Goal: Task Accomplishment & Management: Manage account settings

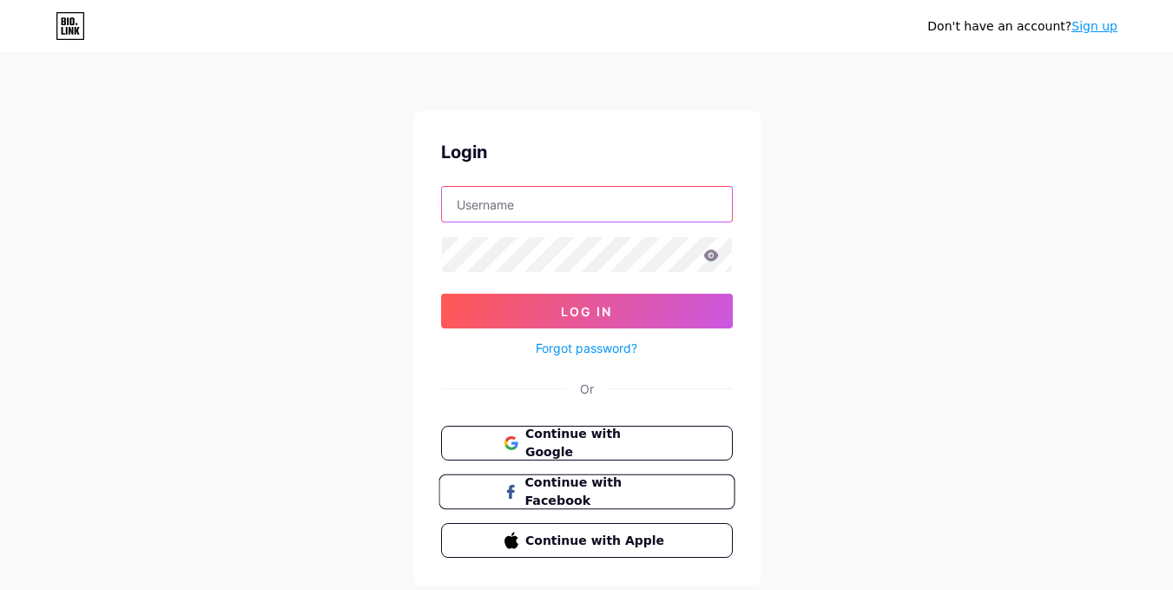
type input "riteshkumar.nitk21@gmail.com"
click at [587, 496] on span "Continue with Facebook" at bounding box center [596, 491] width 145 height 37
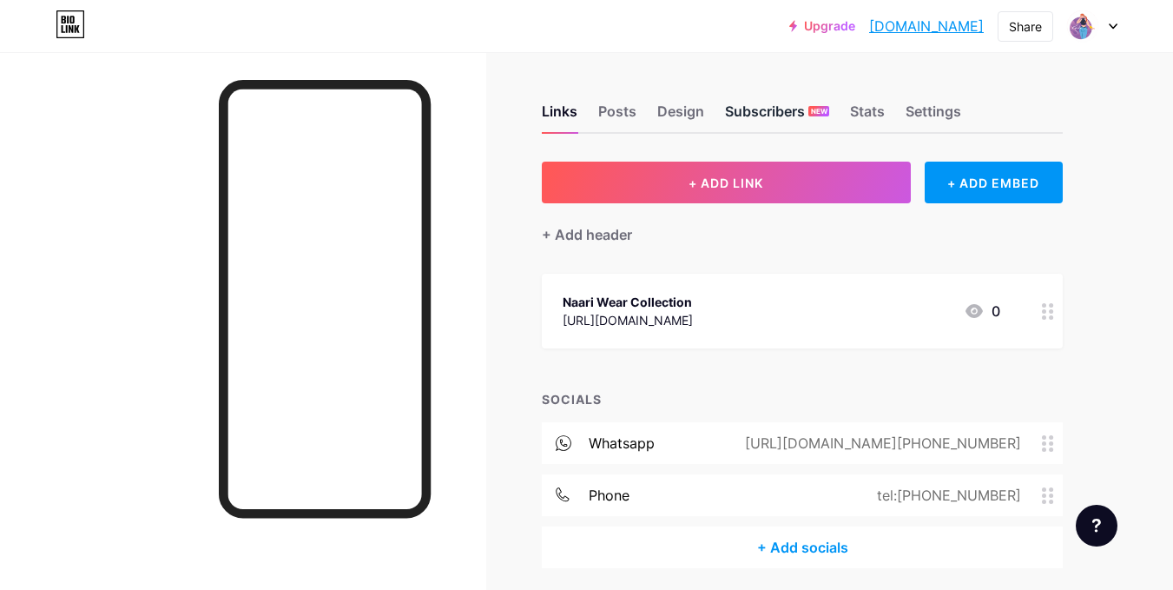
click at [801, 111] on div "Subscribers NEW" at bounding box center [777, 116] width 104 height 31
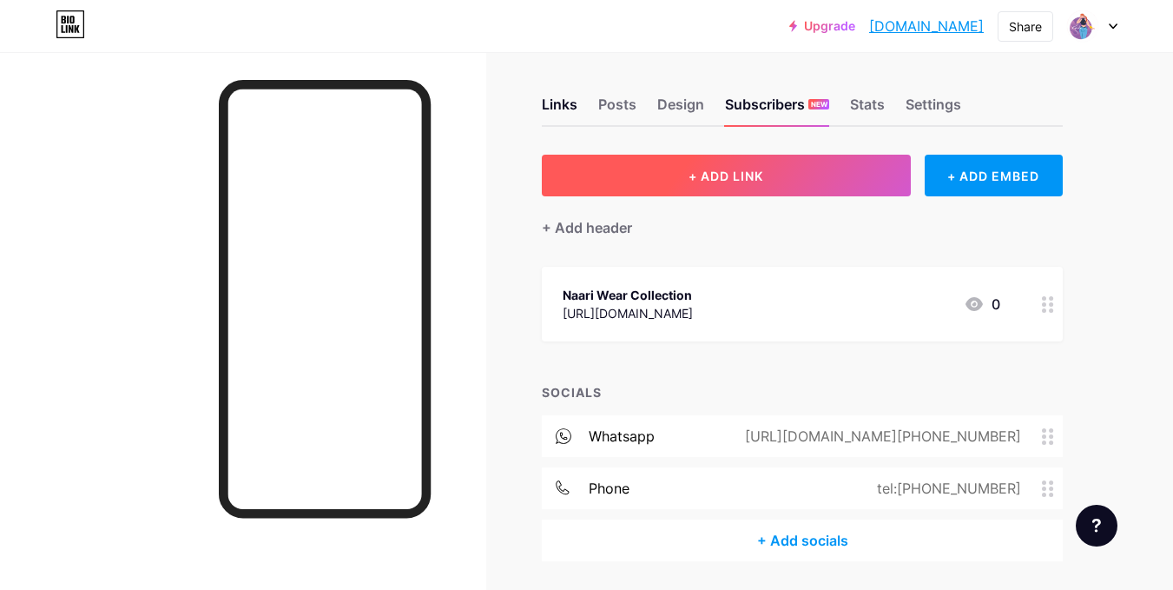
scroll to position [9, 0]
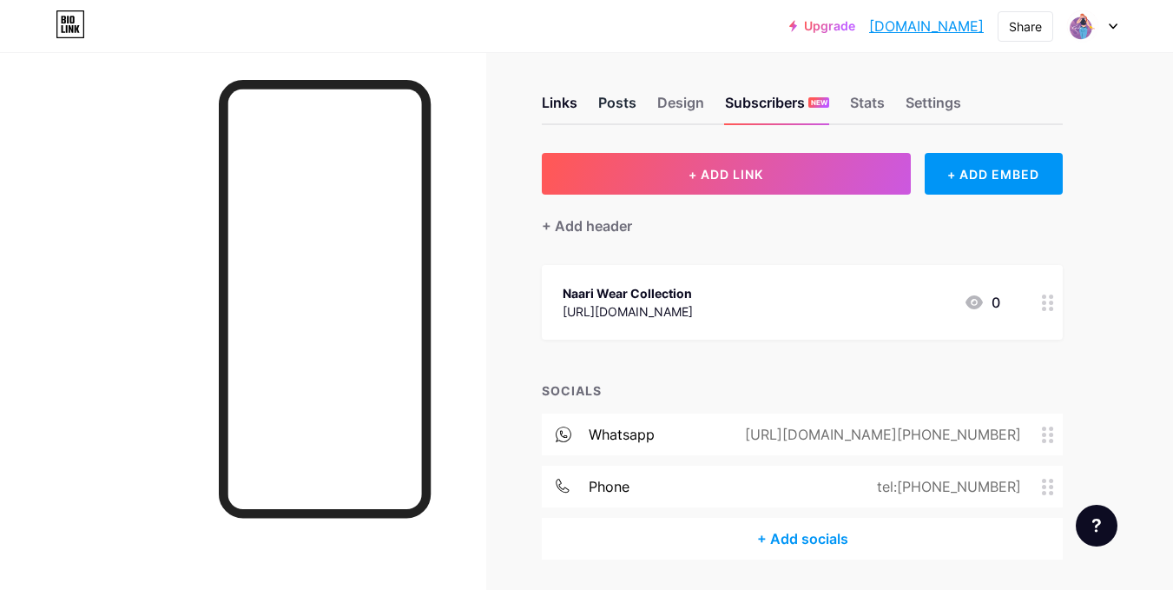
click at [607, 95] on div "Posts" at bounding box center [617, 107] width 38 height 31
click at [677, 106] on div "Design" at bounding box center [680, 107] width 47 height 31
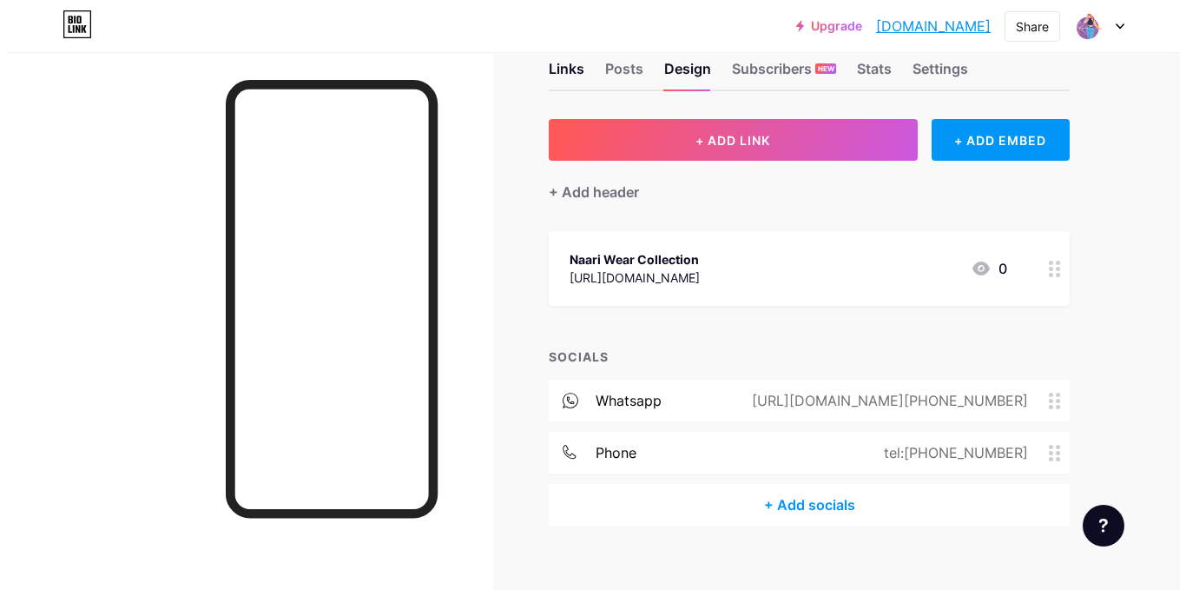
scroll to position [64, 0]
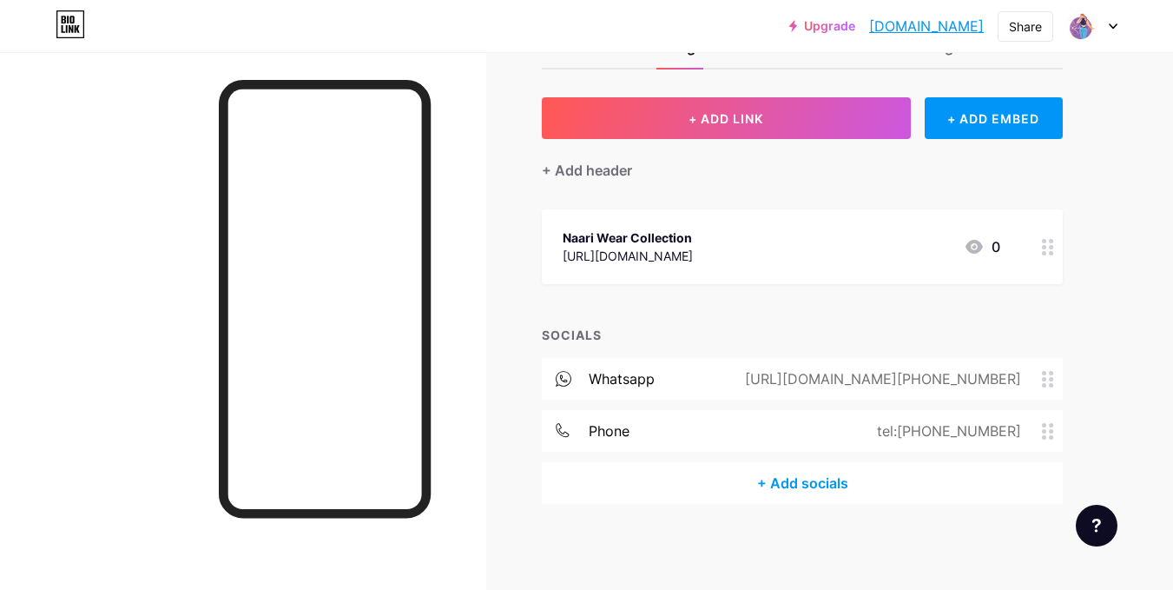
click at [802, 478] on div "+ Add socials" at bounding box center [802, 483] width 521 height 42
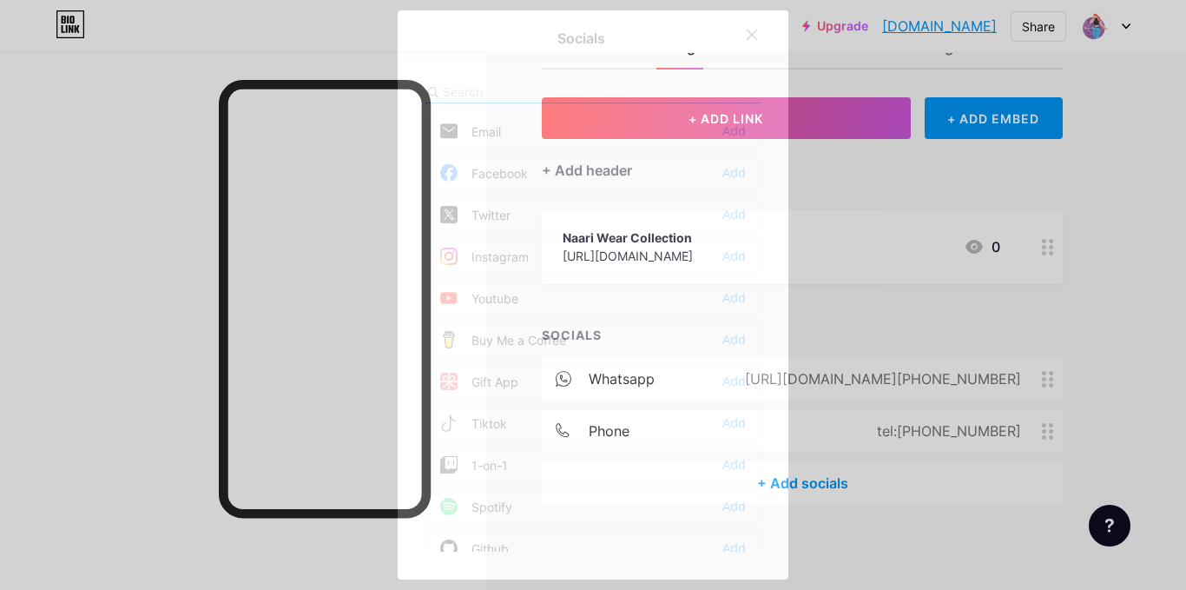
scroll to position [0, 0]
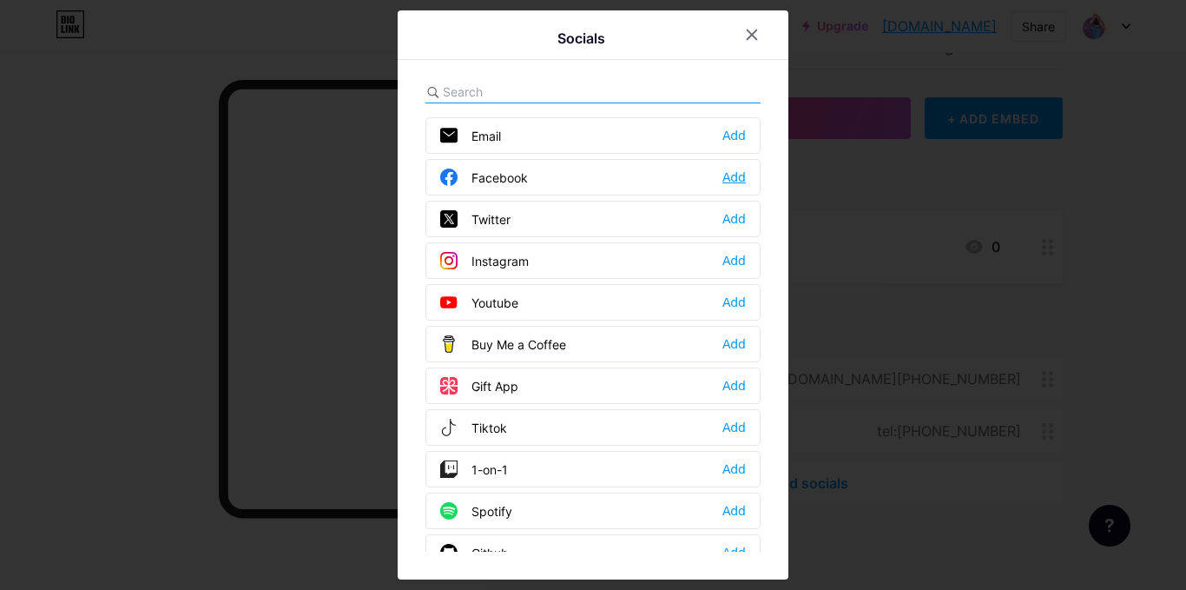
click at [730, 178] on div "Add" at bounding box center [733, 176] width 23 height 17
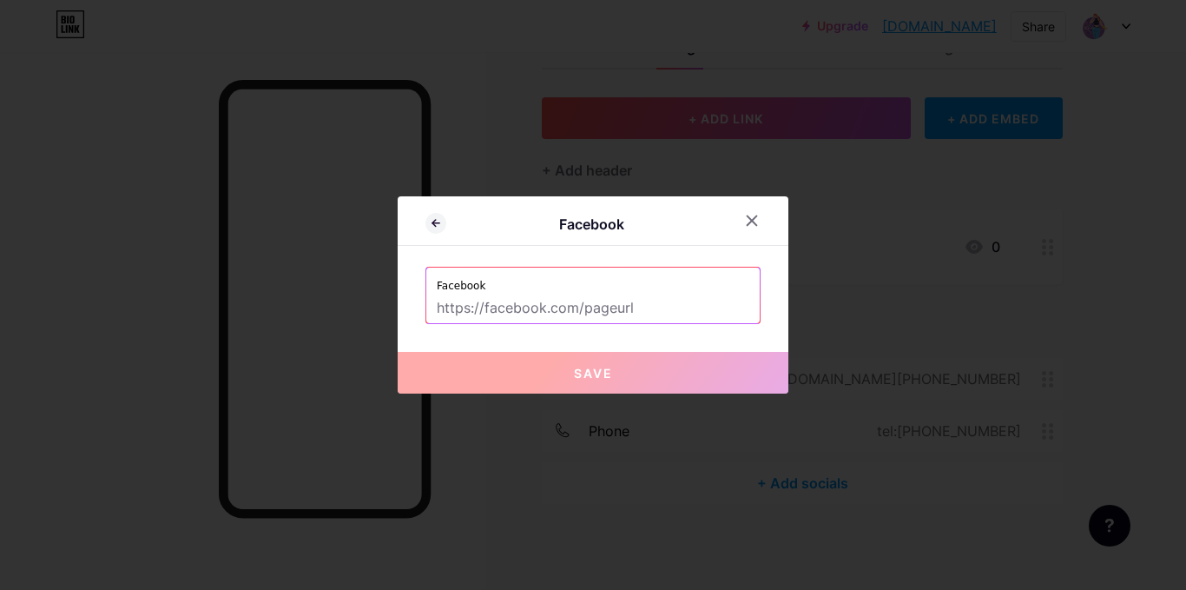
click at [582, 314] on input "text" at bounding box center [593, 308] width 313 height 30
paste input "[URL][DOMAIN_NAME]"
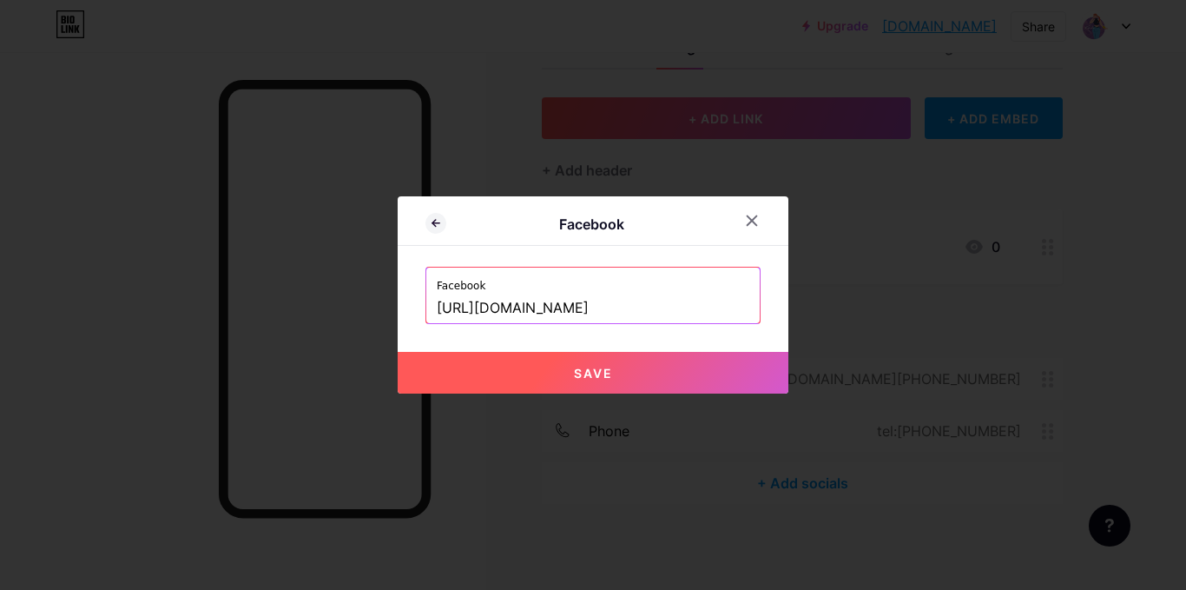
type input "[URL][DOMAIN_NAME]"
click at [607, 359] on button "Save" at bounding box center [593, 373] width 391 height 42
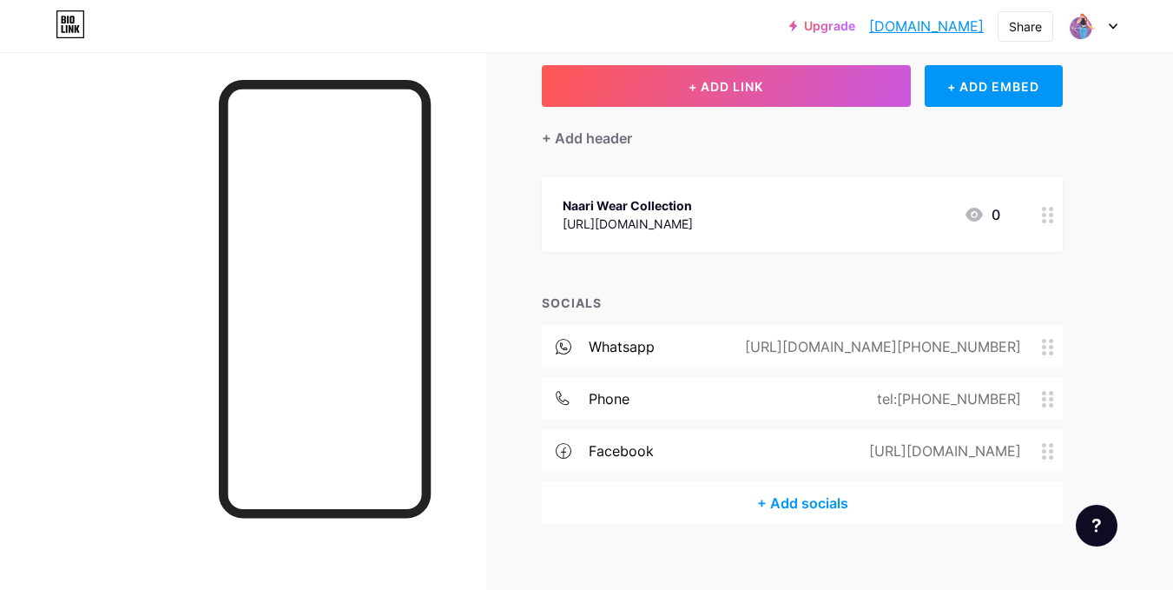
scroll to position [88, 0]
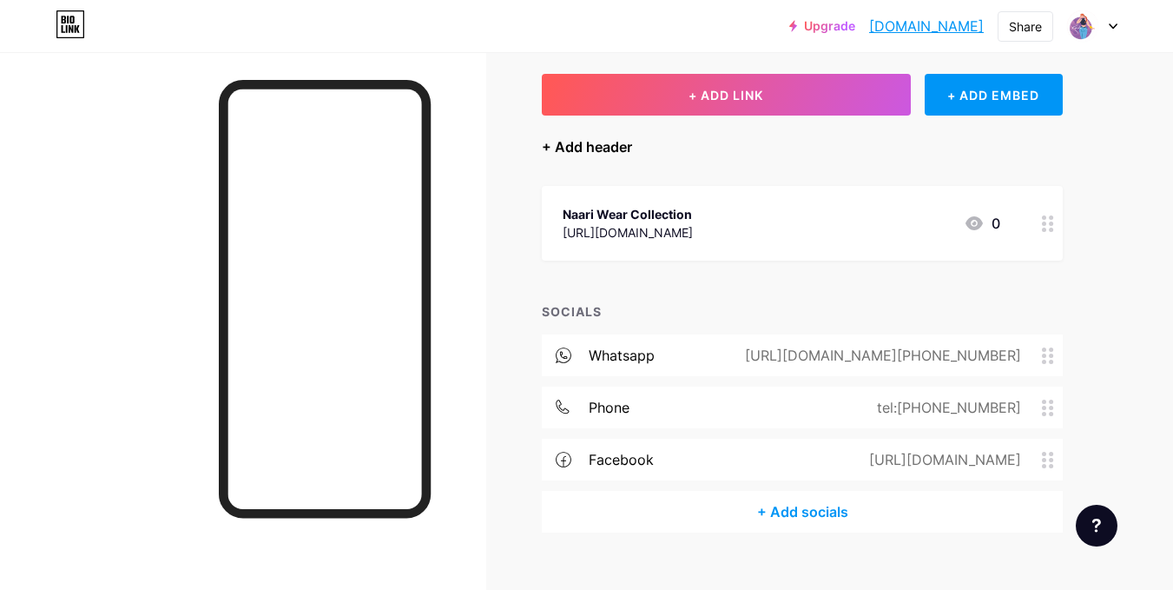
click at [621, 147] on div "+ Add header" at bounding box center [587, 146] width 90 height 21
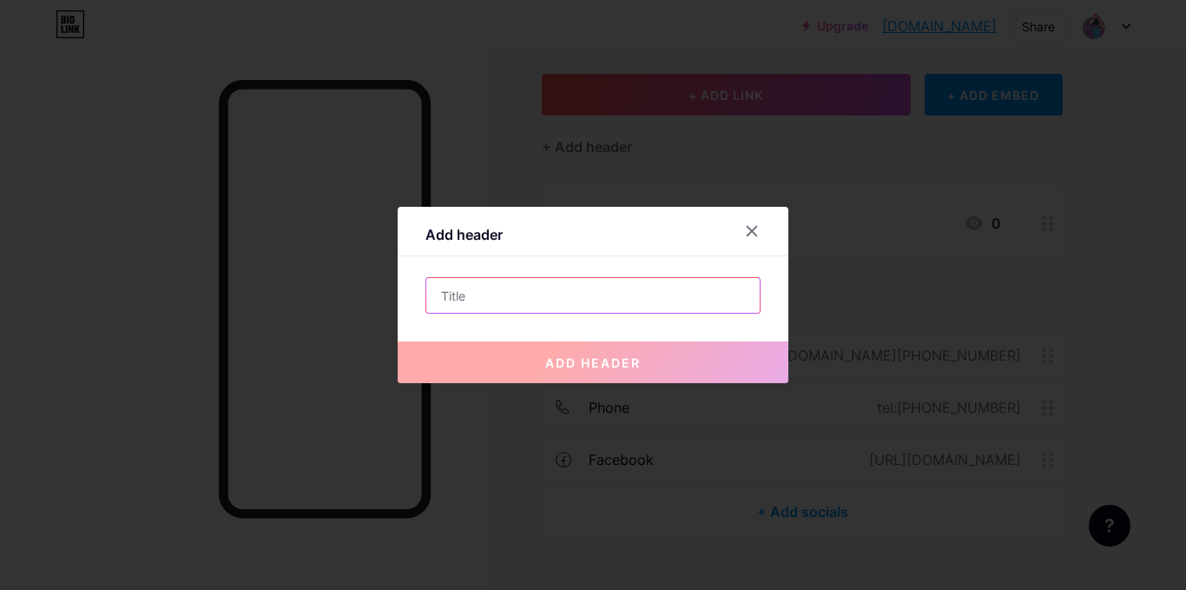
click at [515, 288] on input "text" at bounding box center [592, 295] width 333 height 35
type input "हर प्रकार के सूट, ब्लाउज, लहगा, चुनरी, साड़ी इत्यादि का कार्य किया जाता है।"
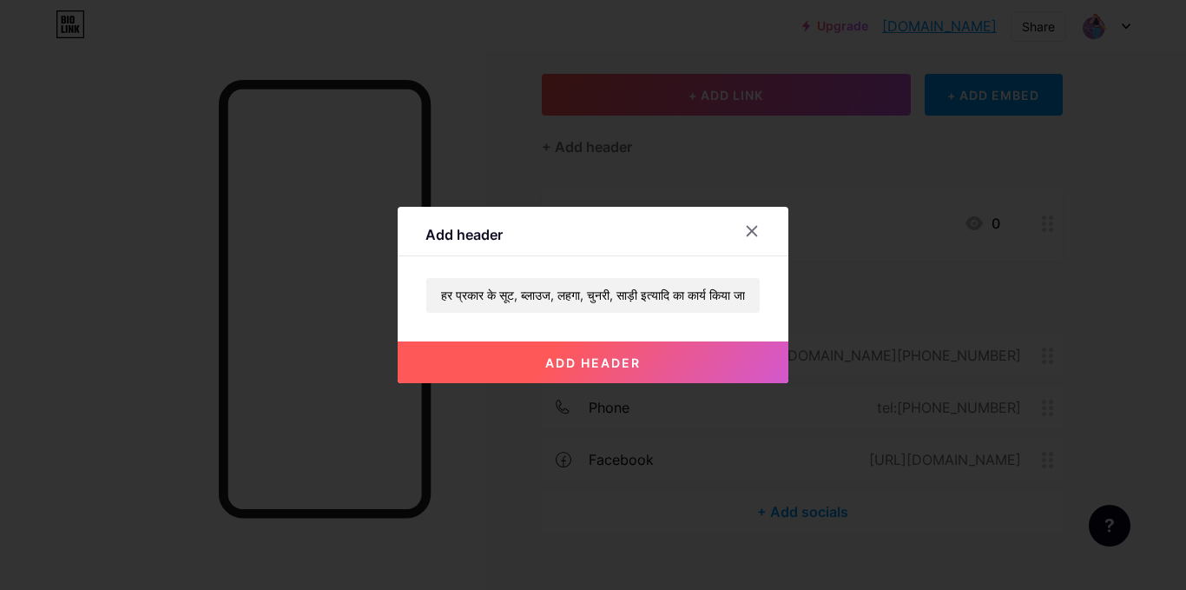
click at [580, 359] on span "add header" at bounding box center [593, 362] width 96 height 15
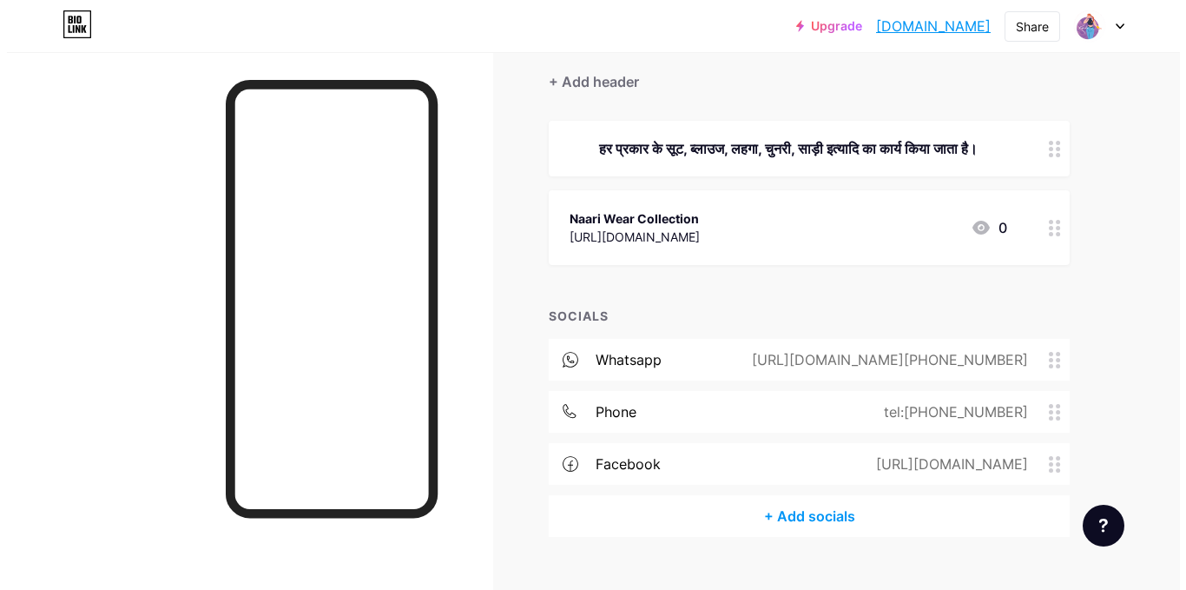
scroll to position [207, 0]
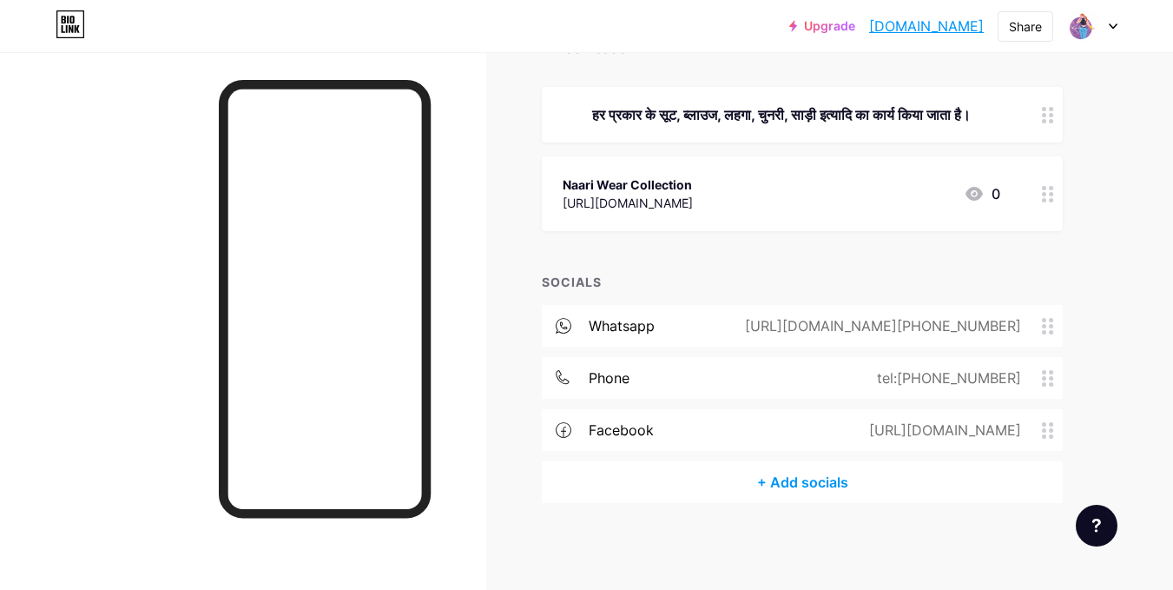
click at [805, 484] on div "+ Add socials" at bounding box center [802, 482] width 521 height 42
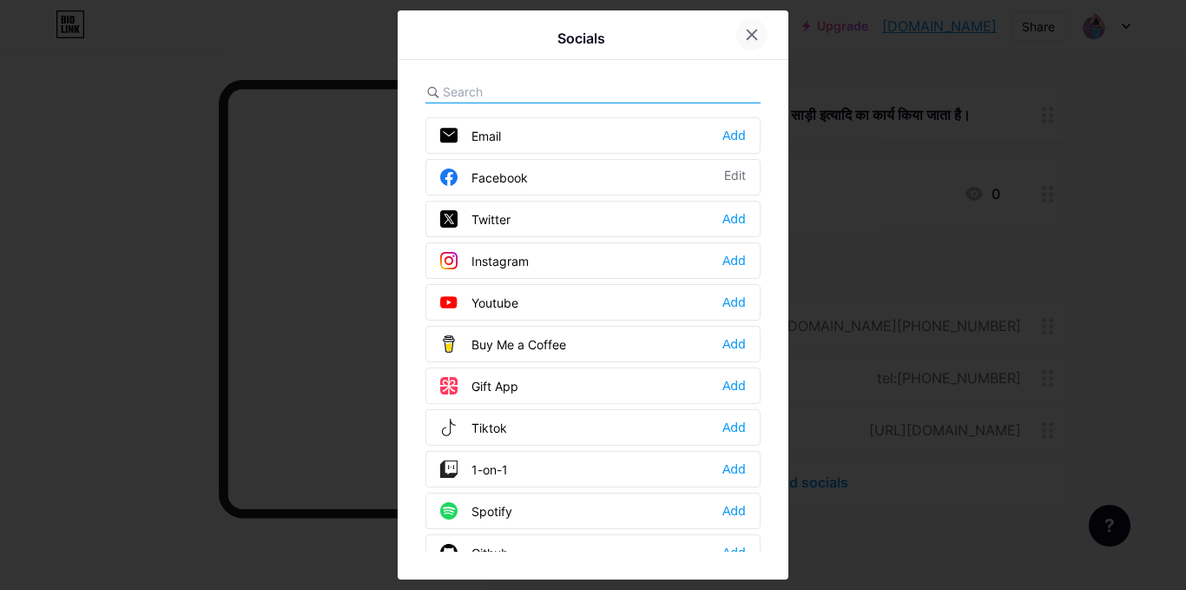
click at [747, 35] on icon at bounding box center [752, 35] width 14 height 14
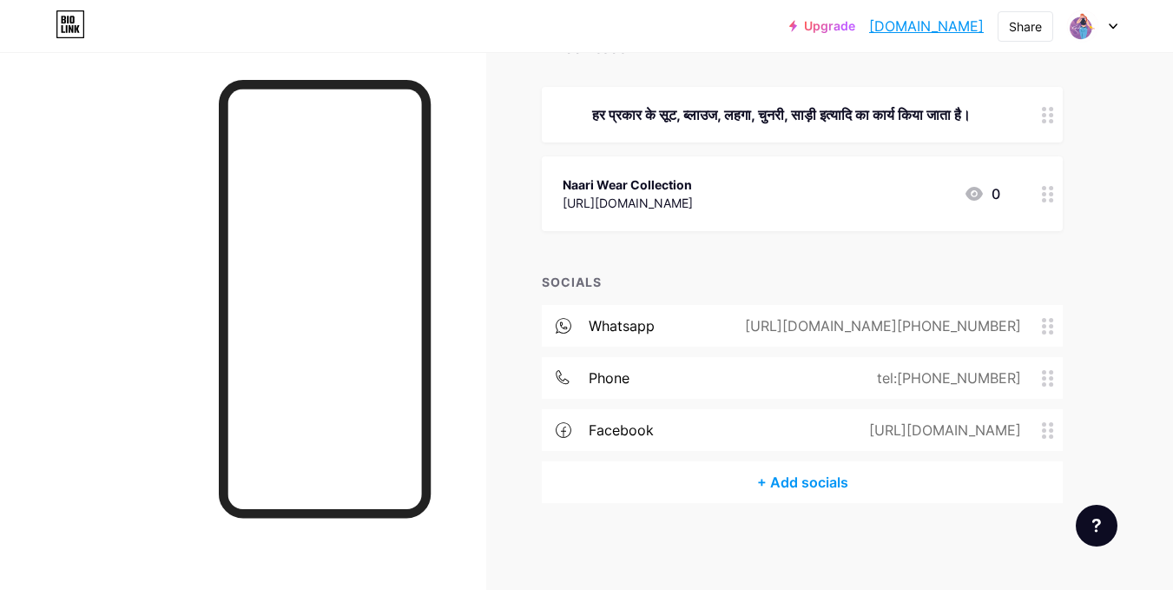
drag, startPoint x: 880, startPoint y: 197, endPoint x: 511, endPoint y: 218, distance: 370.5
click at [511, 218] on div "Links Posts Design Subscribers NEW Stats Settings + ADD LINK + ADD EMBED + Add …" at bounding box center [568, 227] width 1136 height 724
copy div "[URL][DOMAIN_NAME]"
click at [797, 480] on div "+ Add socials" at bounding box center [802, 482] width 521 height 42
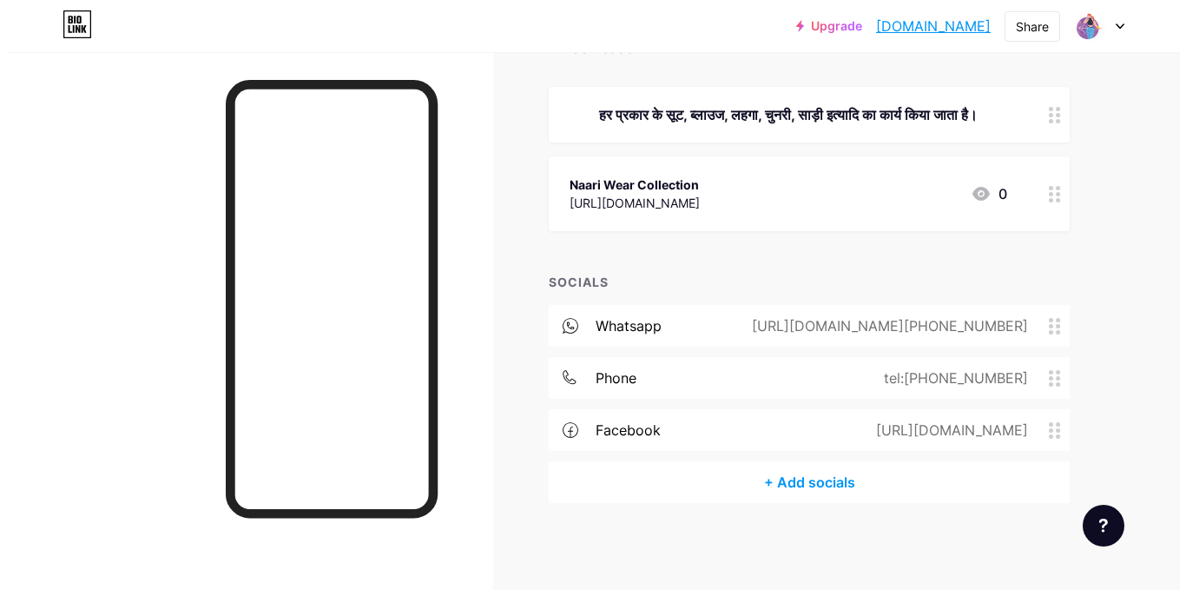
scroll to position [207, 0]
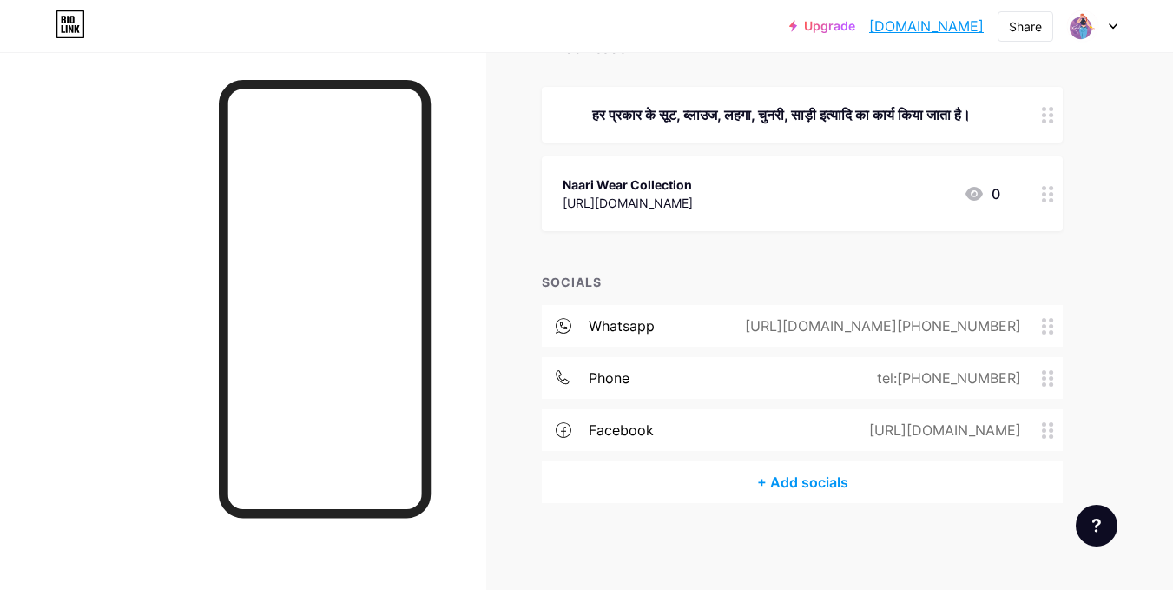
click at [797, 483] on div "+ Add socials" at bounding box center [802, 482] width 521 height 42
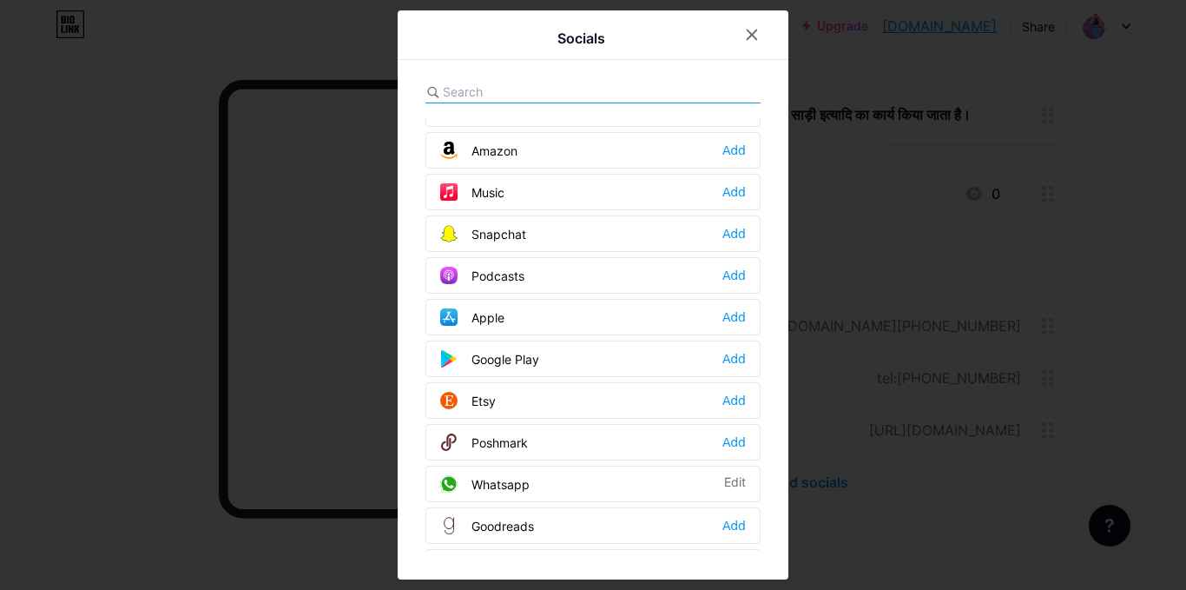
scroll to position [1170, 0]
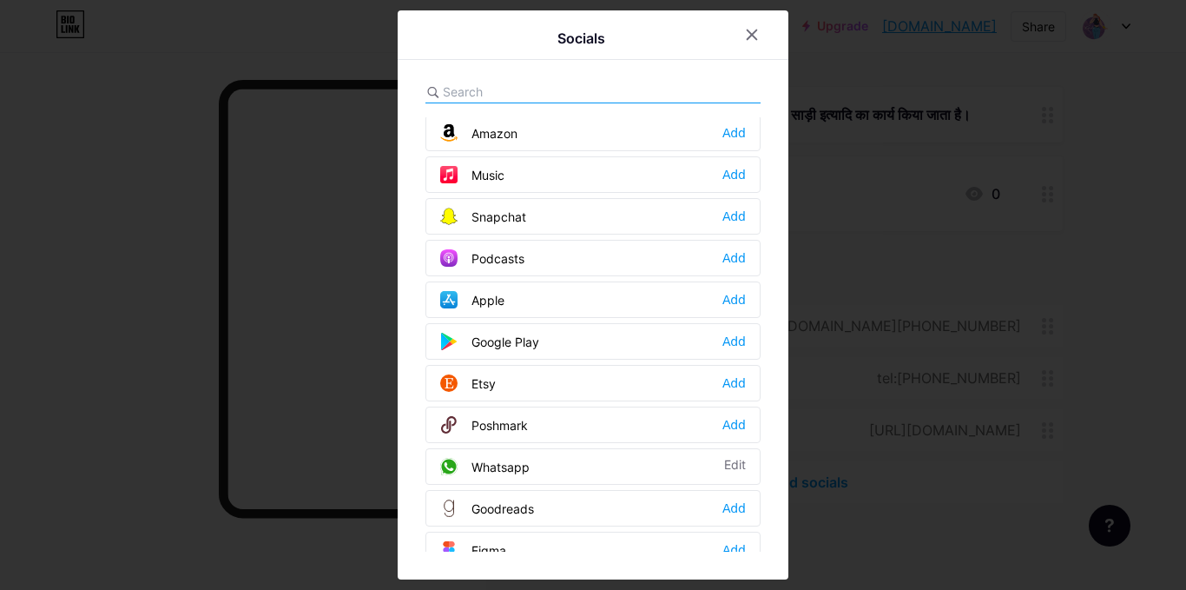
click at [581, 91] on input "text" at bounding box center [539, 91] width 192 height 18
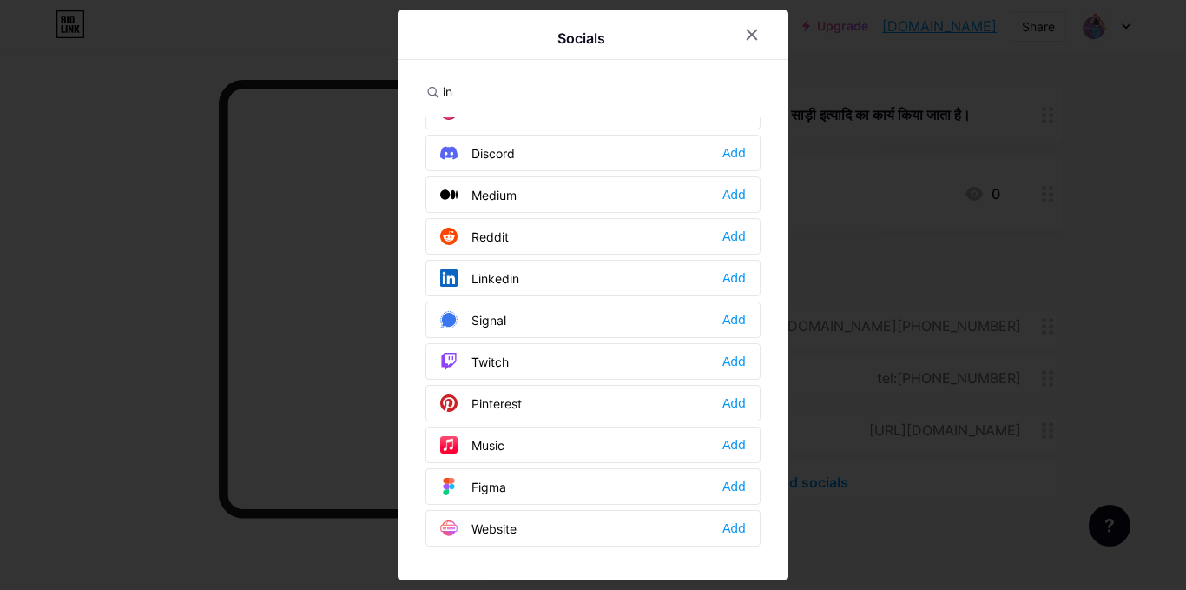
scroll to position [0, 0]
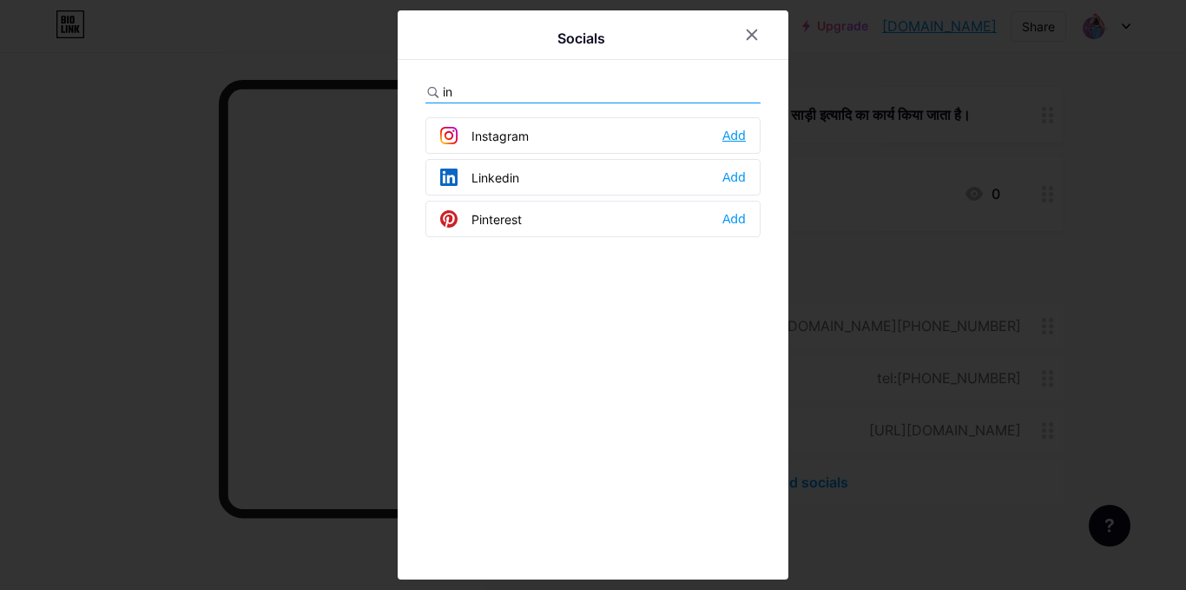
type input "in"
click at [737, 129] on div "Add" at bounding box center [733, 135] width 23 height 17
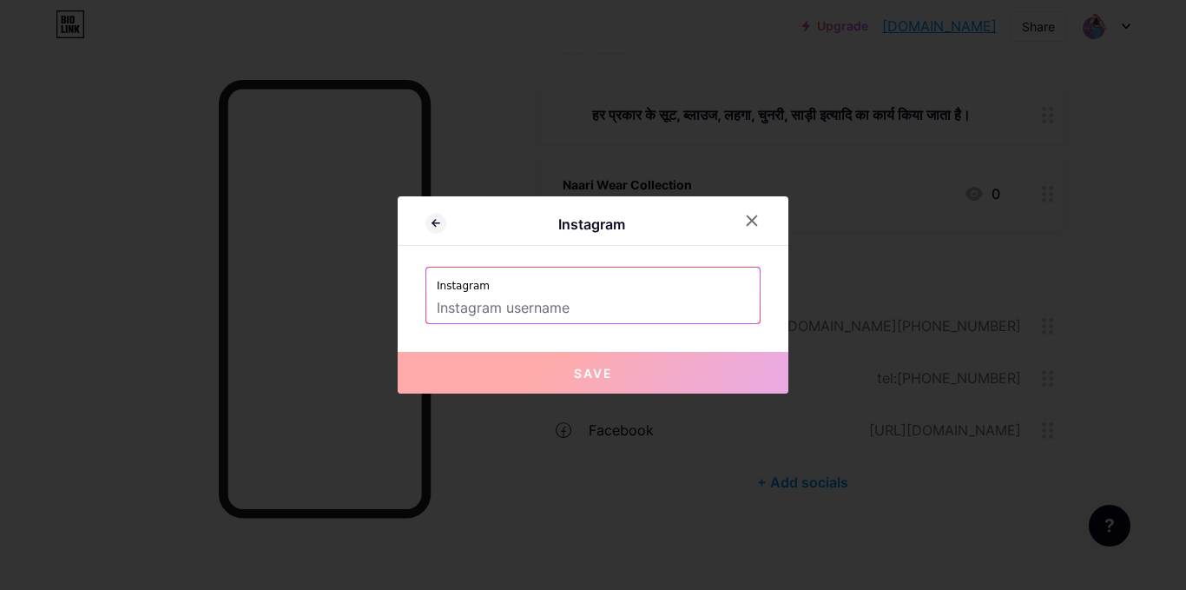
click at [510, 313] on input "text" at bounding box center [593, 308] width 313 height 30
paste input "[URL][DOMAIN_NAME]"
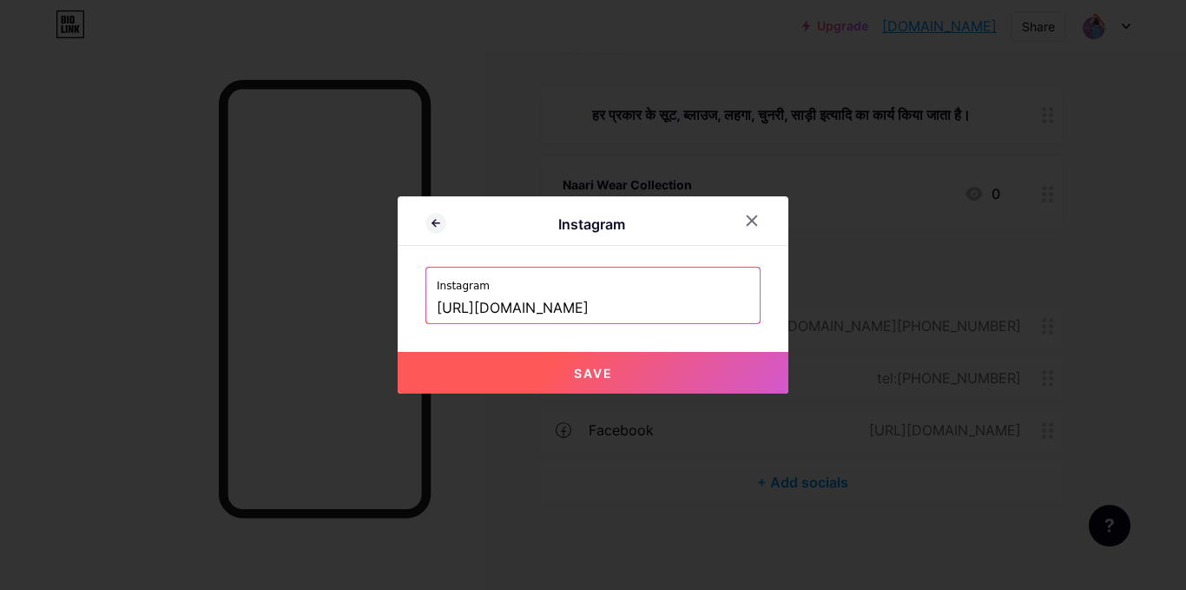
click at [566, 368] on button "Save" at bounding box center [593, 373] width 391 height 42
type input "[URL][DOMAIN_NAME][DOMAIN_NAME]"
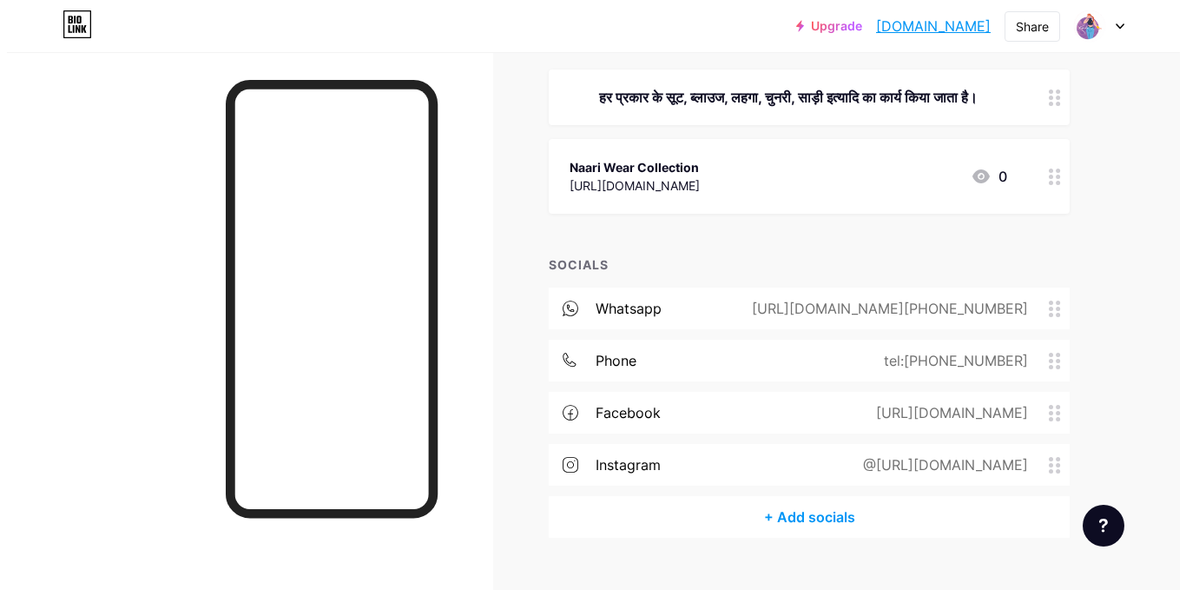
scroll to position [259, 0]
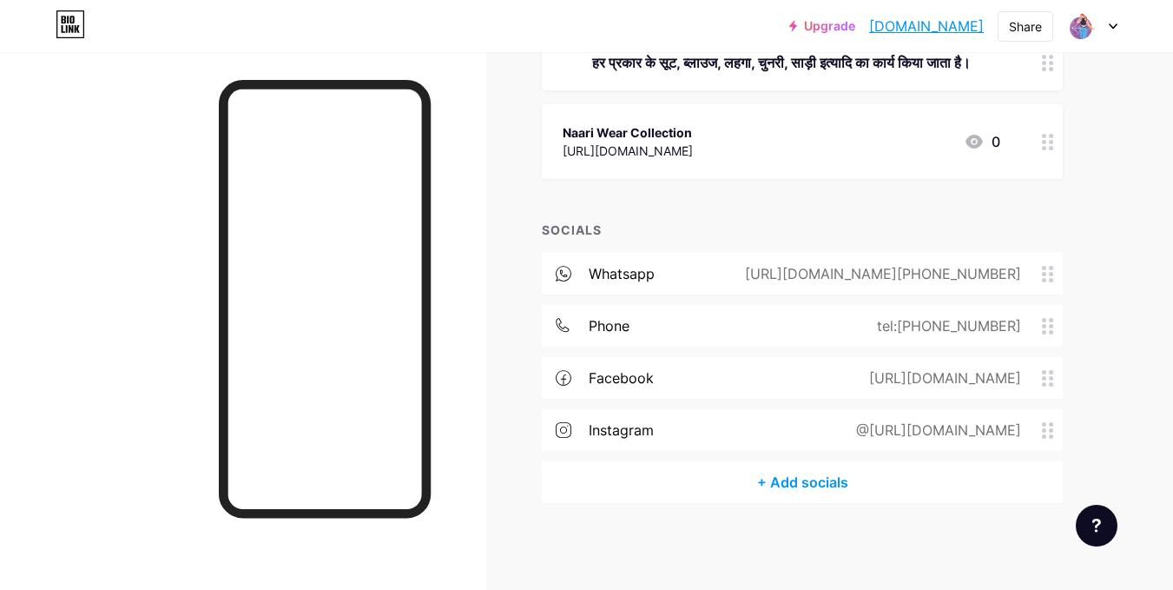
click at [779, 480] on div "+ Add socials" at bounding box center [802, 482] width 521 height 42
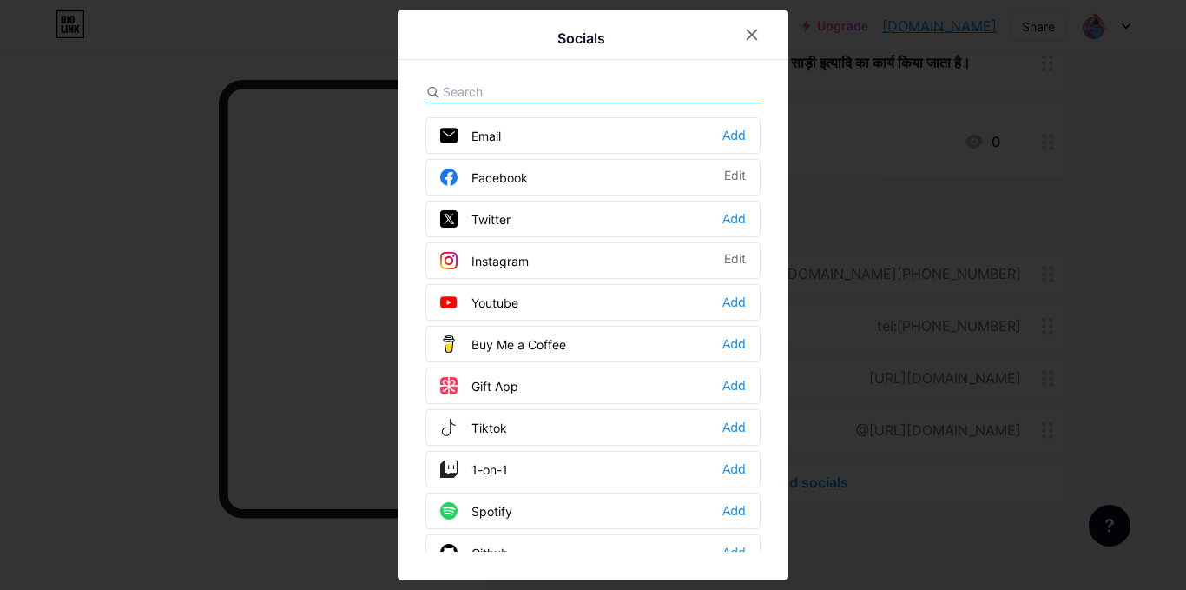
click at [535, 91] on input "text" at bounding box center [539, 91] width 192 height 18
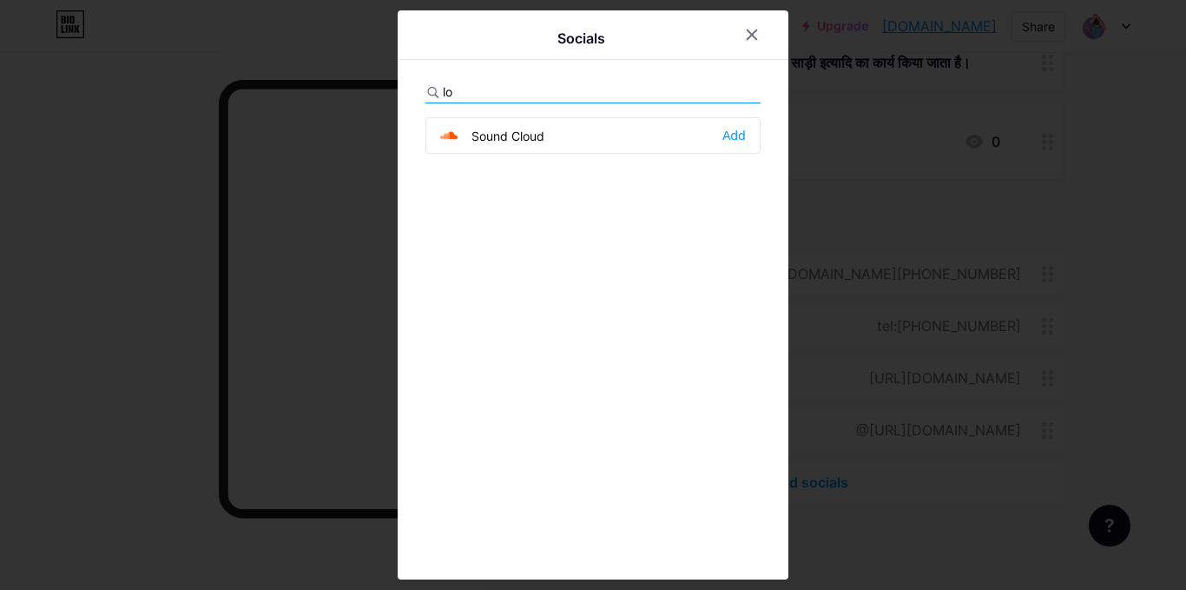
type input "l"
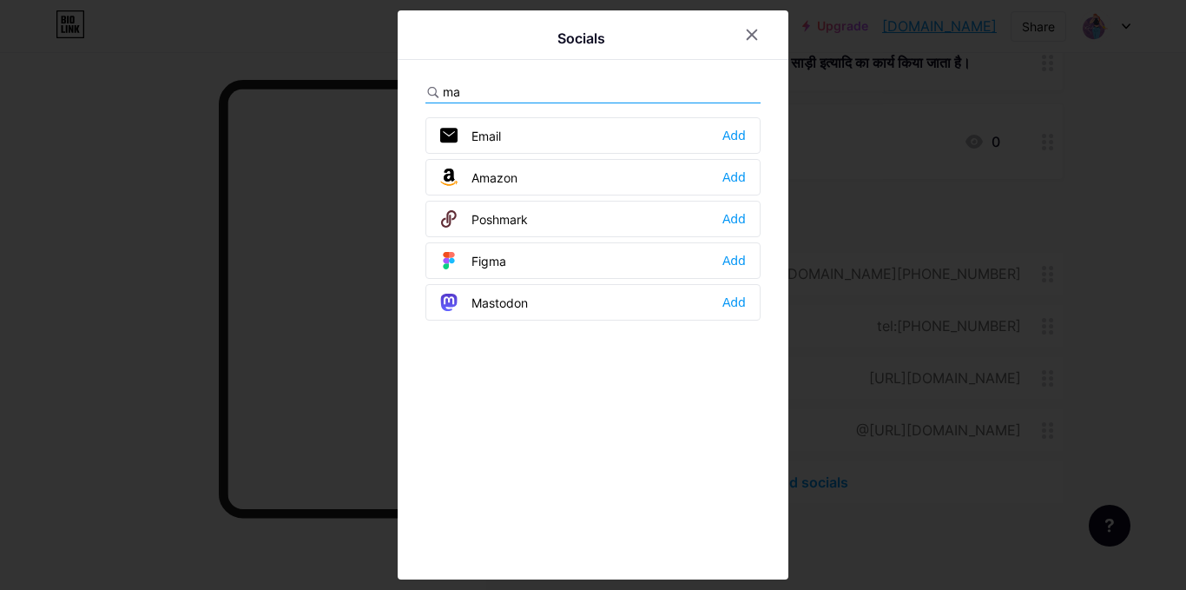
type input "m"
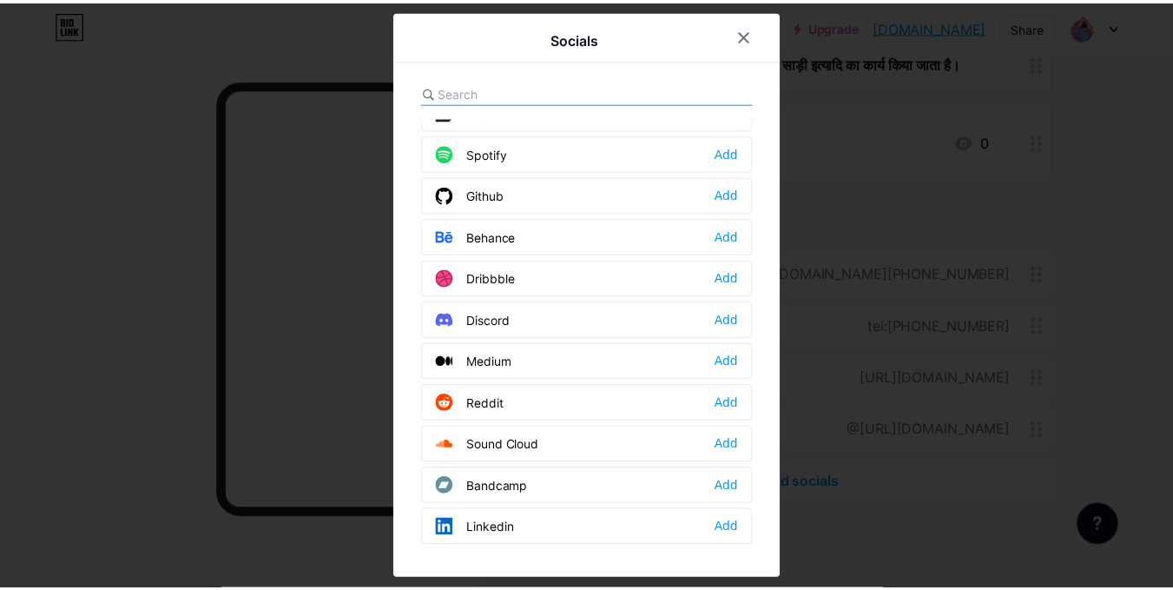
scroll to position [0, 0]
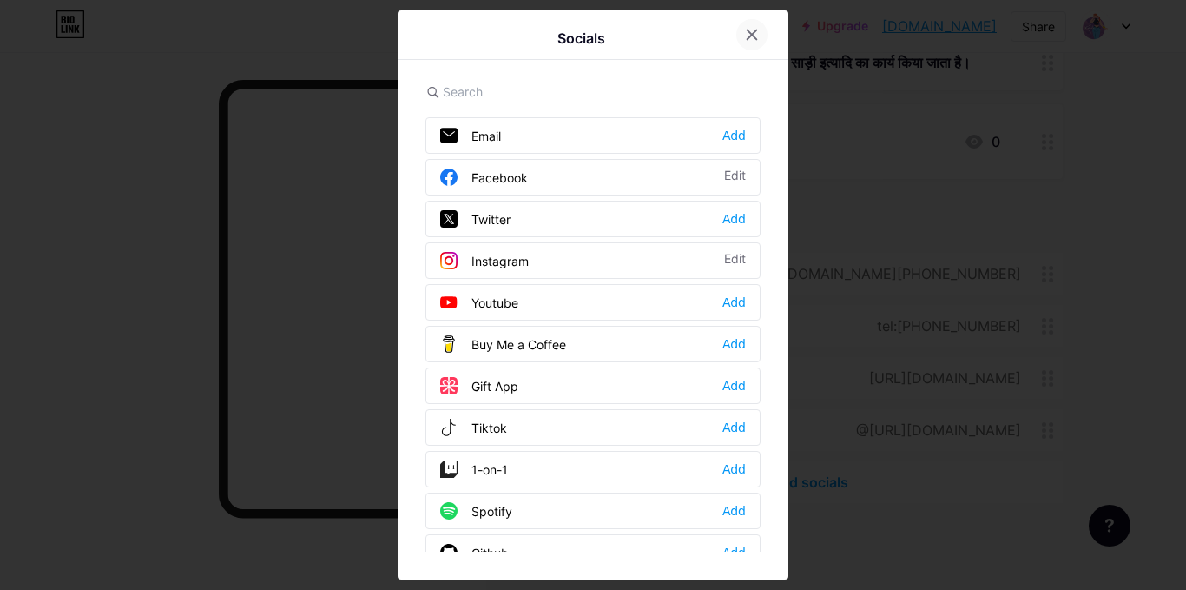
click at [757, 30] on div at bounding box center [751, 34] width 31 height 31
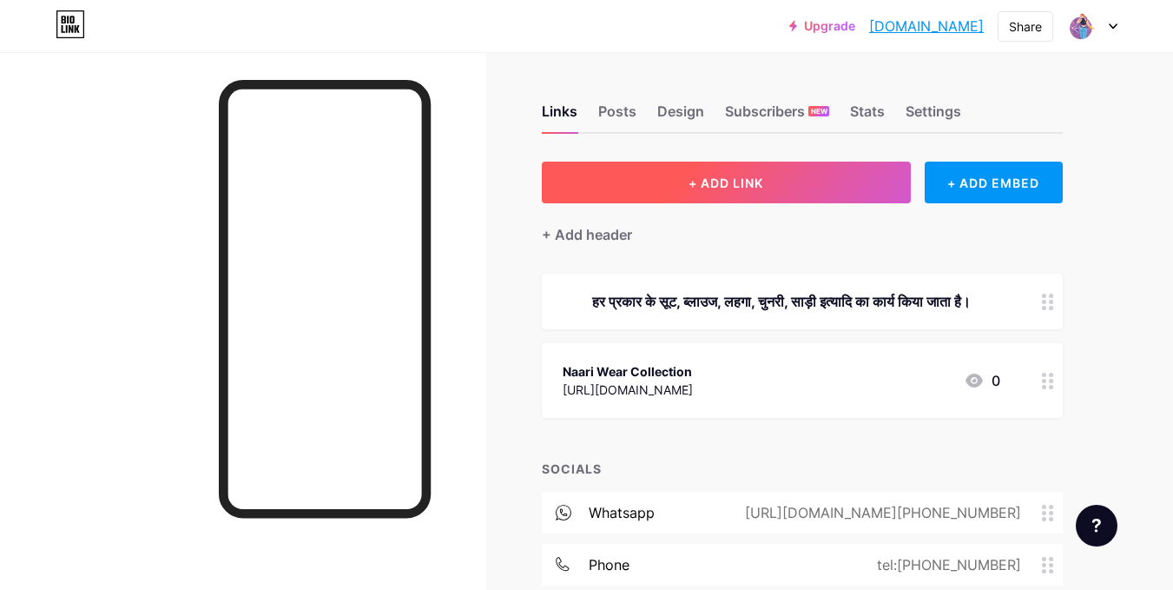
click at [720, 180] on span "+ ADD LINK" at bounding box center [726, 182] width 75 height 15
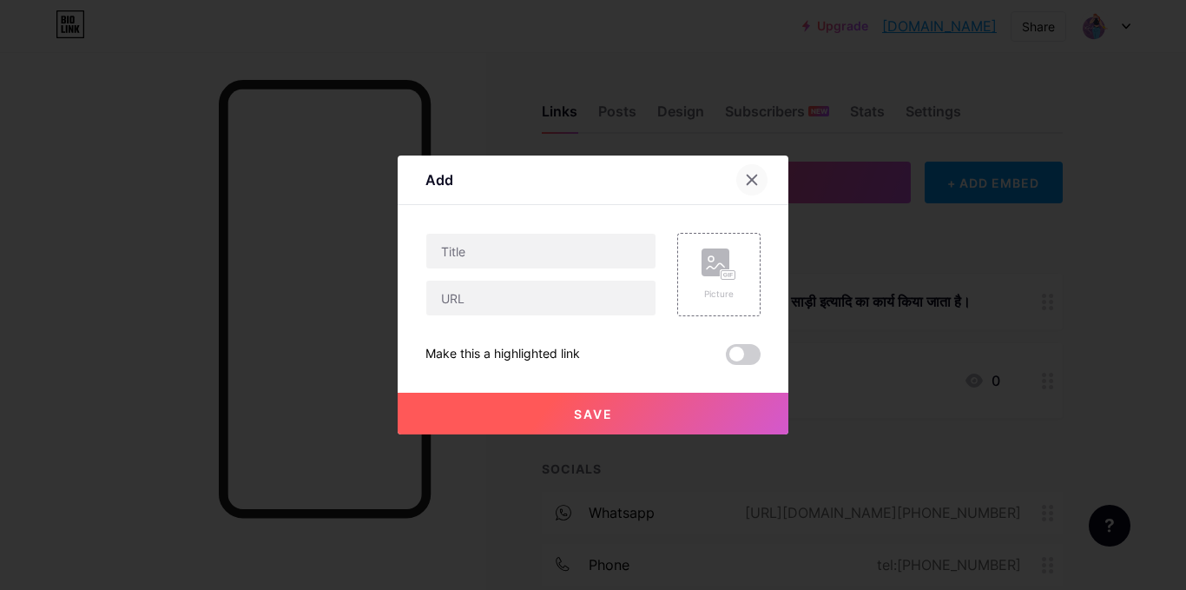
click at [745, 176] on icon at bounding box center [752, 180] width 14 height 14
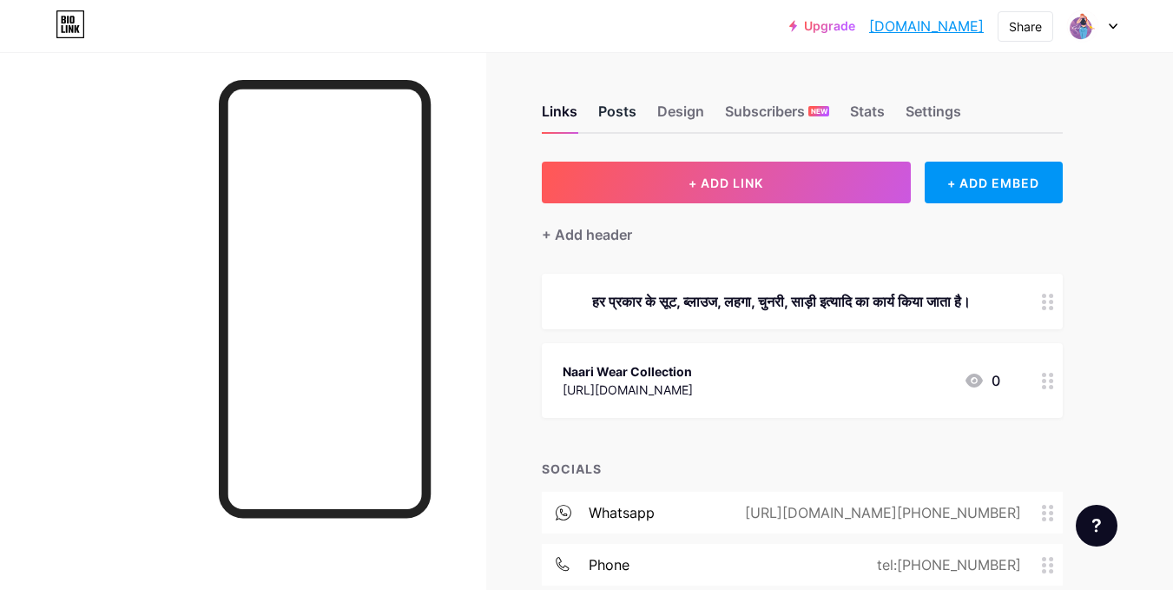
click at [631, 110] on div "Posts" at bounding box center [617, 116] width 38 height 31
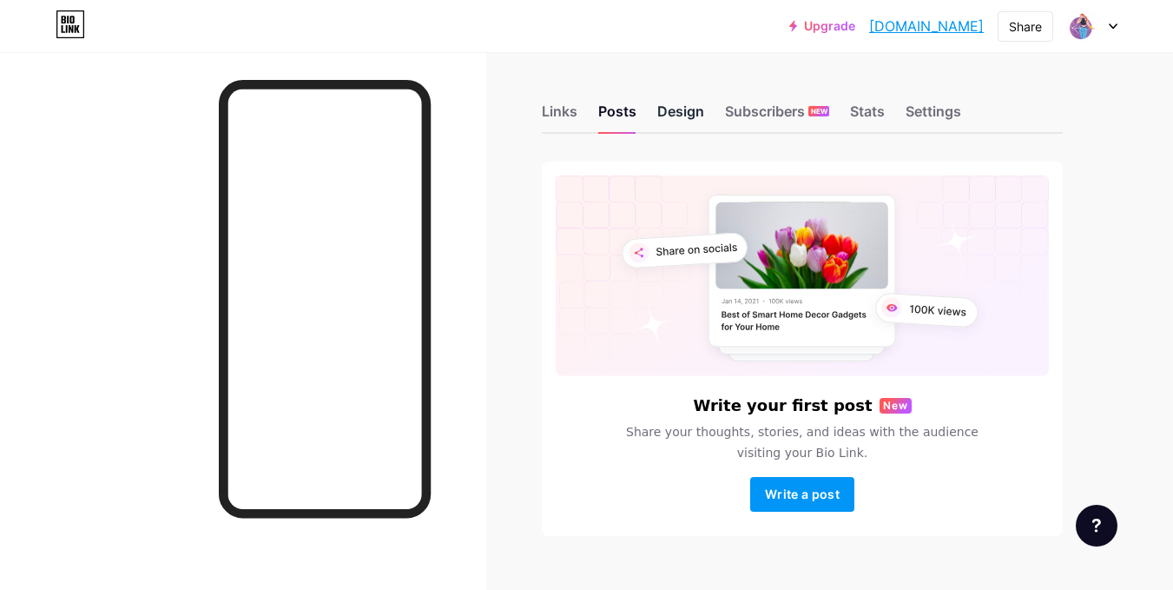
click at [684, 119] on div "Design" at bounding box center [680, 116] width 47 height 31
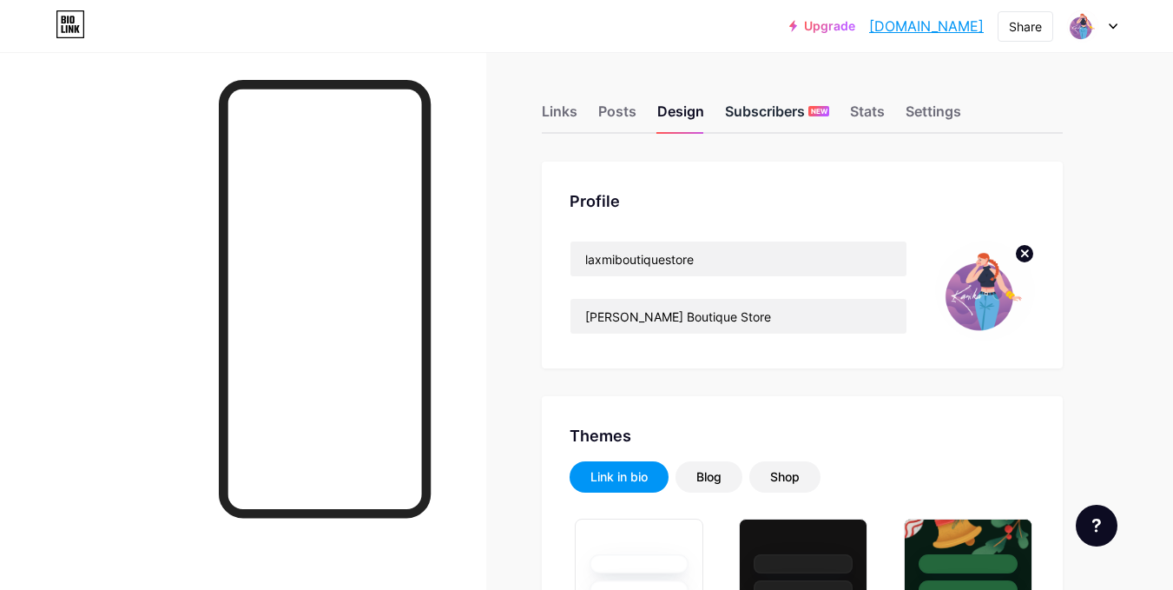
click at [780, 118] on div "Subscribers NEW" at bounding box center [777, 116] width 104 height 31
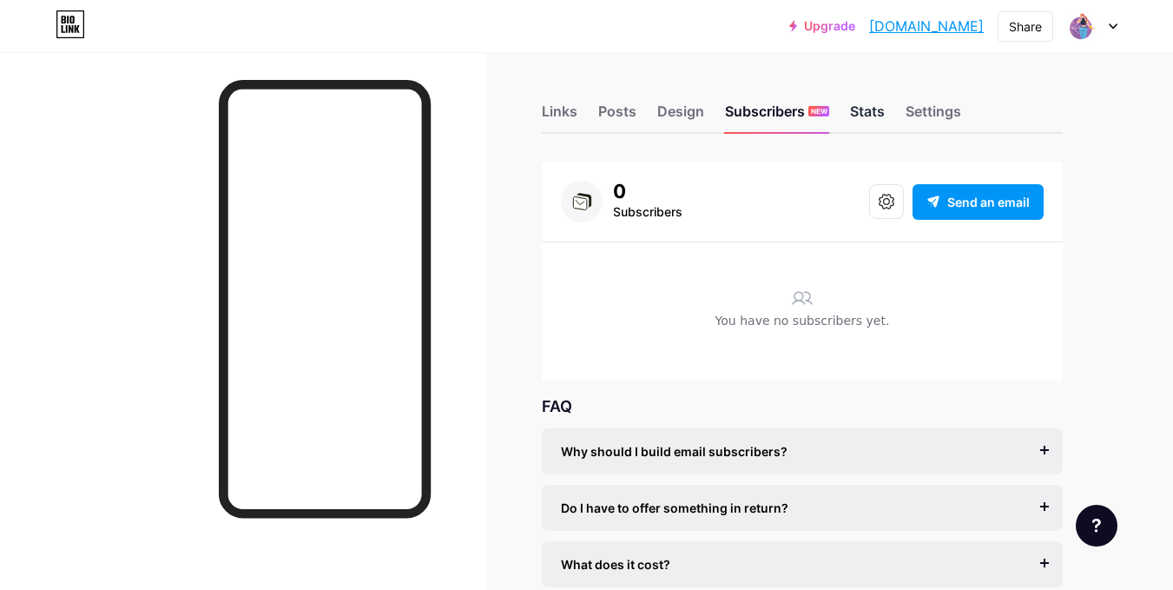
click at [877, 113] on div "Stats" at bounding box center [867, 116] width 35 height 31
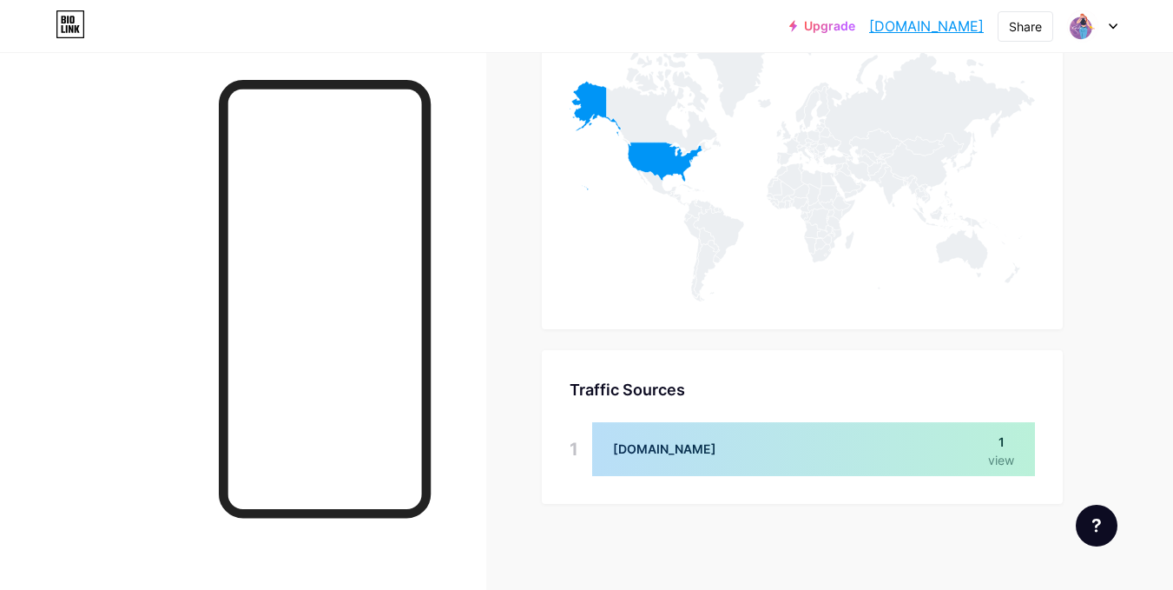
scroll to position [897, 0]
click at [887, 458] on div at bounding box center [813, 448] width 443 height 54
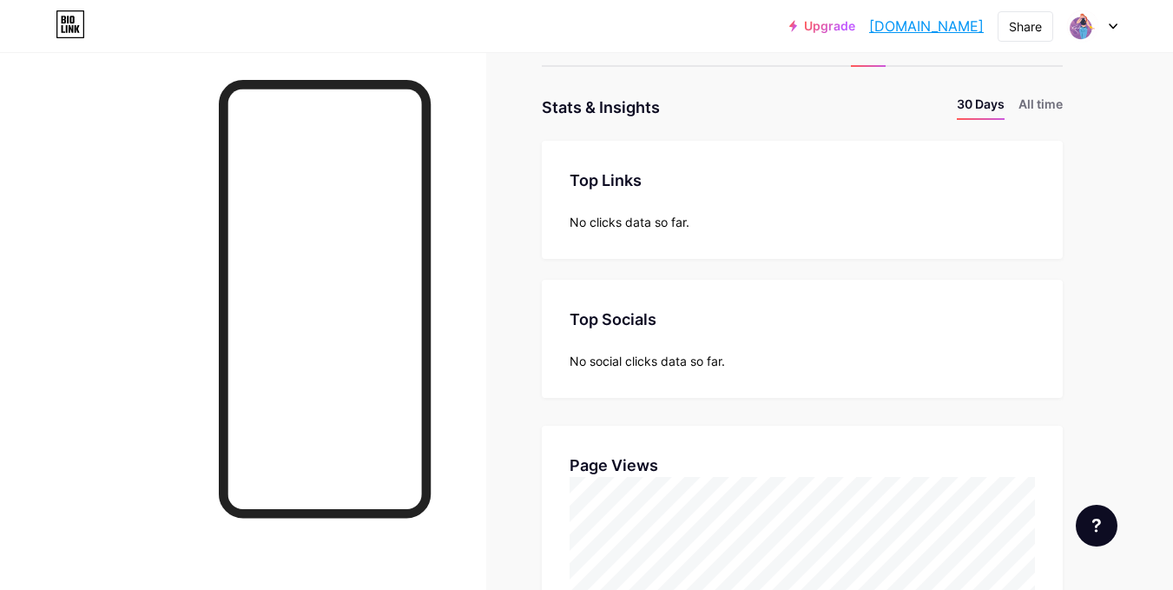
scroll to position [0, 0]
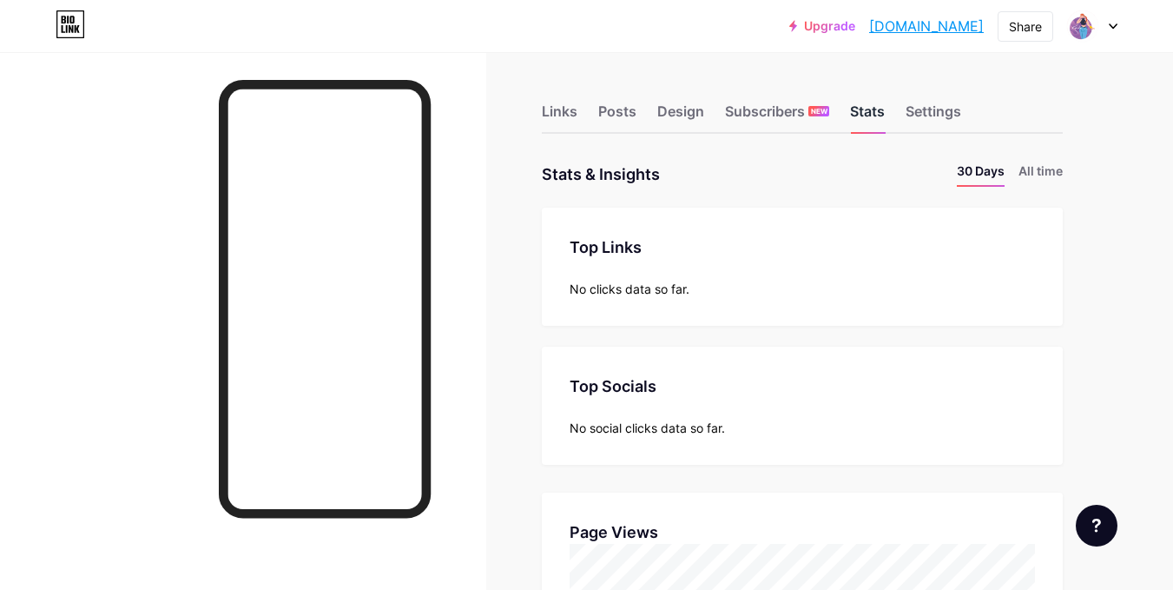
click at [884, 120] on div "Stats" at bounding box center [867, 116] width 35 height 31
click at [922, 116] on div "Settings" at bounding box center [934, 116] width 56 height 31
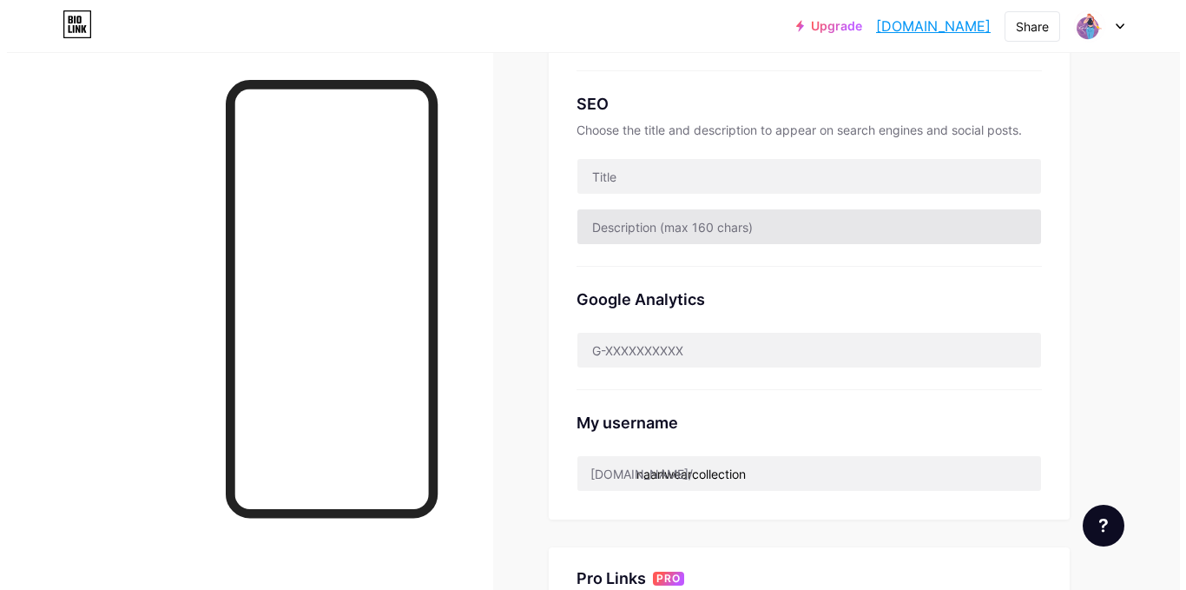
scroll to position [337, 0]
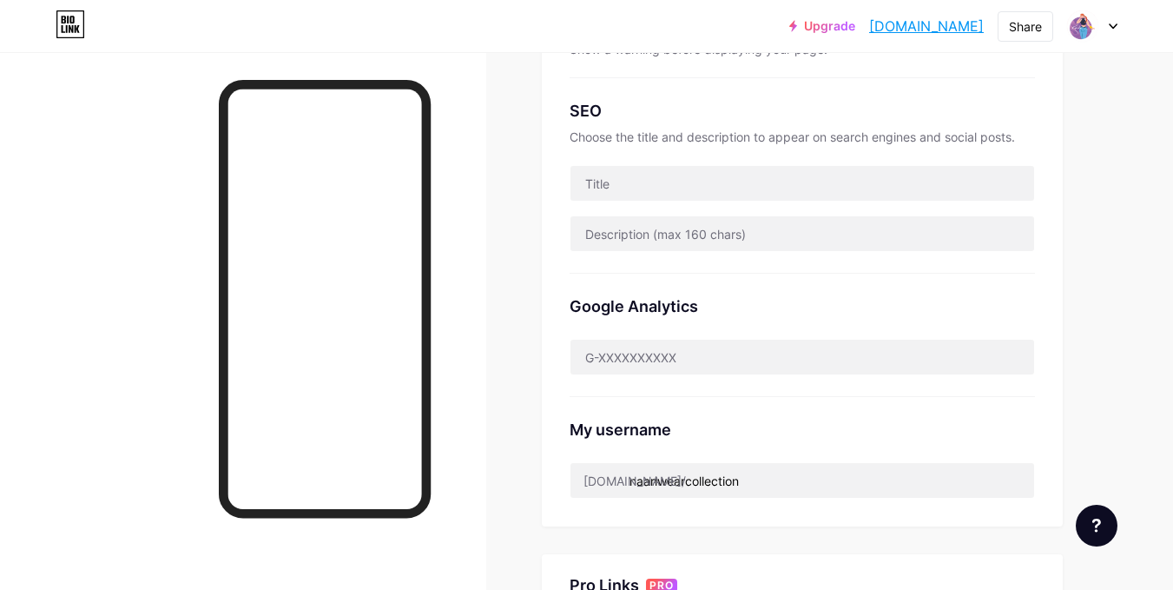
click at [789, 28] on link "Upgrade" at bounding box center [822, 26] width 66 height 14
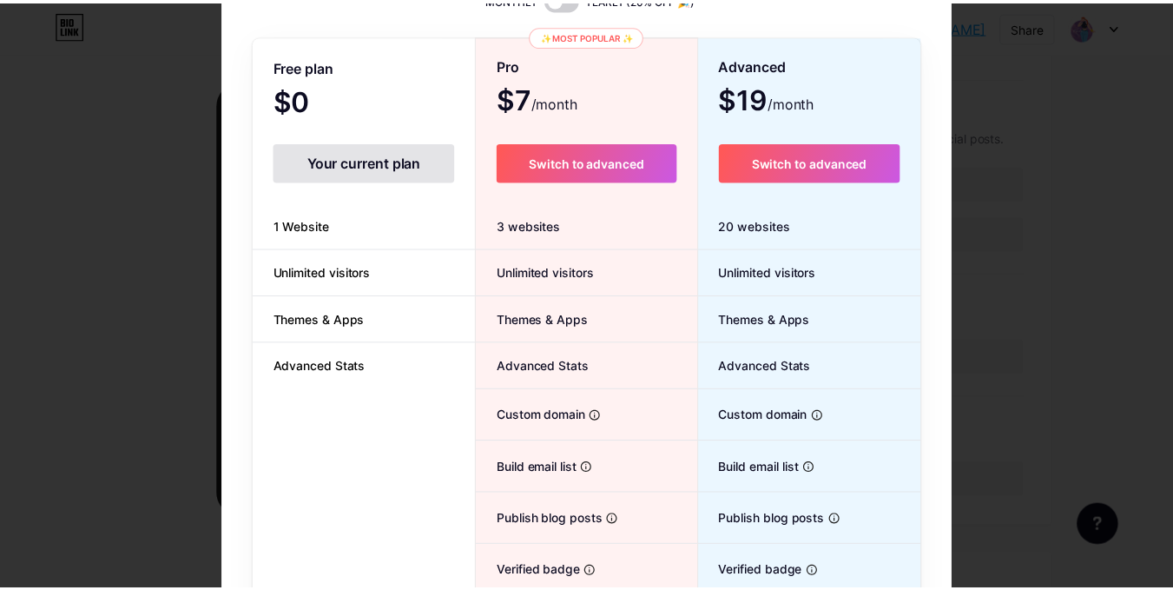
scroll to position [0, 0]
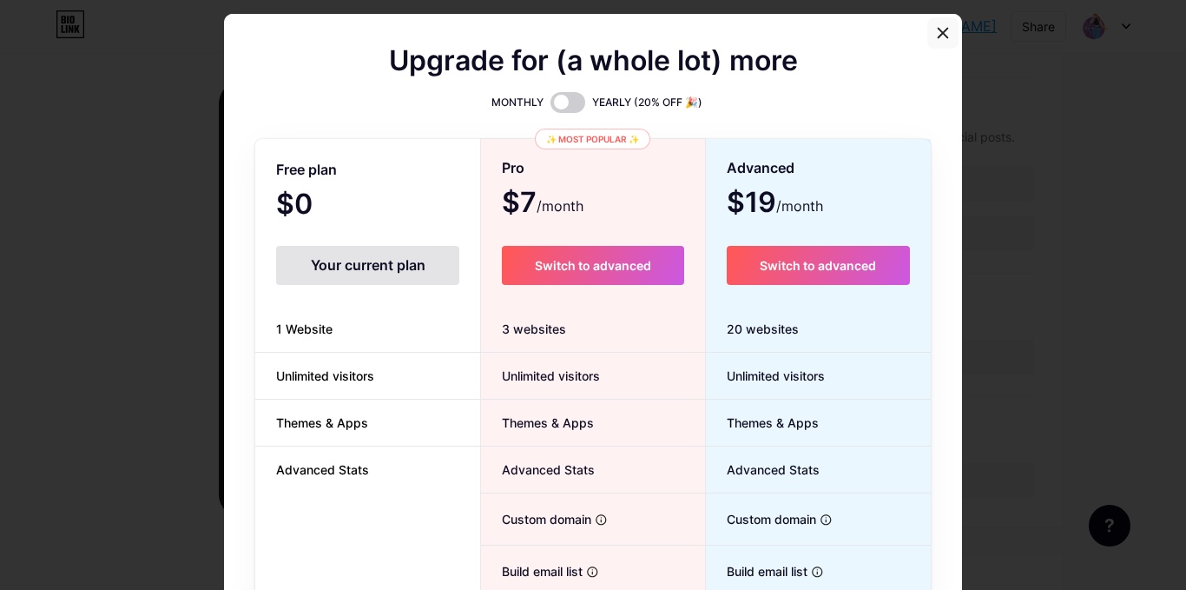
click at [936, 30] on icon at bounding box center [943, 33] width 14 height 14
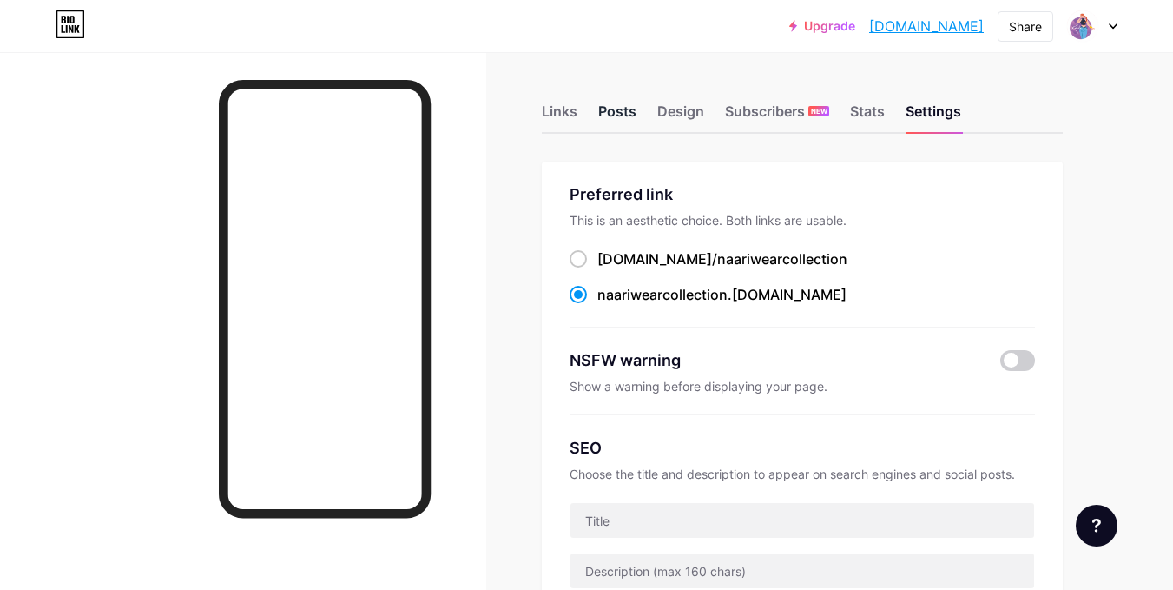
click at [612, 107] on div "Posts" at bounding box center [617, 116] width 38 height 31
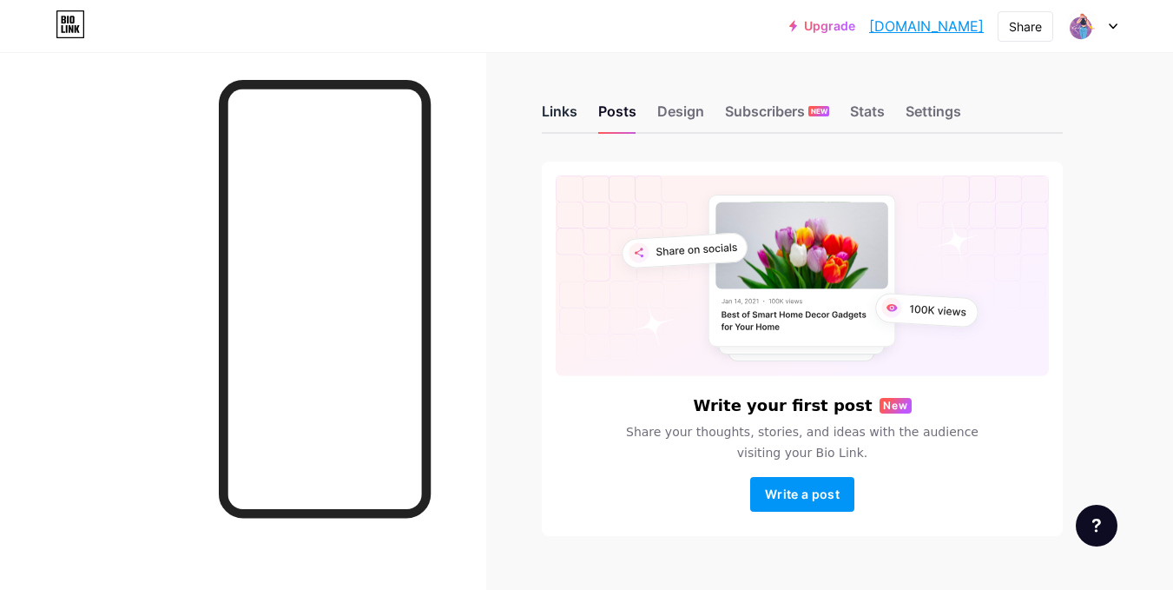
click at [551, 112] on div "Links" at bounding box center [560, 116] width 36 height 31
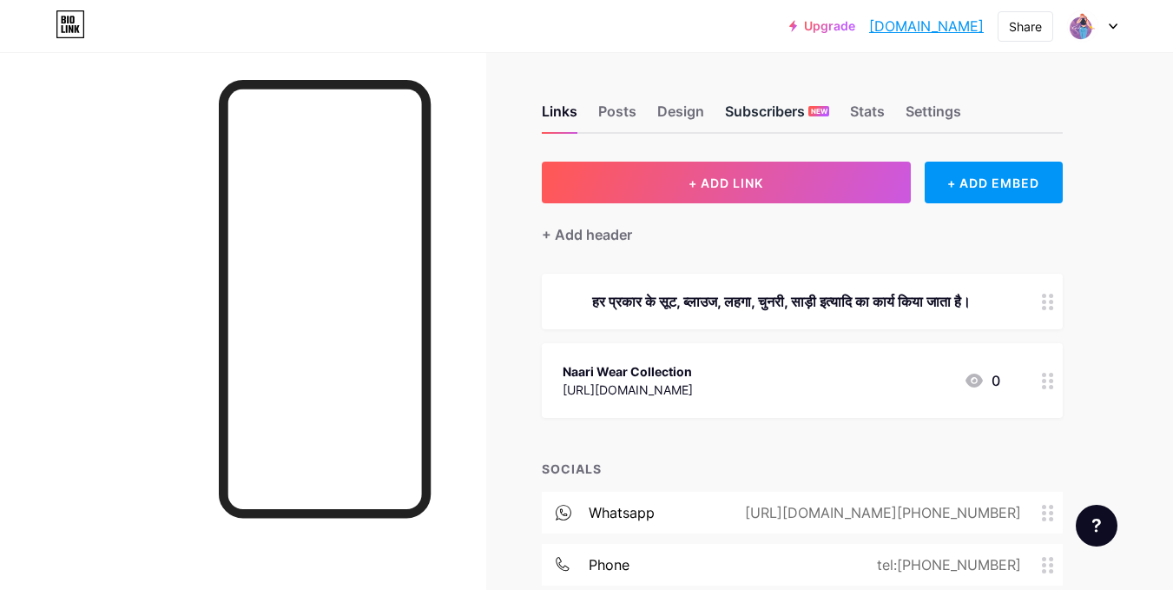
click at [754, 107] on div "Subscribers NEW" at bounding box center [777, 116] width 104 height 31
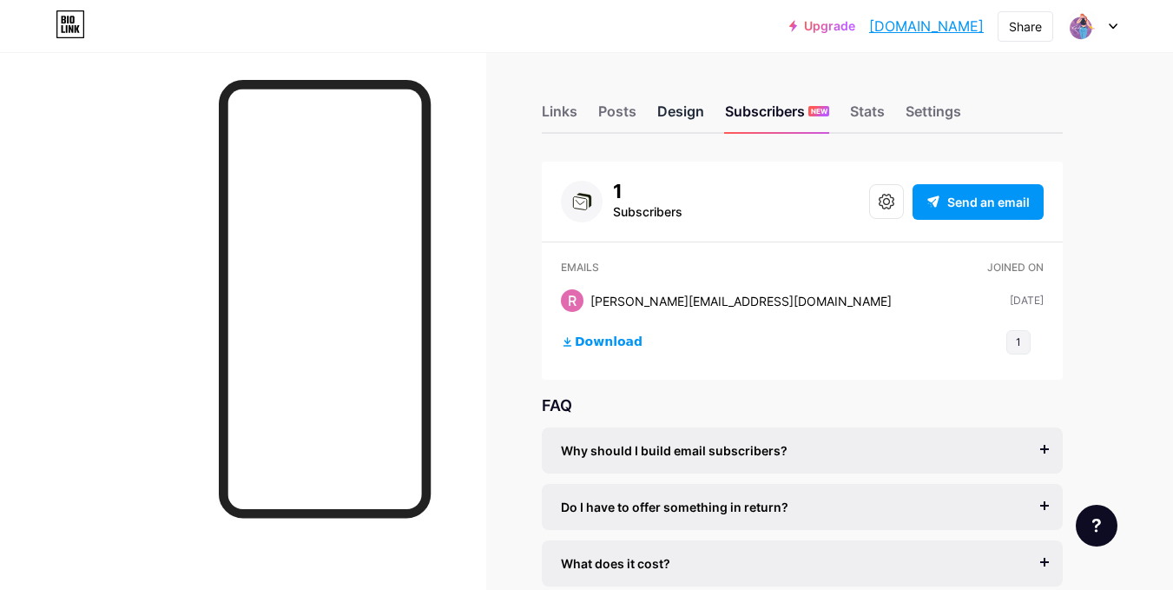
click at [688, 109] on div "Design" at bounding box center [680, 116] width 47 height 31
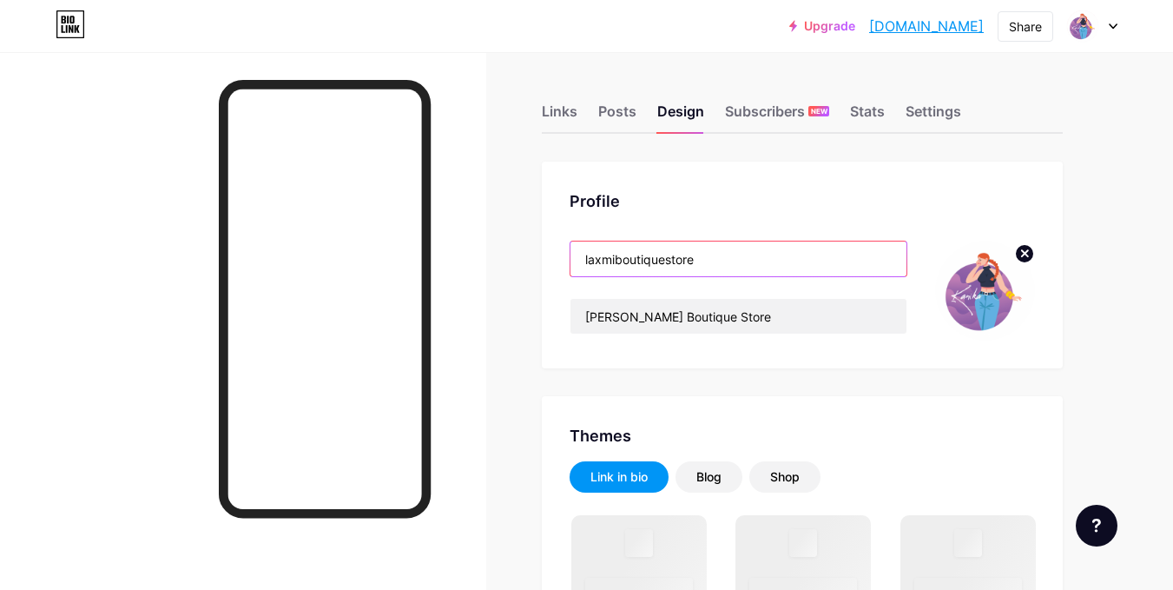
drag, startPoint x: 713, startPoint y: 262, endPoint x: 505, endPoint y: 252, distance: 207.8
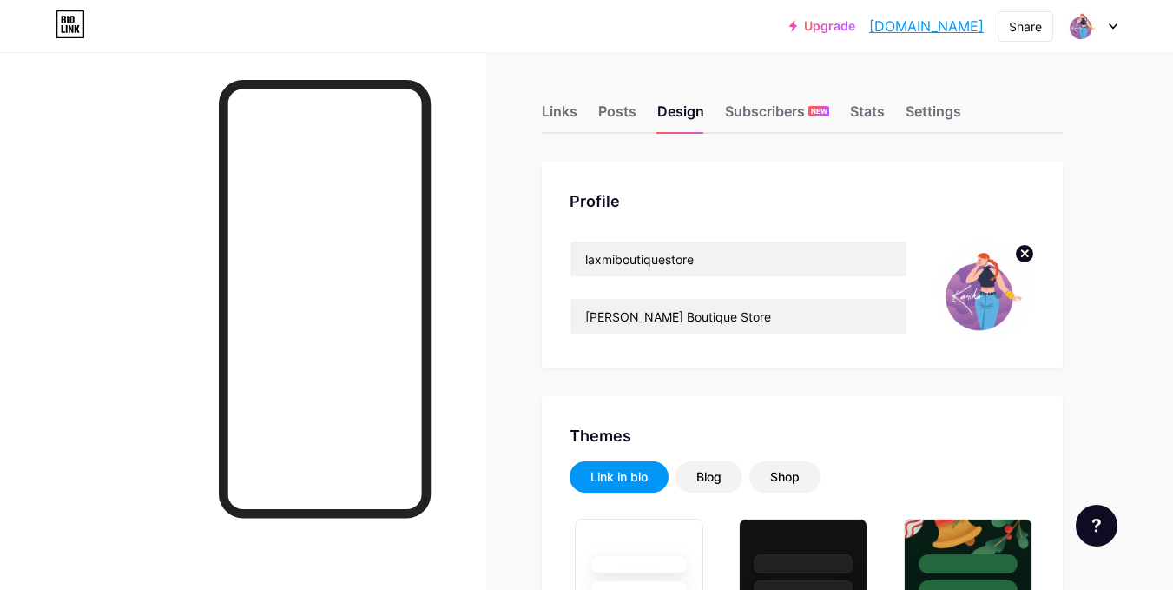
click at [739, 217] on div "Profile laxmiboutiquestore [PERSON_NAME] Boutique Store" at bounding box center [802, 265] width 521 height 207
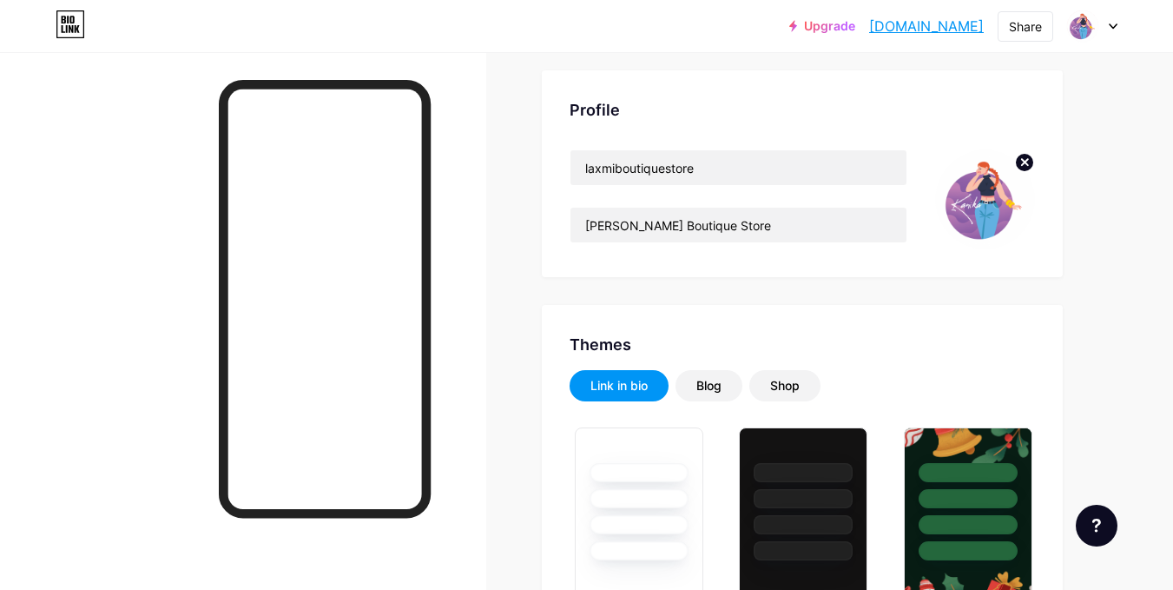
scroll to position [96, 0]
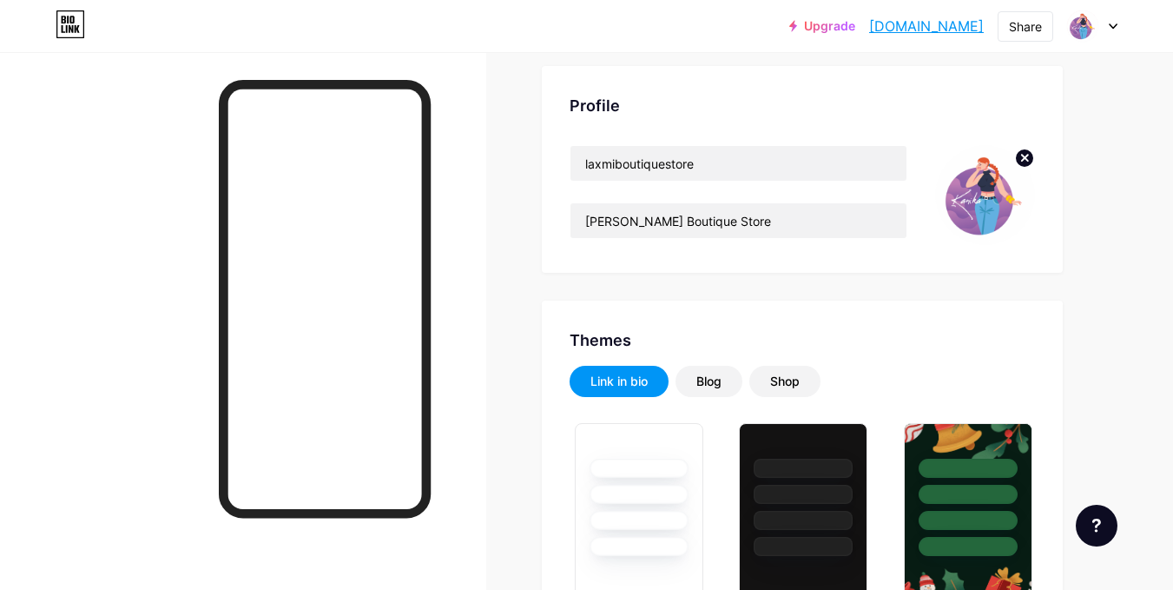
click at [997, 211] on img at bounding box center [985, 195] width 100 height 100
click at [1022, 156] on circle at bounding box center [1024, 157] width 19 height 19
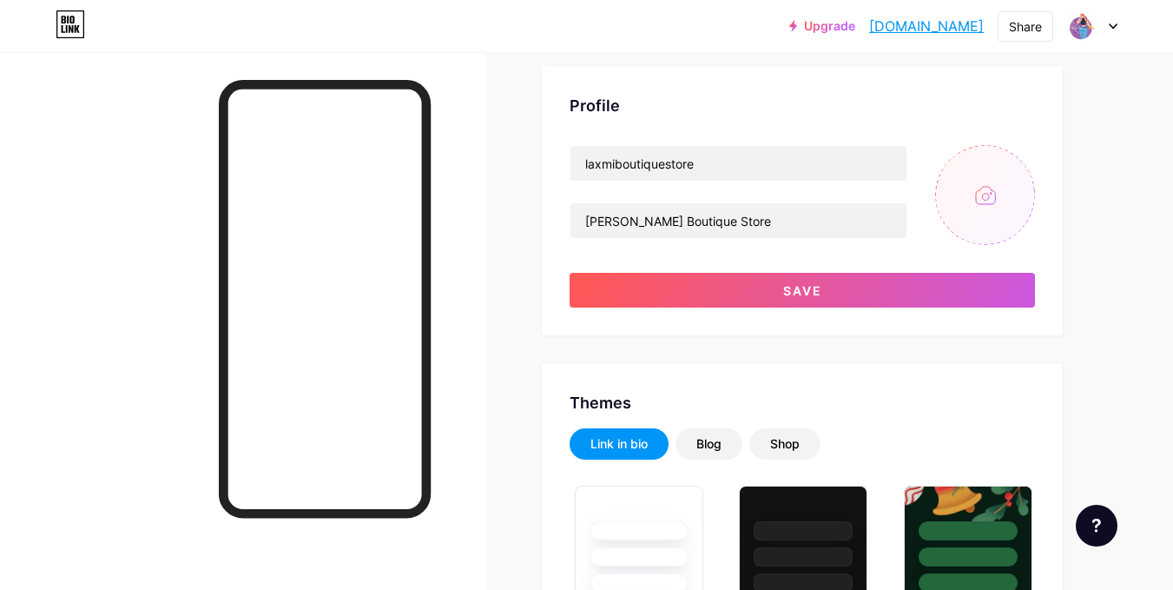
click at [974, 201] on input "file" at bounding box center [985, 195] width 100 height 100
type input "C:\fakepath\ss.jpg"
click at [652, 222] on input "[PERSON_NAME] Boutique Store" at bounding box center [738, 220] width 336 height 35
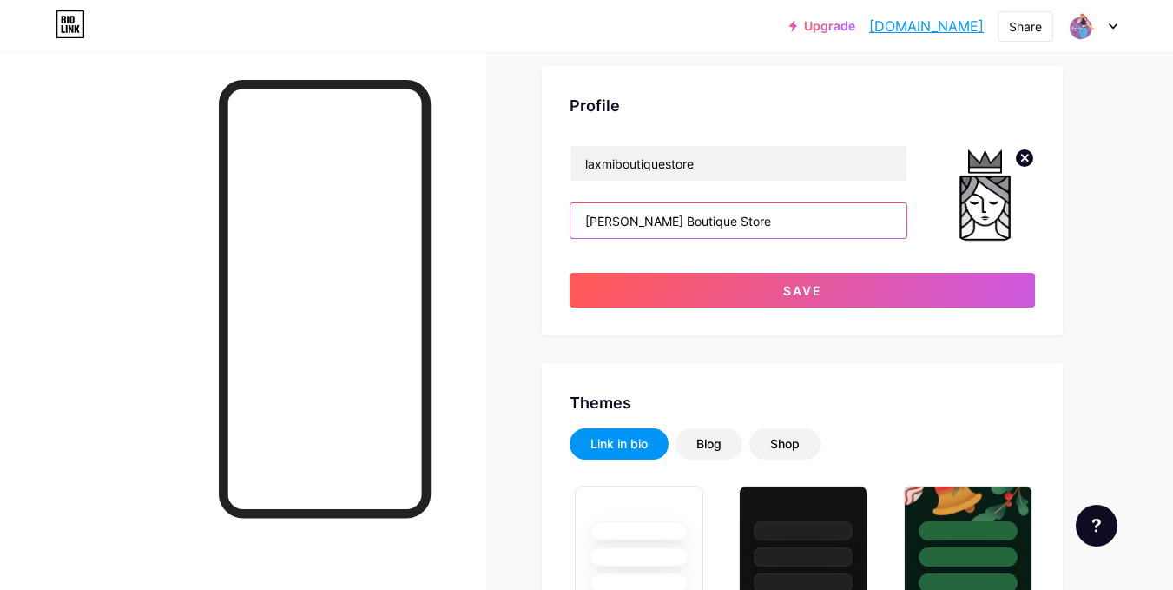
click at [620, 221] on input "[PERSON_NAME] Boutique Store" at bounding box center [738, 220] width 336 height 35
click at [758, 221] on input "[PERSON_NAME] Fashion Boutique Store" at bounding box center [738, 220] width 336 height 35
drag, startPoint x: 773, startPoint y: 221, endPoint x: 516, endPoint y: 235, distance: 257.4
type input "[PERSON_NAME] Fashion Boutique"
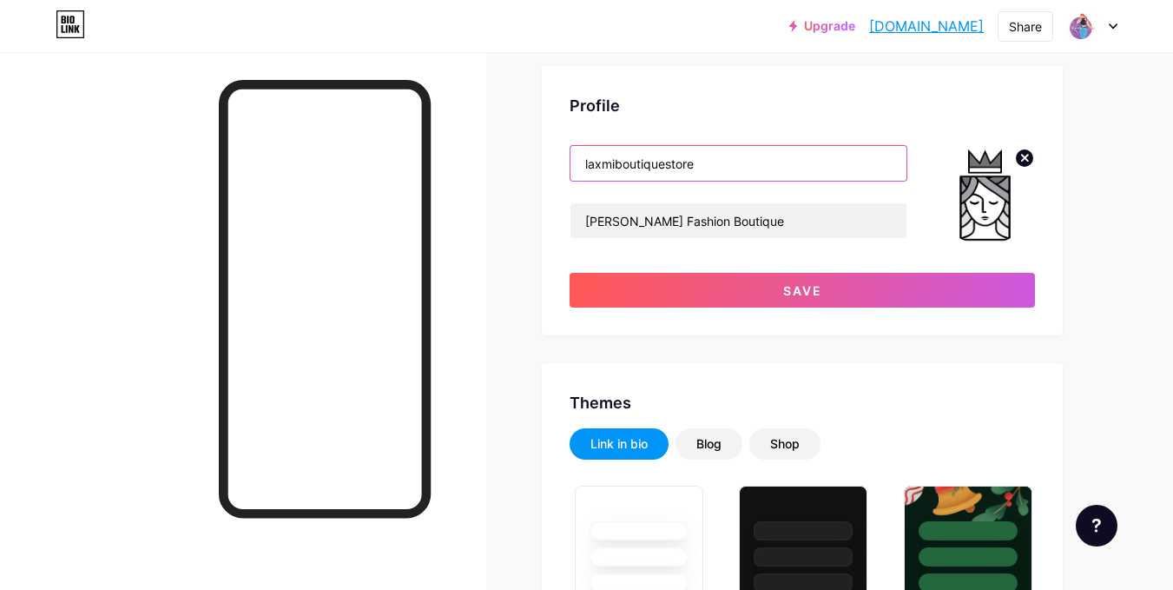
drag, startPoint x: 748, startPoint y: 162, endPoint x: 456, endPoint y: 155, distance: 291.8
paste input "[PERSON_NAME] Fashion Boutiqu"
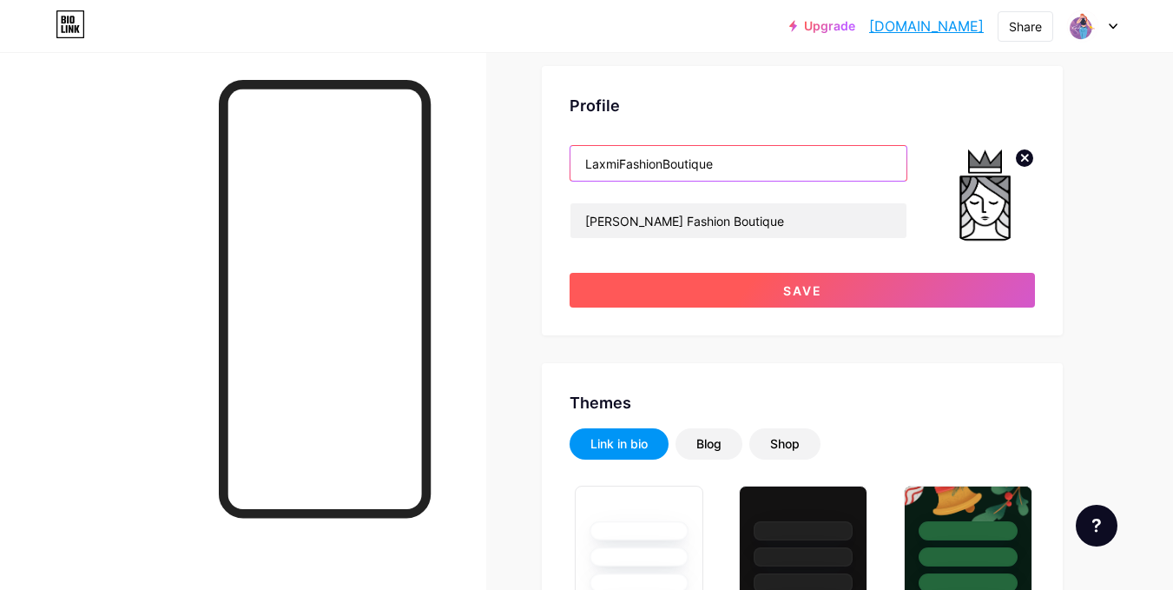
type input "LaxmiFashionBoutique"
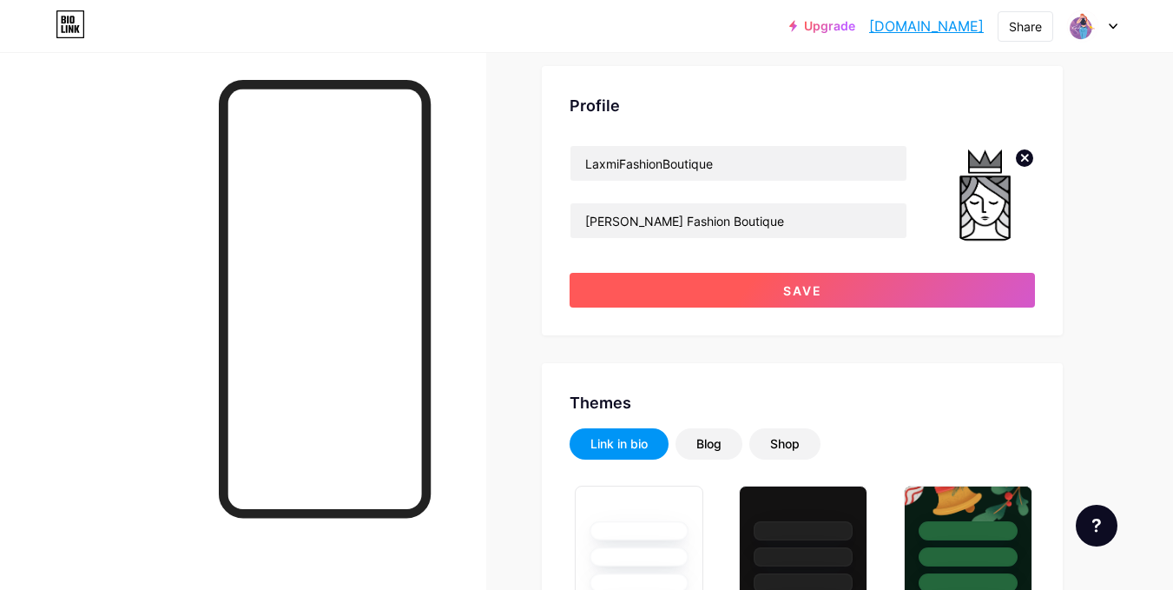
click at [783, 293] on span "Save" at bounding box center [802, 290] width 39 height 15
click at [801, 289] on span "Save" at bounding box center [802, 290] width 39 height 15
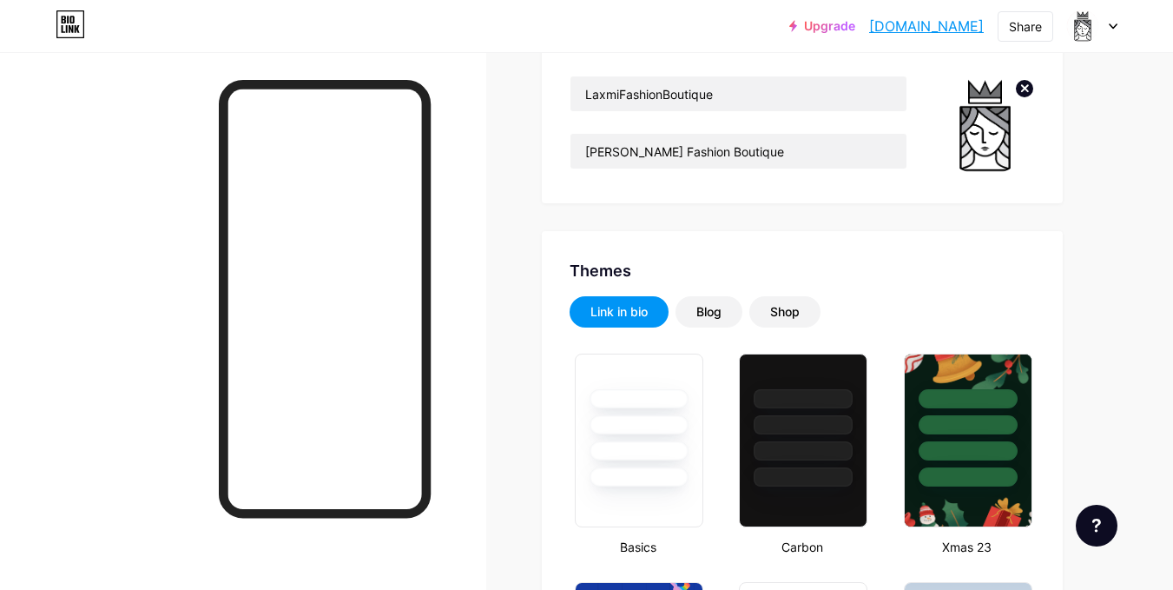
scroll to position [287, 0]
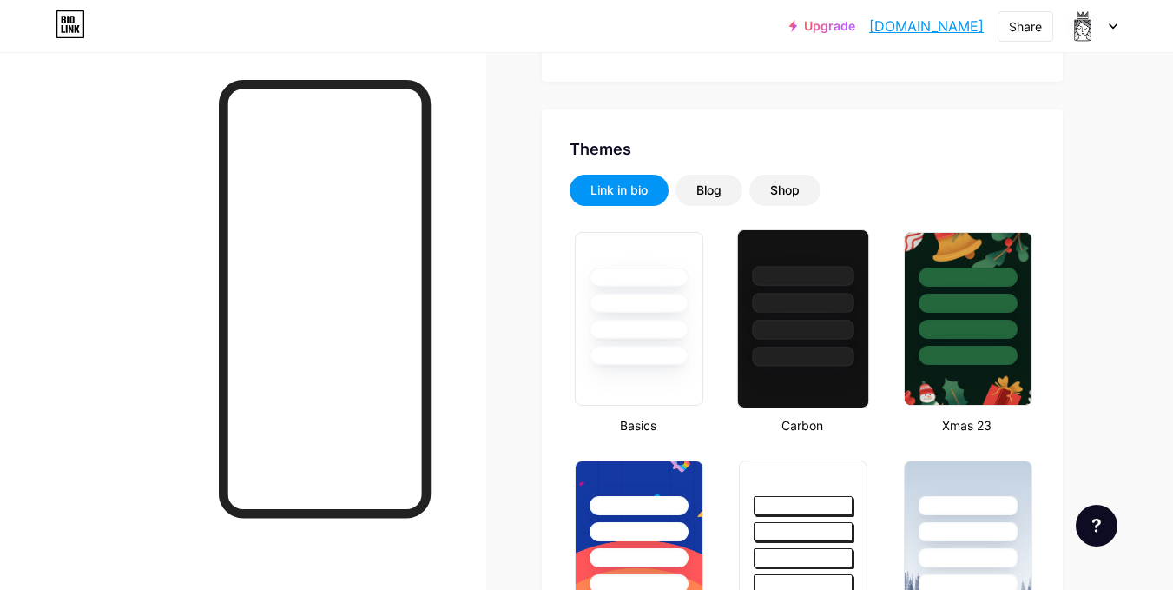
click at [814, 300] on div at bounding box center [804, 303] width 102 height 20
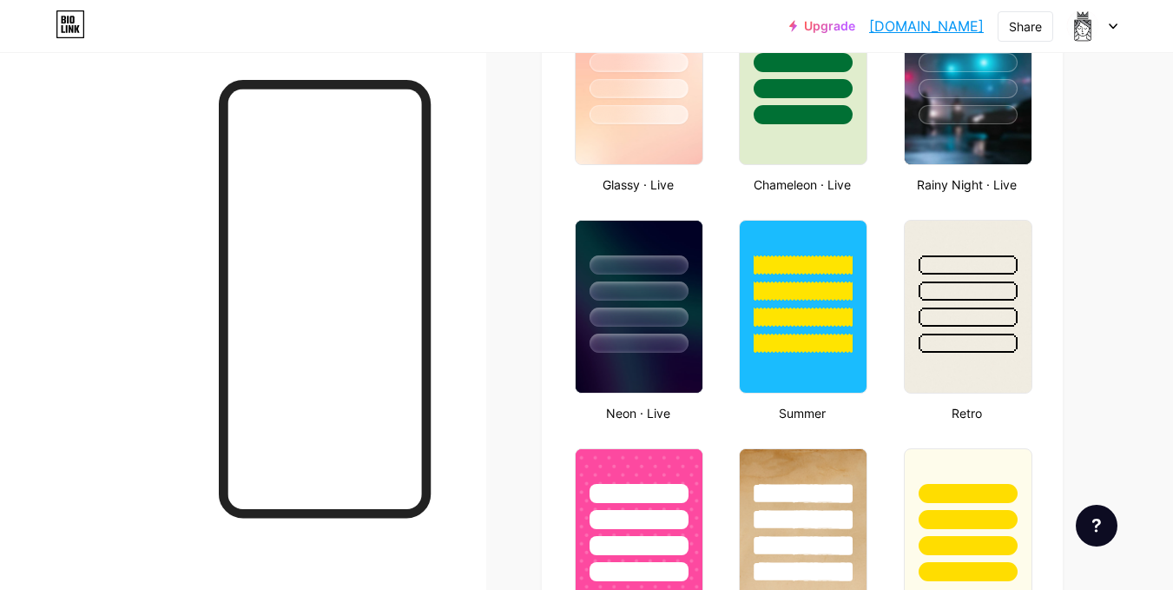
scroll to position [1183, 0]
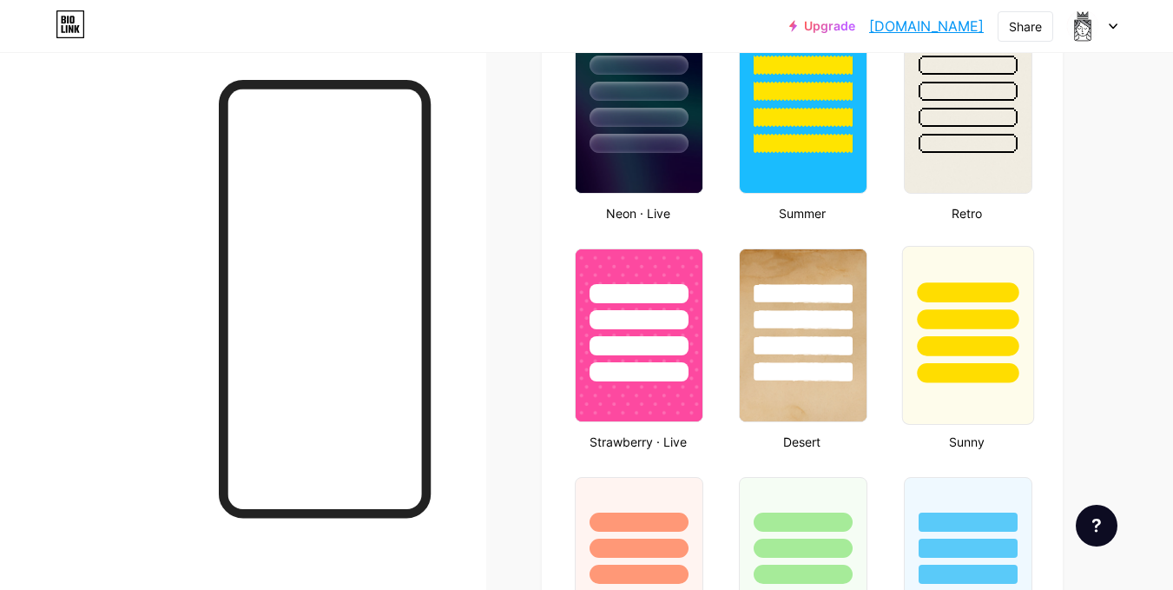
click at [955, 331] on div at bounding box center [967, 315] width 130 height 136
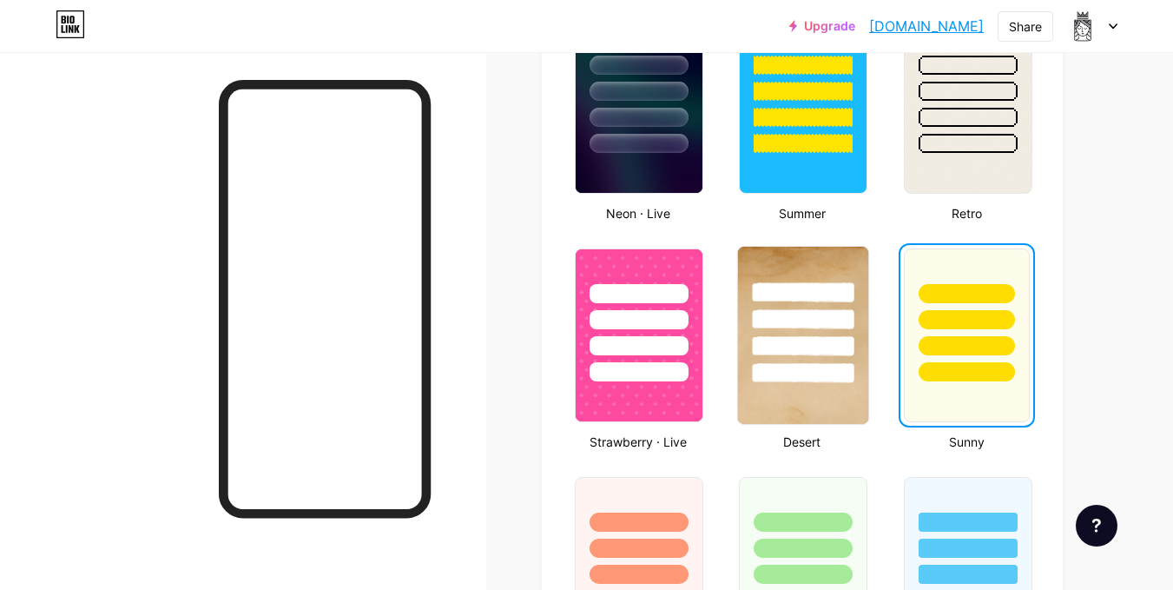
click at [766, 359] on div at bounding box center [803, 315] width 130 height 136
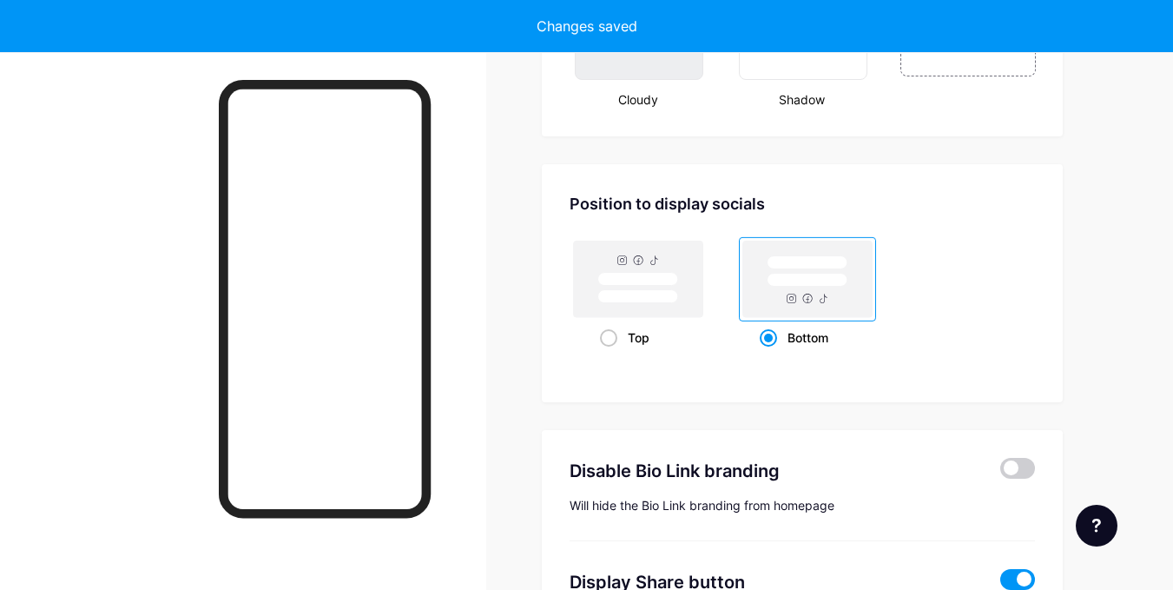
scroll to position [2240, 0]
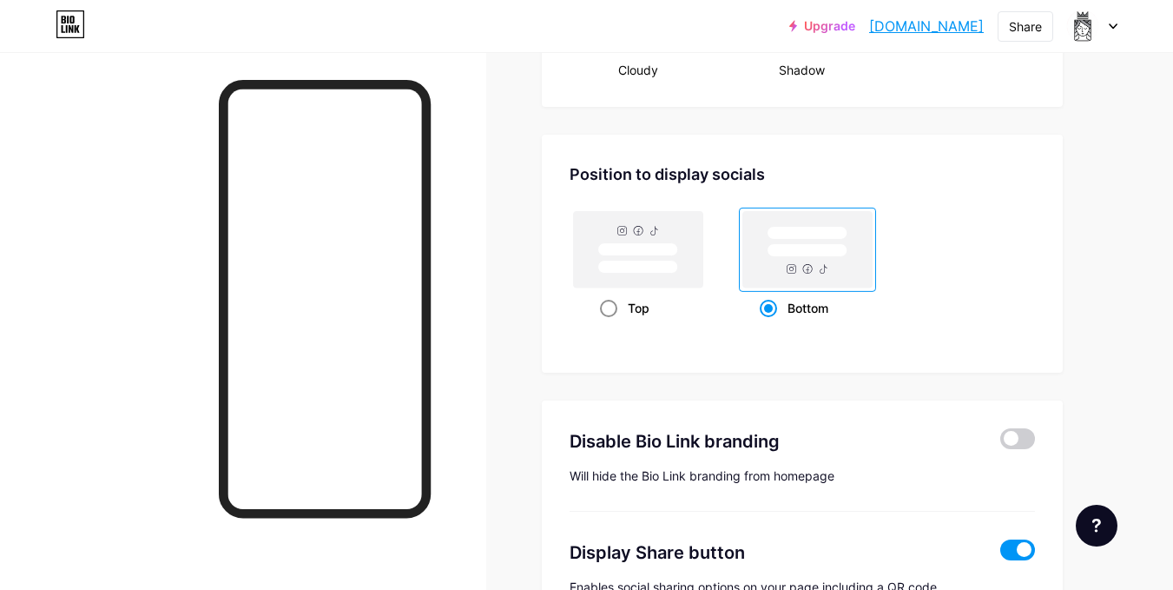
click at [628, 280] on rect at bounding box center [638, 249] width 129 height 76
click at [611, 324] on input "Top" at bounding box center [605, 329] width 11 height 11
radio input "true"
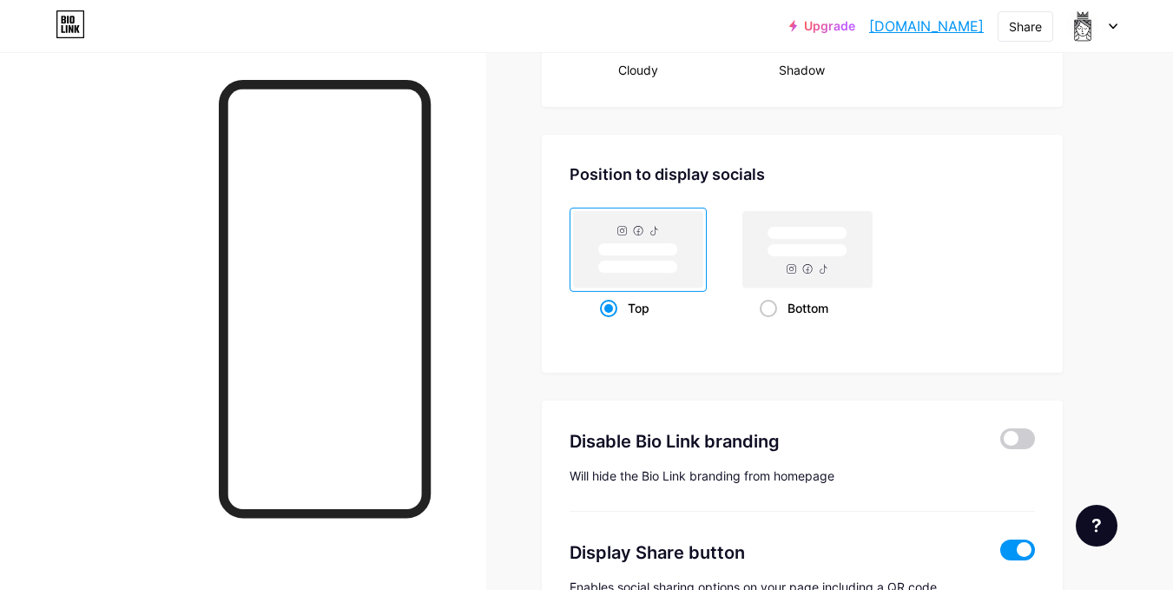
click at [628, 280] on rect at bounding box center [638, 249] width 129 height 76
click at [611, 324] on input "Top" at bounding box center [605, 329] width 11 height 11
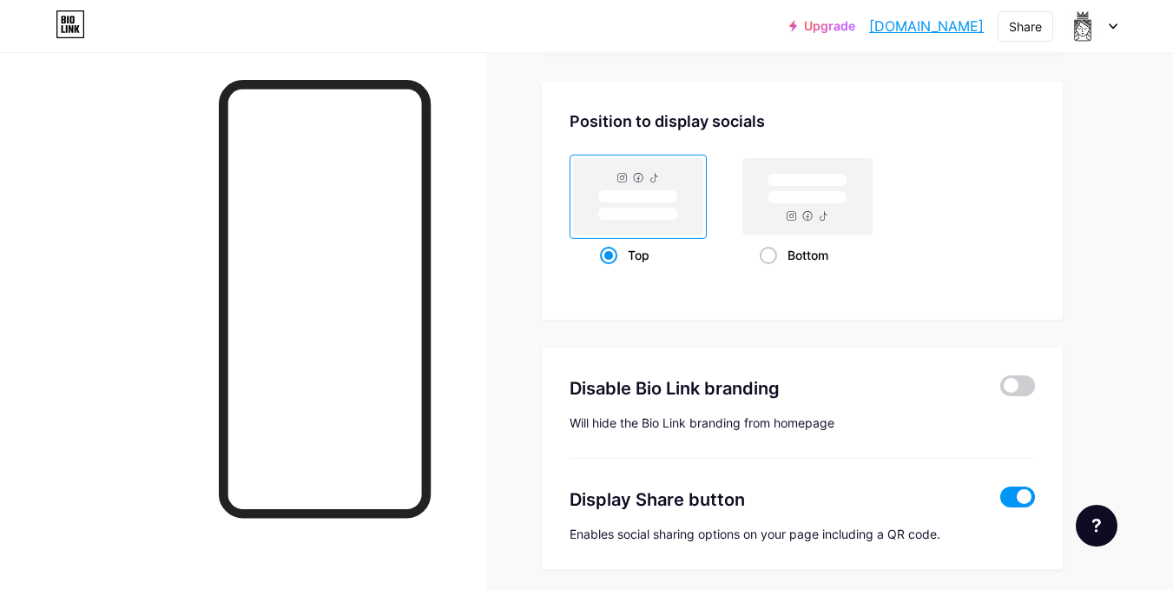
scroll to position [2360, 0]
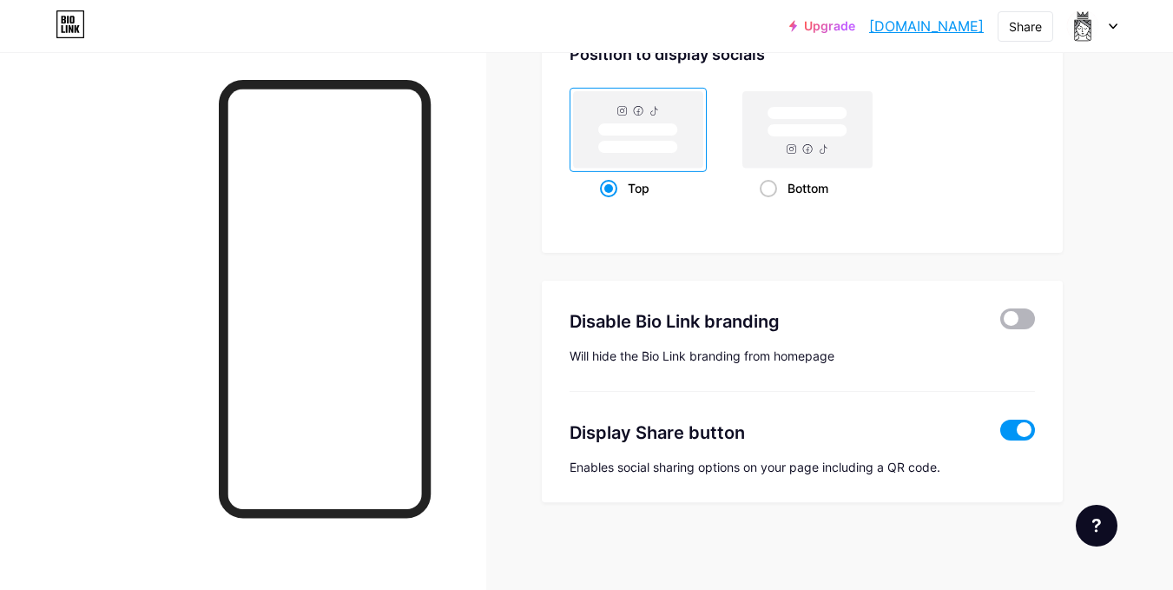
click at [1011, 315] on span at bounding box center [1017, 318] width 35 height 21
click at [1000, 323] on input "checkbox" at bounding box center [1000, 323] width 0 height 0
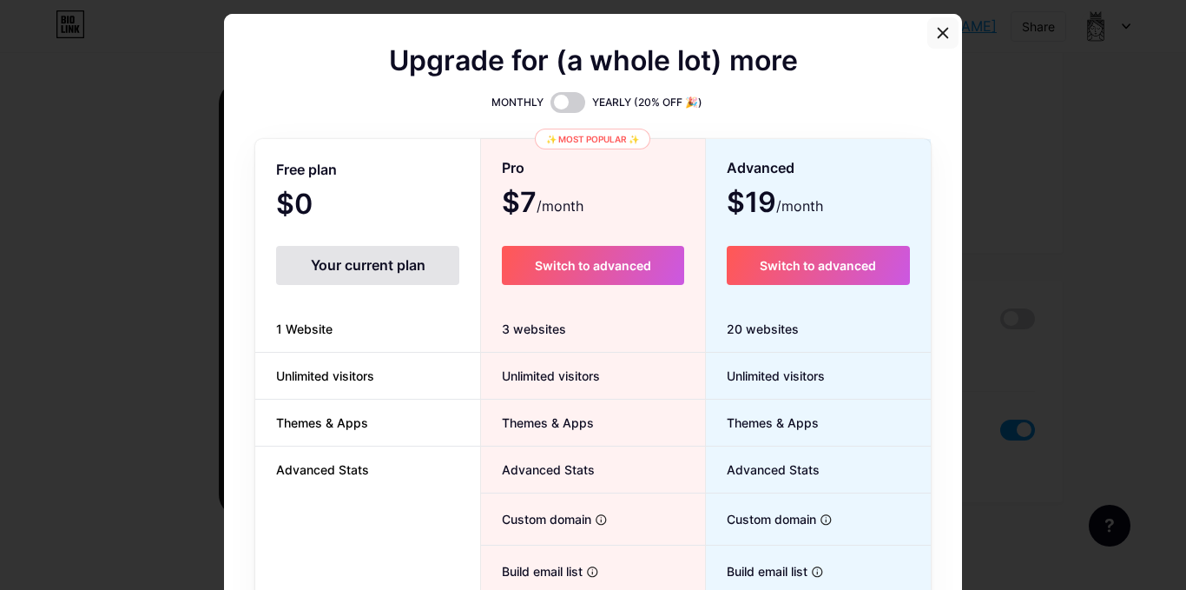
click at [939, 34] on icon at bounding box center [944, 33] width 10 height 10
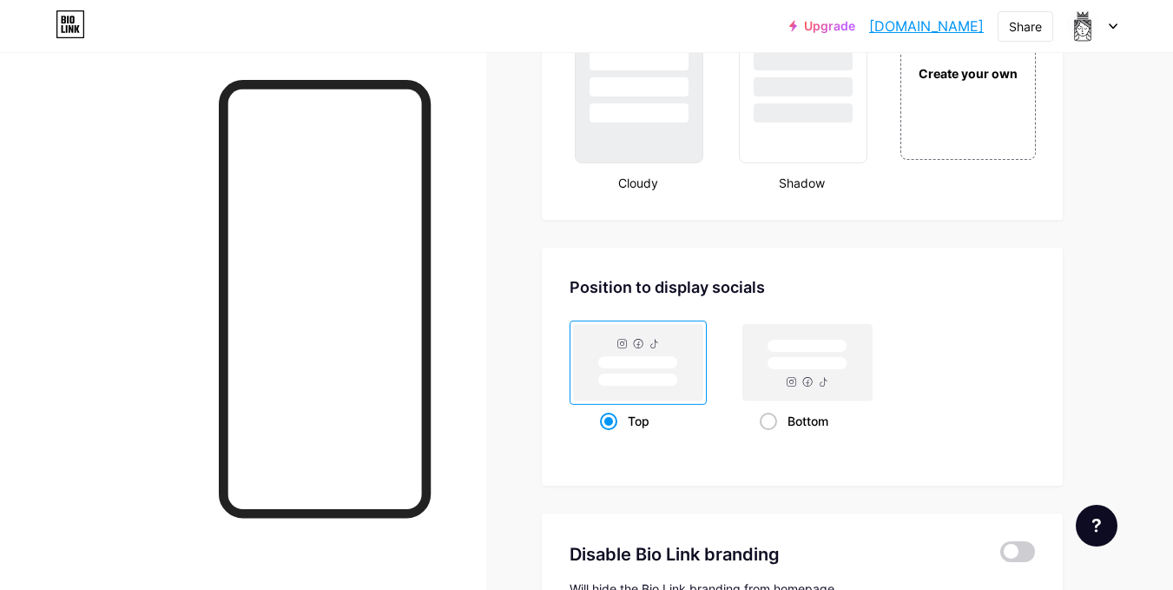
scroll to position [2123, 0]
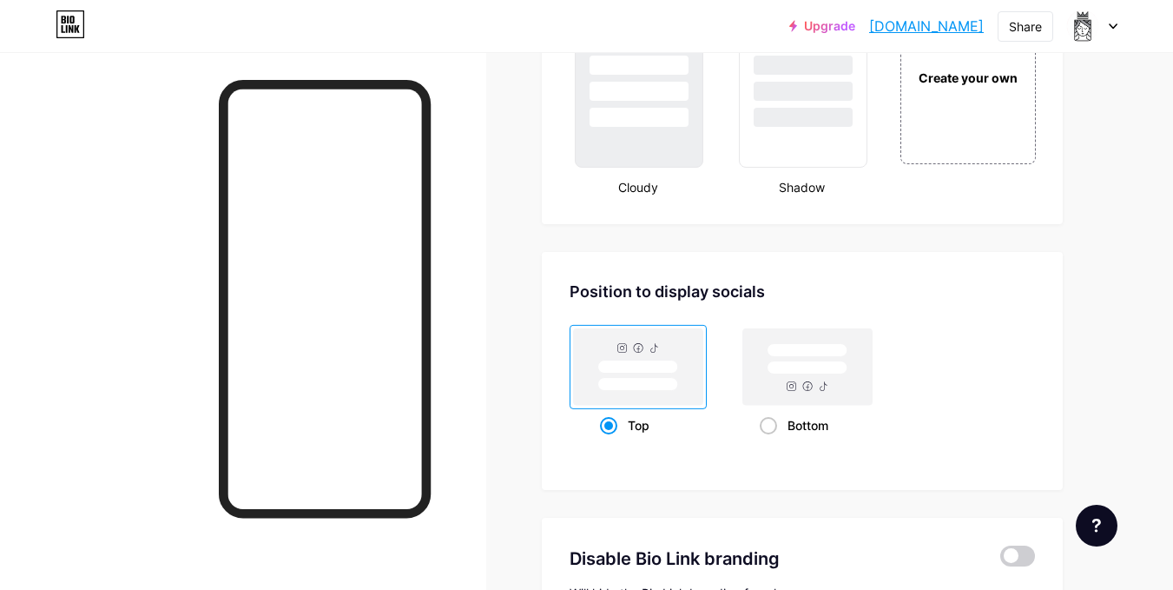
click at [703, 280] on div "Position to display socials" at bounding box center [802, 291] width 465 height 23
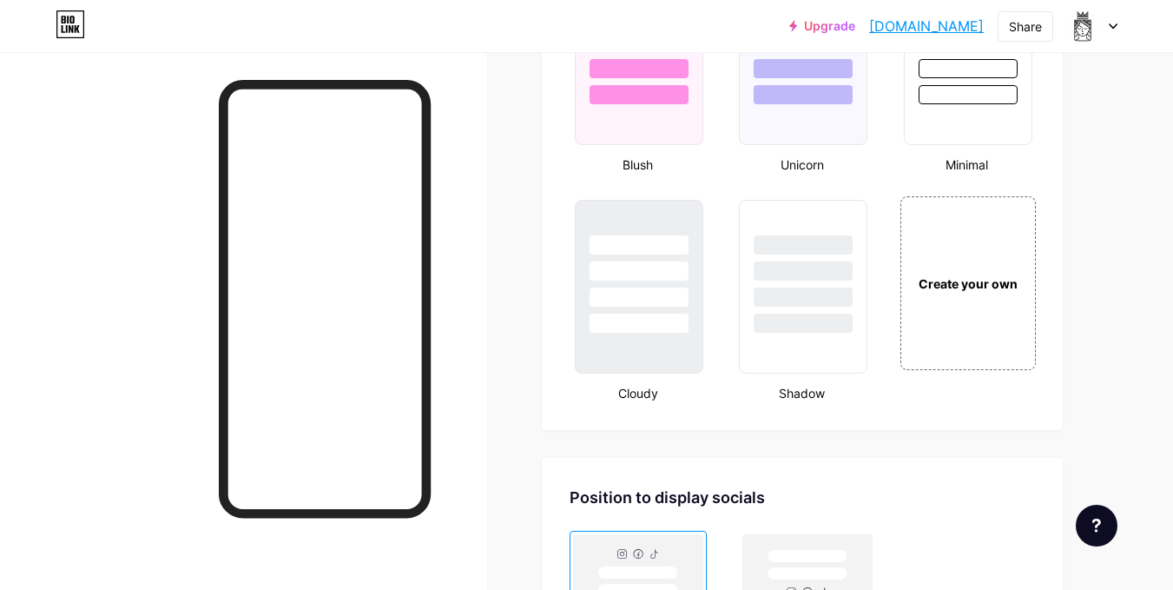
scroll to position [1839, 0]
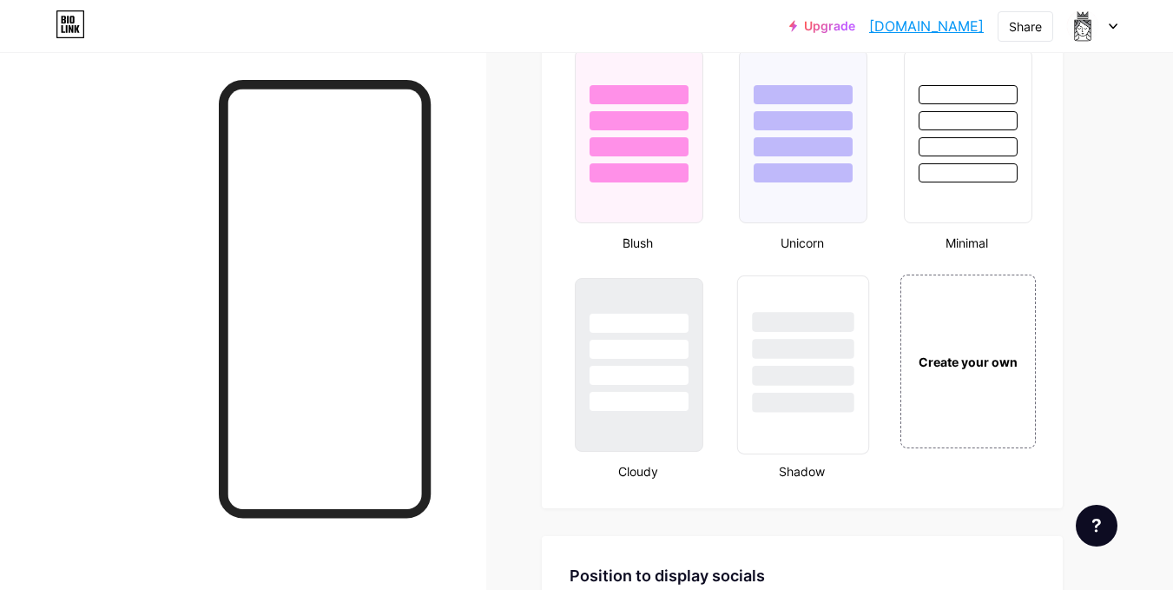
click at [803, 353] on div at bounding box center [804, 349] width 102 height 20
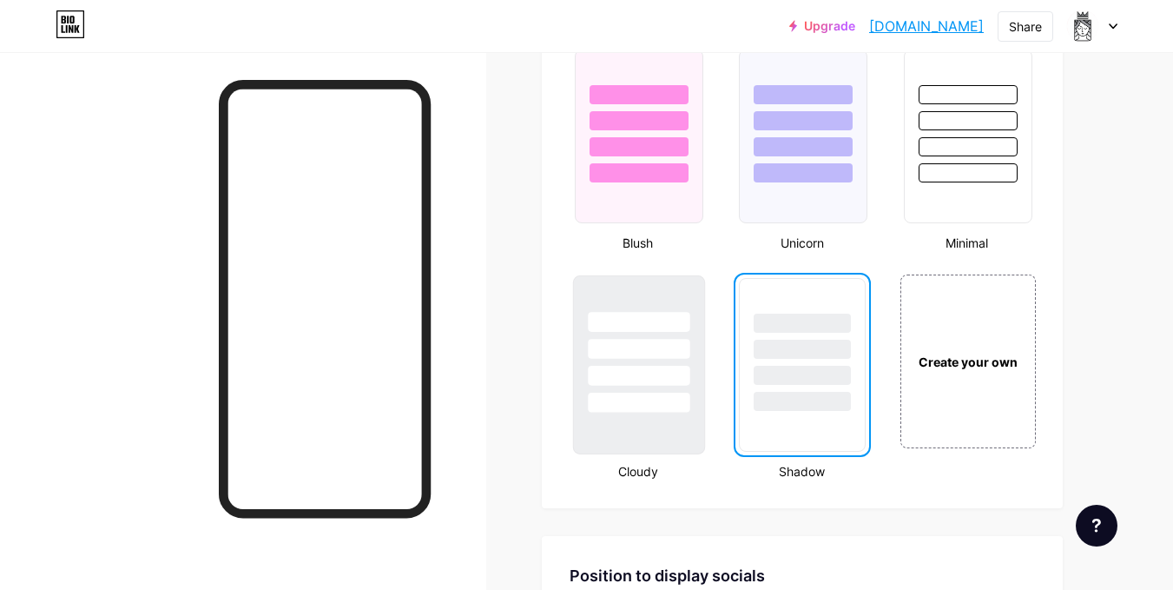
click at [666, 343] on div at bounding box center [639, 349] width 102 height 20
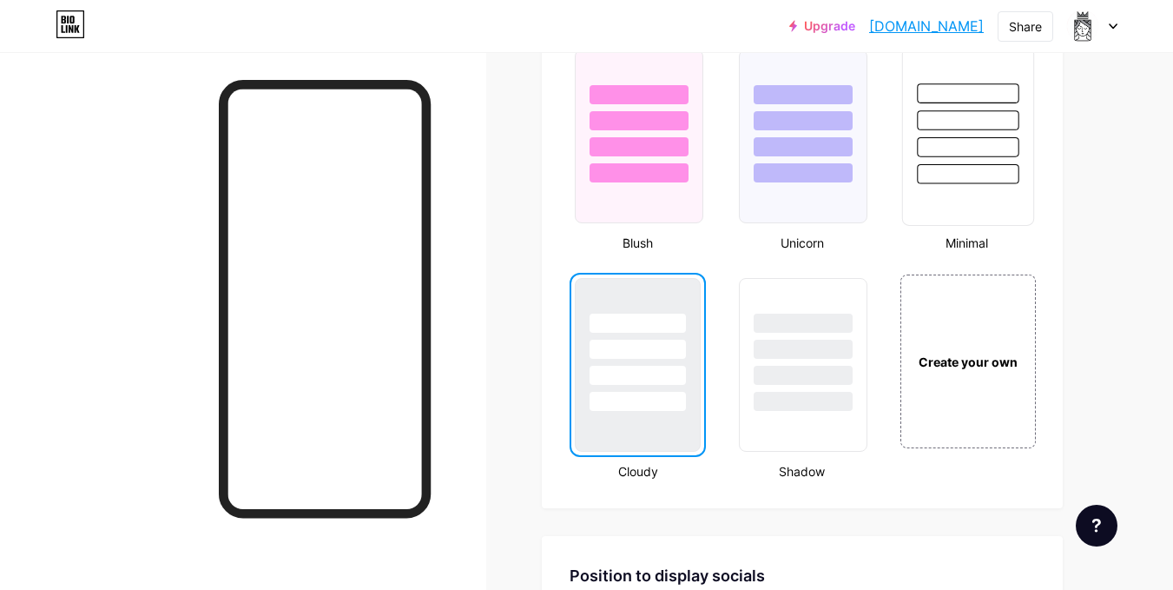
click at [948, 169] on div at bounding box center [968, 174] width 102 height 20
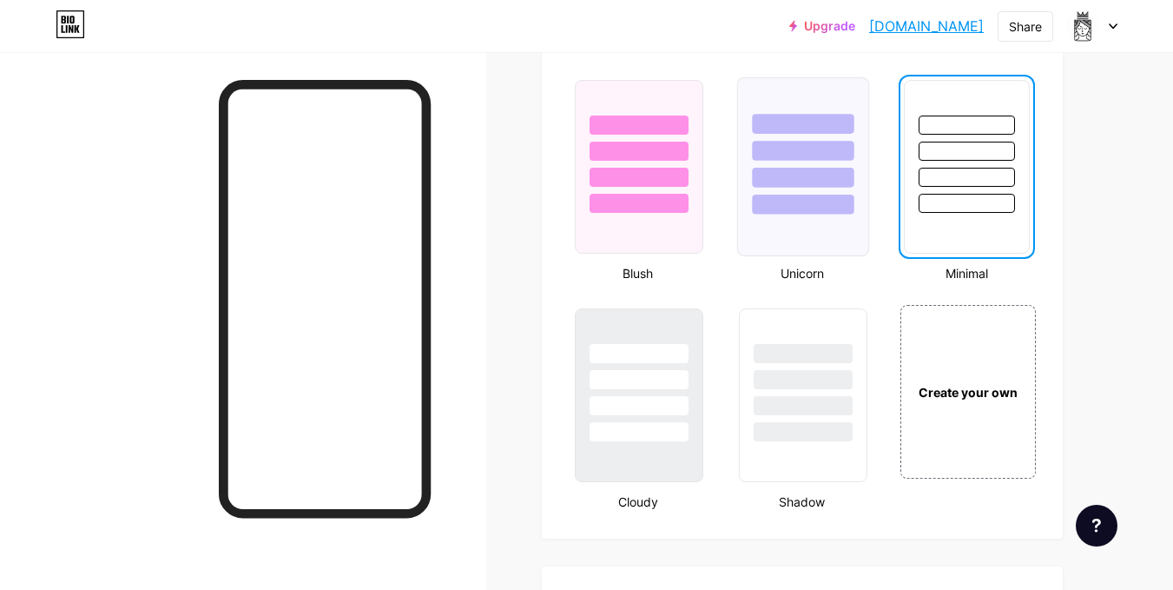
scroll to position [1729, 0]
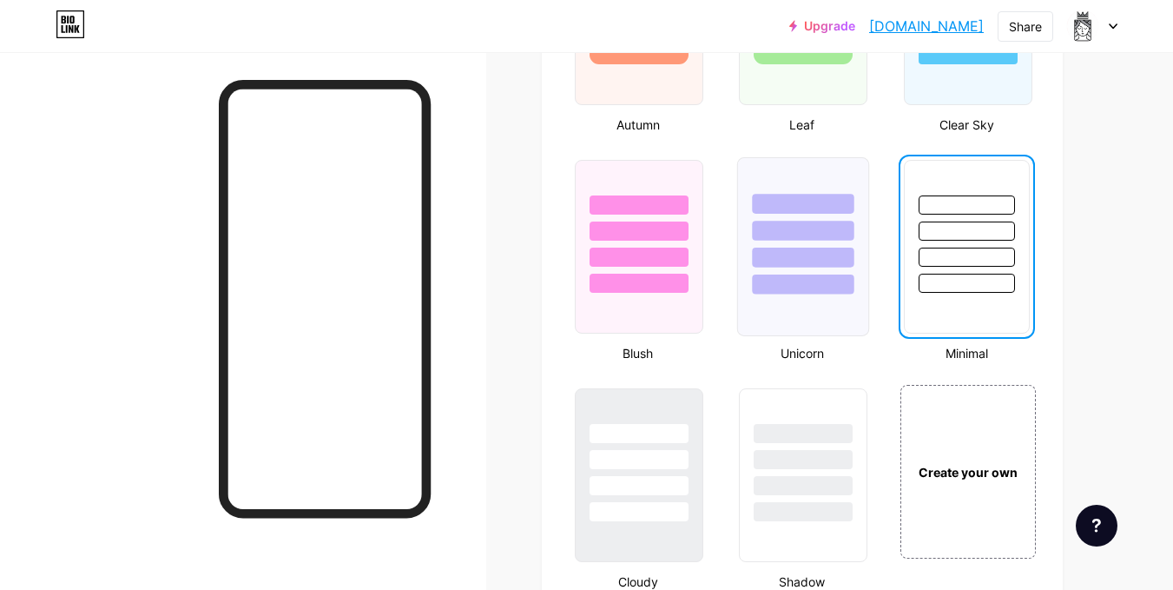
click at [779, 252] on div at bounding box center [804, 257] width 102 height 20
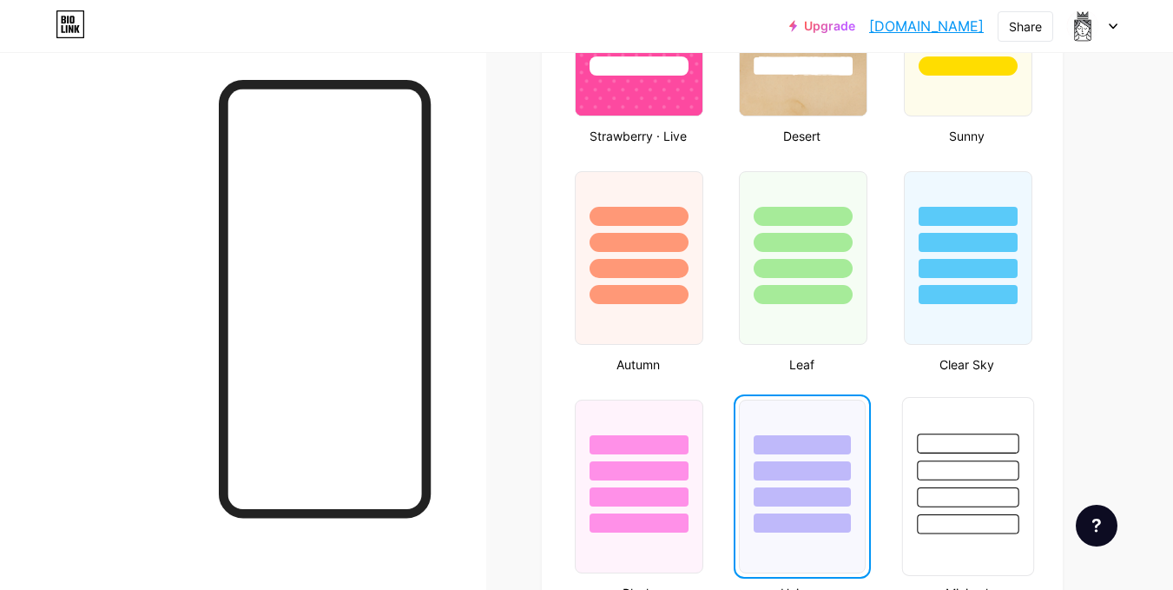
scroll to position [1480, 0]
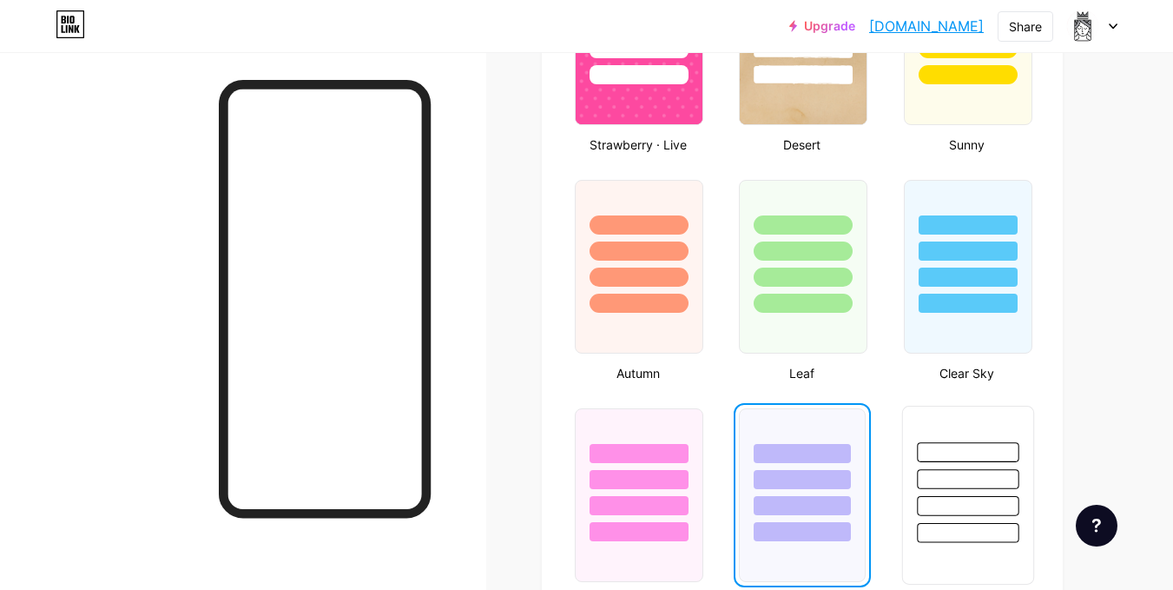
click at [973, 508] on div at bounding box center [968, 506] width 102 height 20
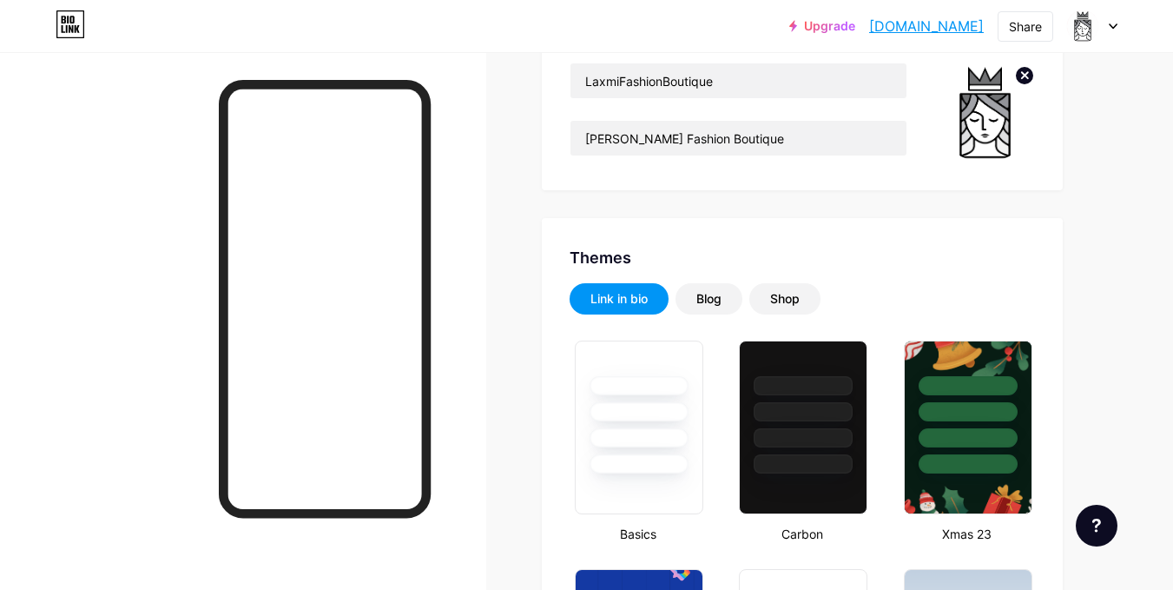
scroll to position [0, 0]
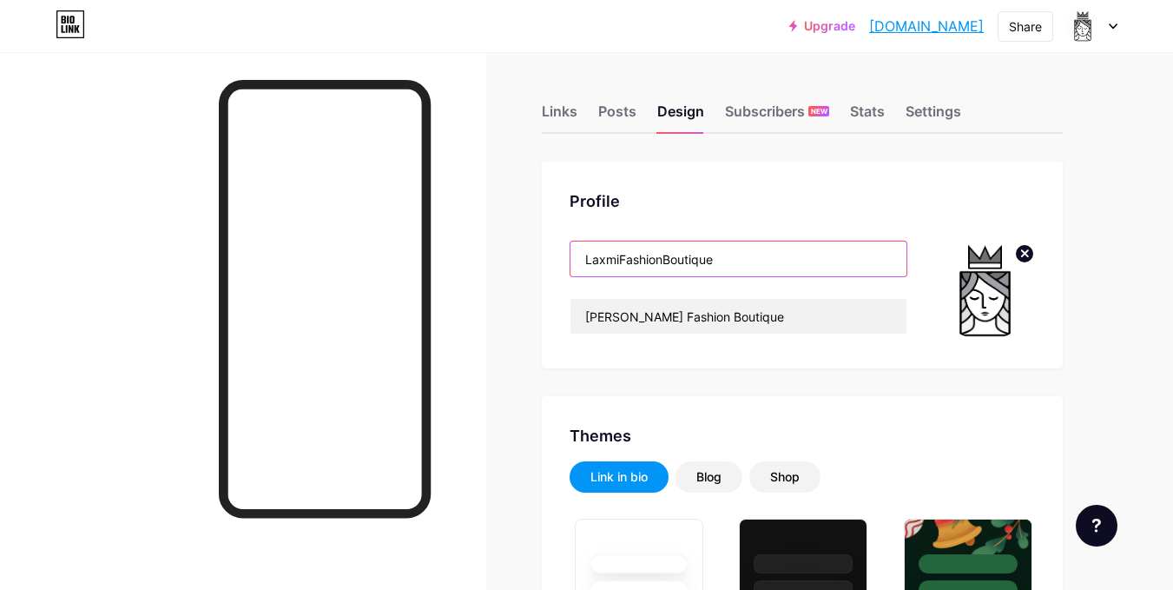
click at [619, 260] on input "LaxmiFashionBoutique" at bounding box center [738, 258] width 336 height 35
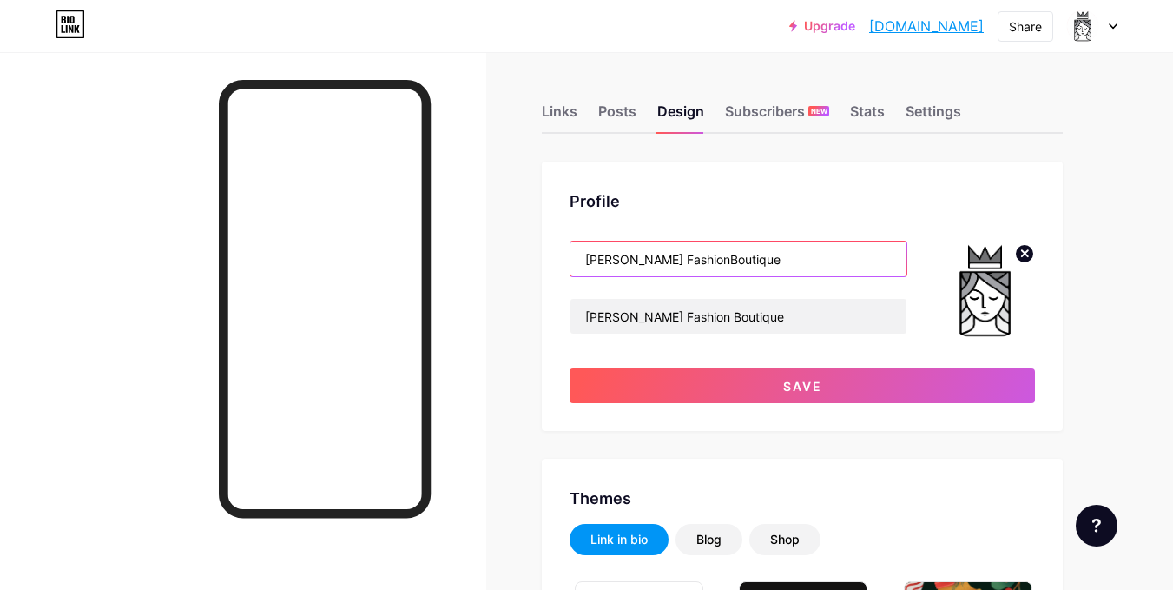
click at [668, 260] on input "[PERSON_NAME] FashionBoutique" at bounding box center [738, 258] width 336 height 35
click at [743, 259] on input "[PERSON_NAME] Fashion Boutique" at bounding box center [738, 258] width 336 height 35
type input "[PERSON_NAME] Fashion Boutique"
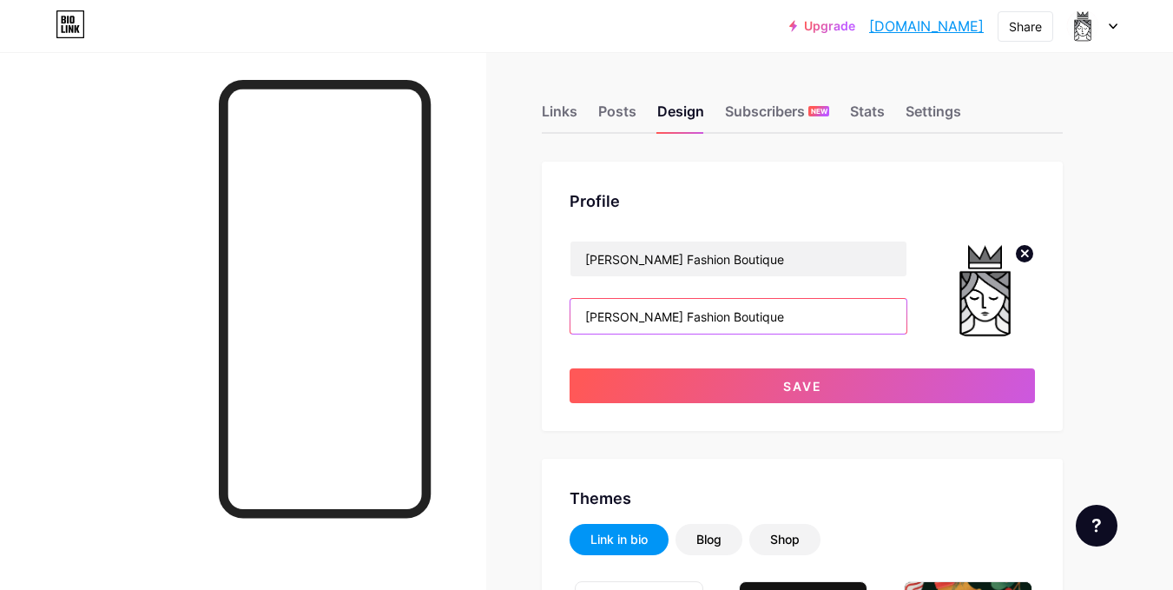
click at [745, 311] on input "[PERSON_NAME] Fashion Boutique" at bounding box center [738, 316] width 336 height 35
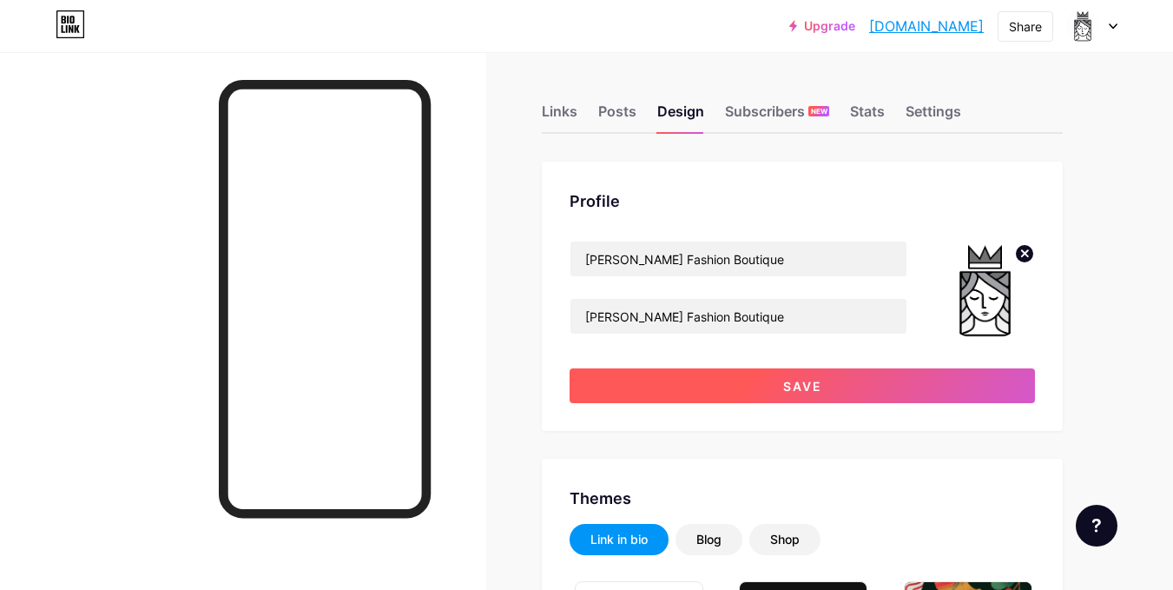
click at [798, 391] on span "Save" at bounding box center [802, 386] width 39 height 15
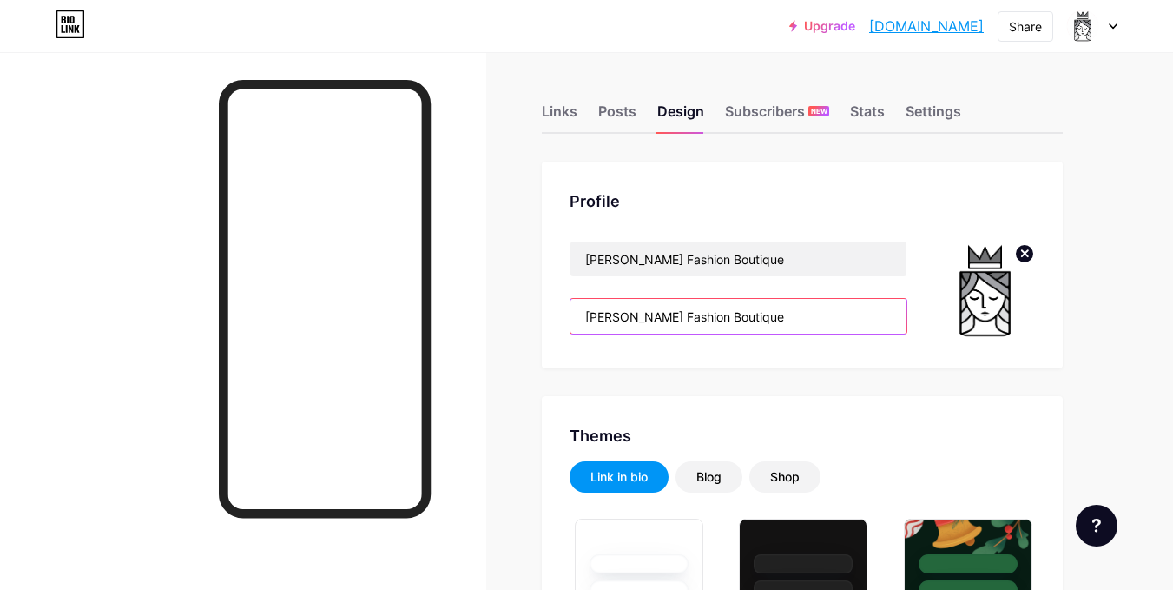
drag, startPoint x: 741, startPoint y: 320, endPoint x: 543, endPoint y: 324, distance: 198.0
click at [543, 324] on div "Profile [PERSON_NAME] Fashion Boutique [PERSON_NAME] Fashion Boutique" at bounding box center [802, 265] width 521 height 207
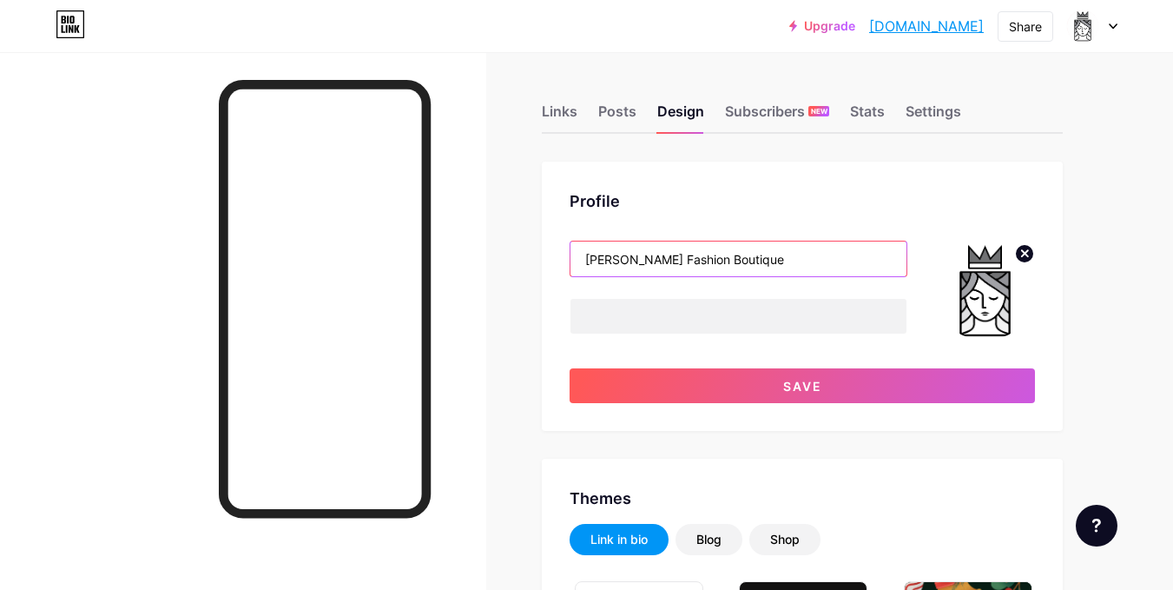
drag, startPoint x: 727, startPoint y: 265, endPoint x: 569, endPoint y: 252, distance: 158.6
click at [569, 252] on div "Profile [PERSON_NAME] Fashion Boutique Save" at bounding box center [802, 296] width 521 height 269
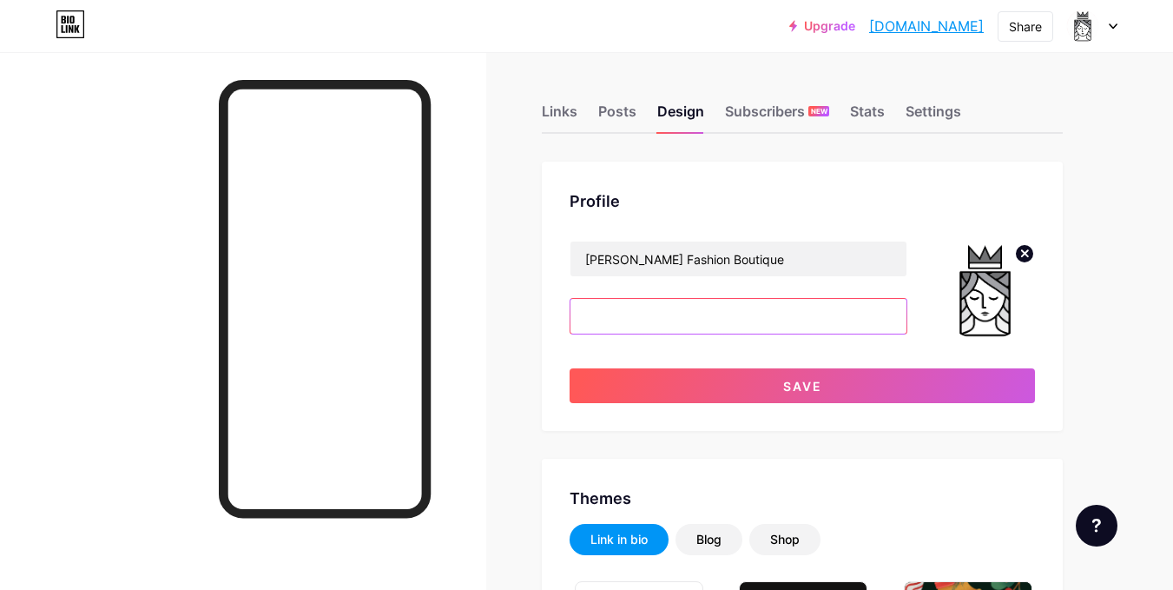
click at [745, 304] on input "text" at bounding box center [738, 316] width 336 height 35
paste input "Women's Top, Women's Dress, Saree Blouse (Stitching), Punjabi Suits, Wedding Dr…"
type input "Women's Top, Women's Dress, Saree Blouse (Stitching), Punjabi Suits, Wedding Dr…"
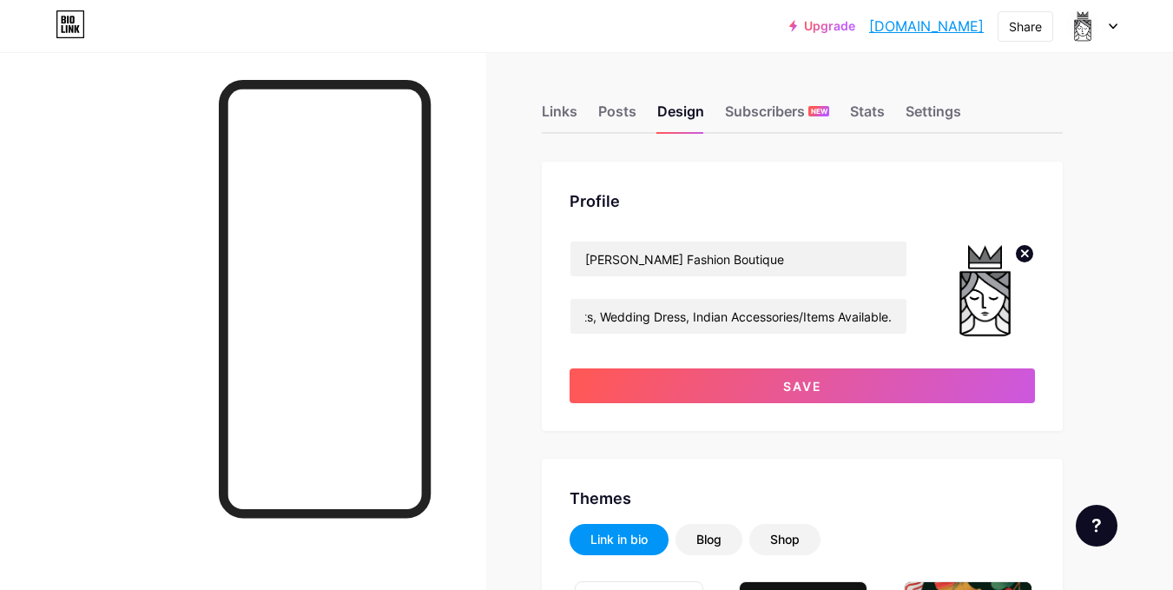
scroll to position [0, 0]
click at [937, 300] on img at bounding box center [985, 291] width 100 height 100
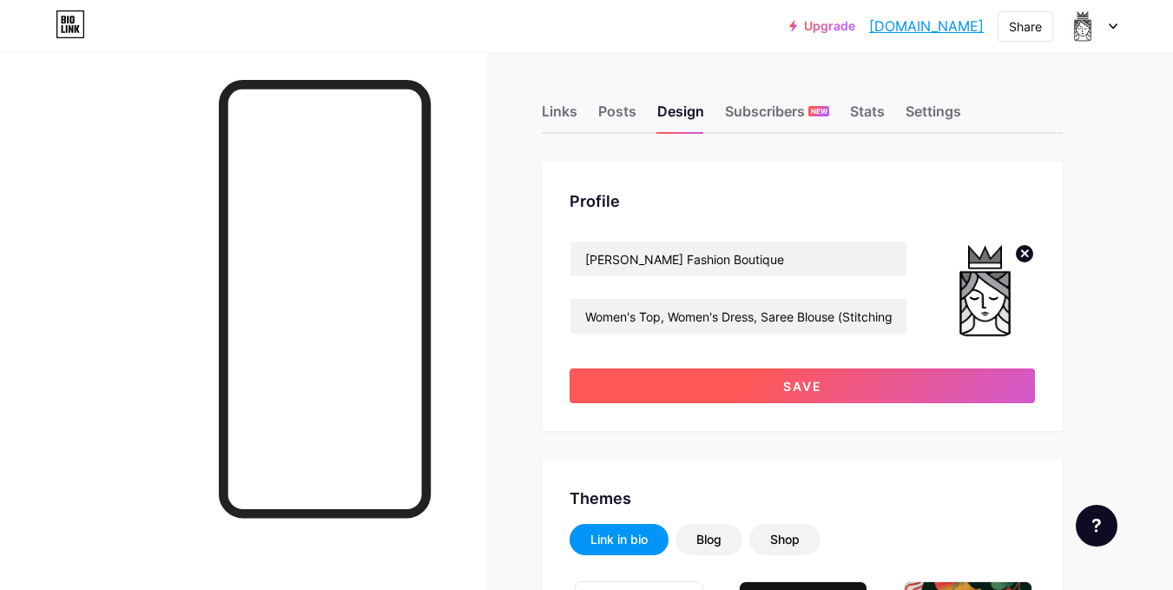
click at [885, 389] on button "Save" at bounding box center [802, 385] width 465 height 35
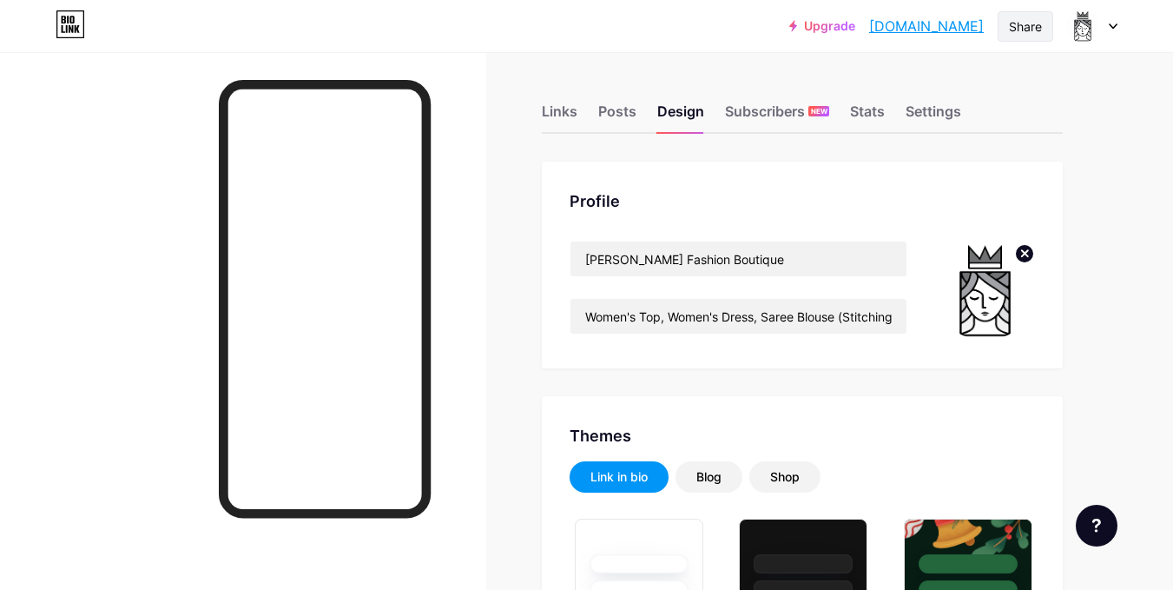
click at [1045, 27] on div "Share" at bounding box center [1026, 26] width 56 height 30
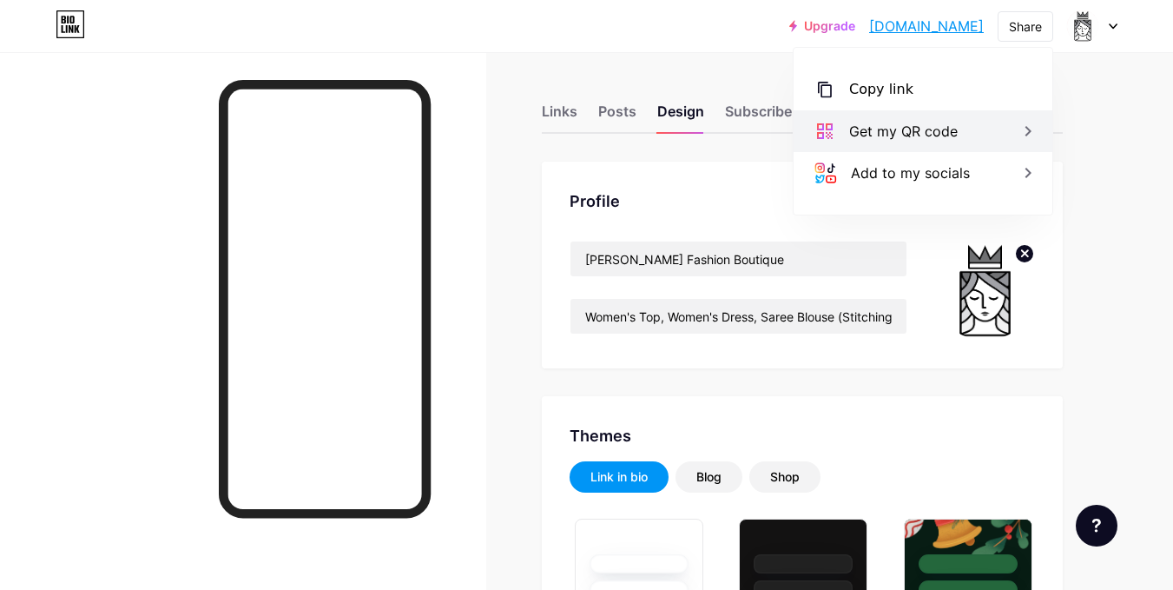
click at [935, 128] on div "Get my QR code" at bounding box center [903, 131] width 109 height 21
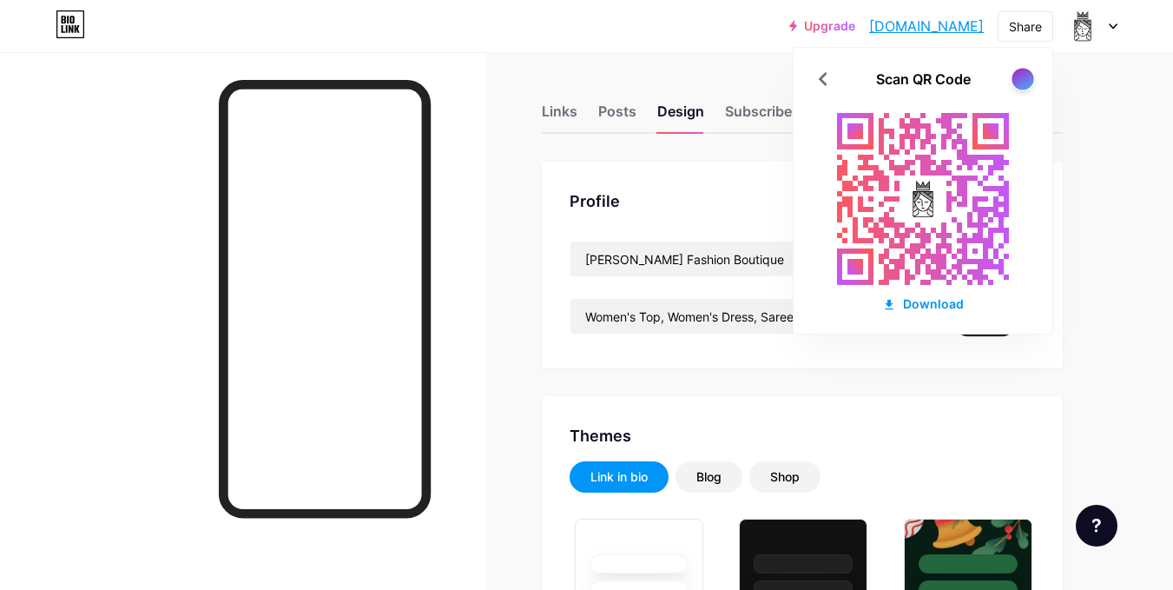
click at [1021, 79] on div at bounding box center [1023, 79] width 22 height 22
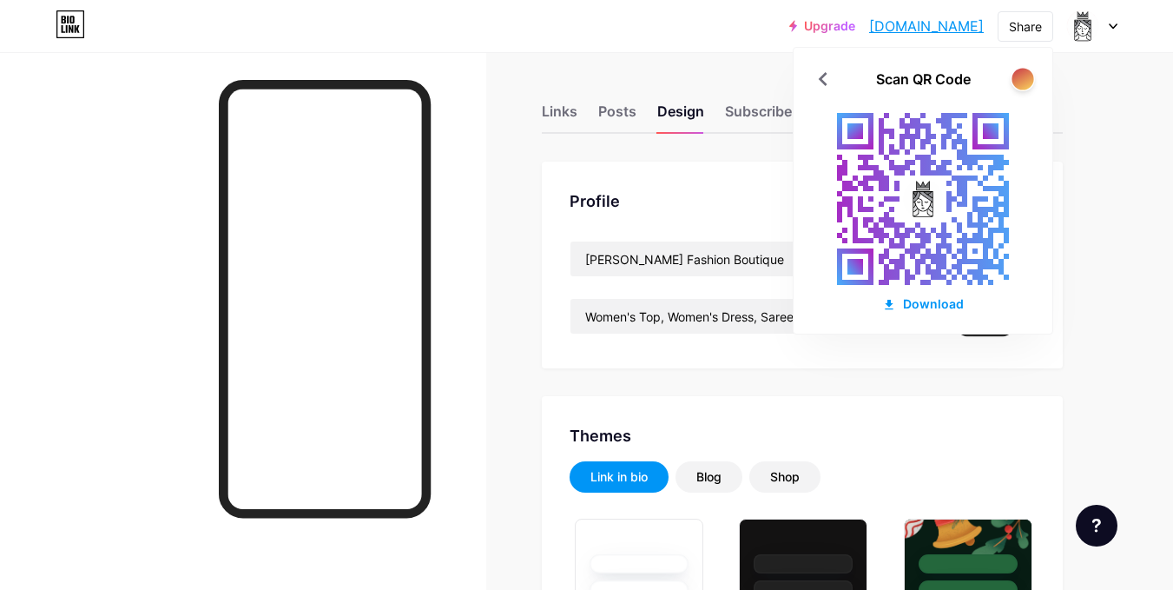
click at [1021, 79] on div at bounding box center [1023, 79] width 22 height 22
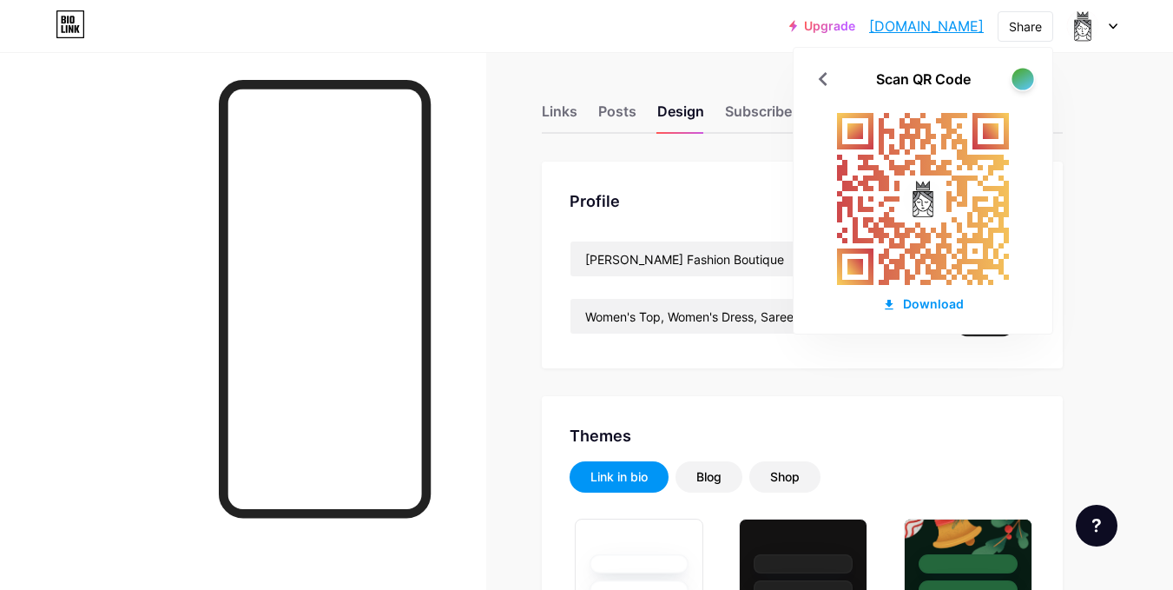
click at [1021, 79] on div at bounding box center [1023, 79] width 22 height 22
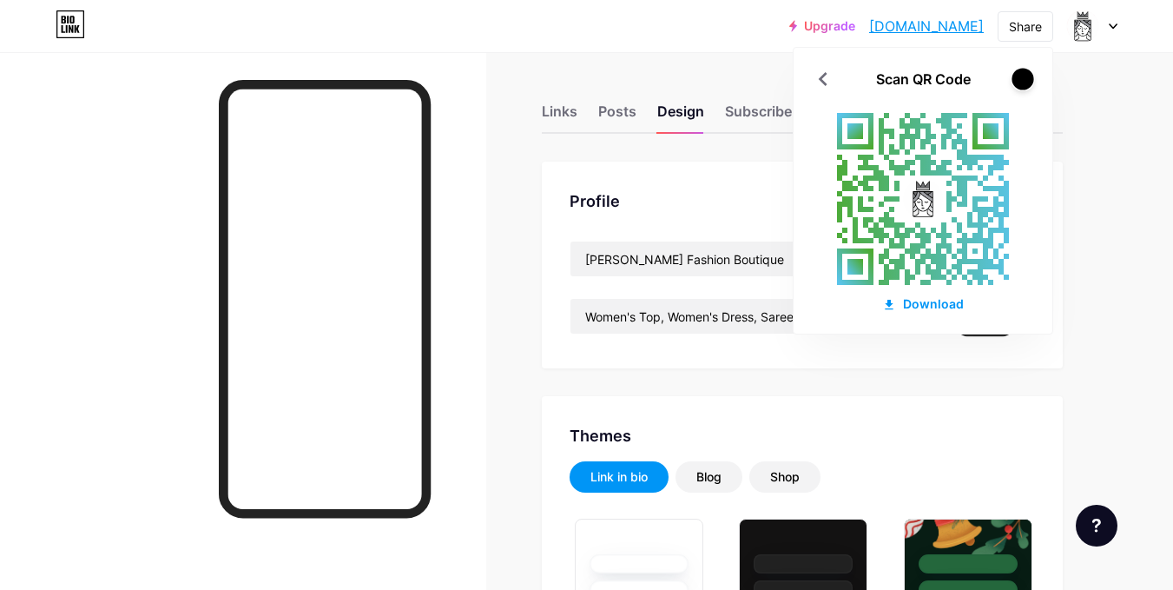
click at [1021, 79] on div at bounding box center [1023, 79] width 22 height 22
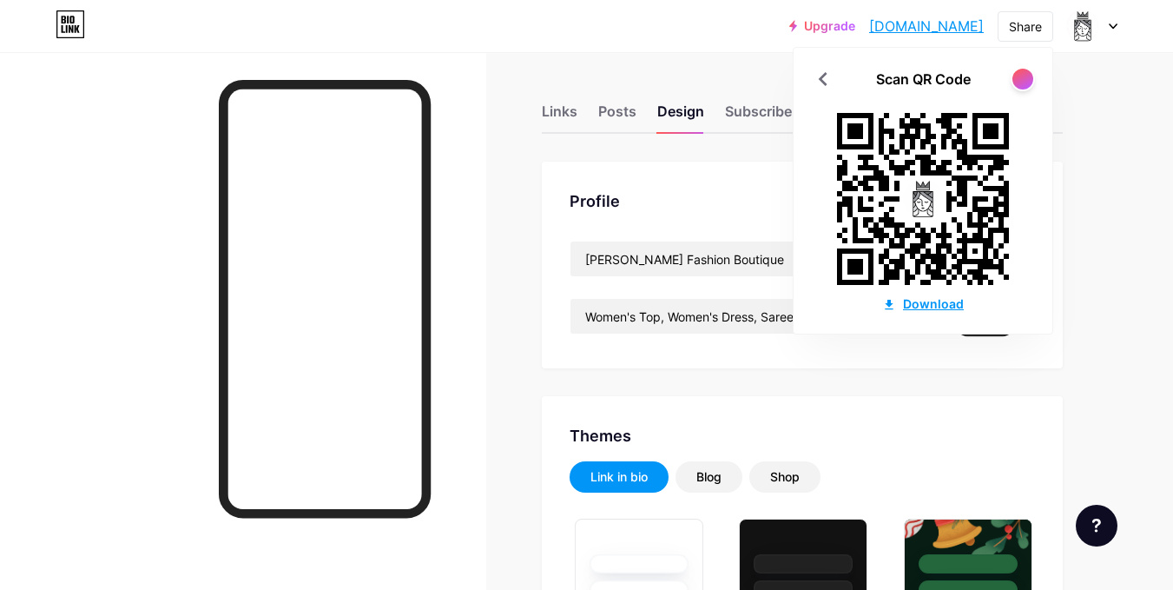
click at [943, 302] on div "Download" at bounding box center [923, 303] width 82 height 18
drag, startPoint x: 726, startPoint y: 259, endPoint x: 524, endPoint y: 260, distance: 202.3
